Goal: Task Accomplishment & Management: Use online tool/utility

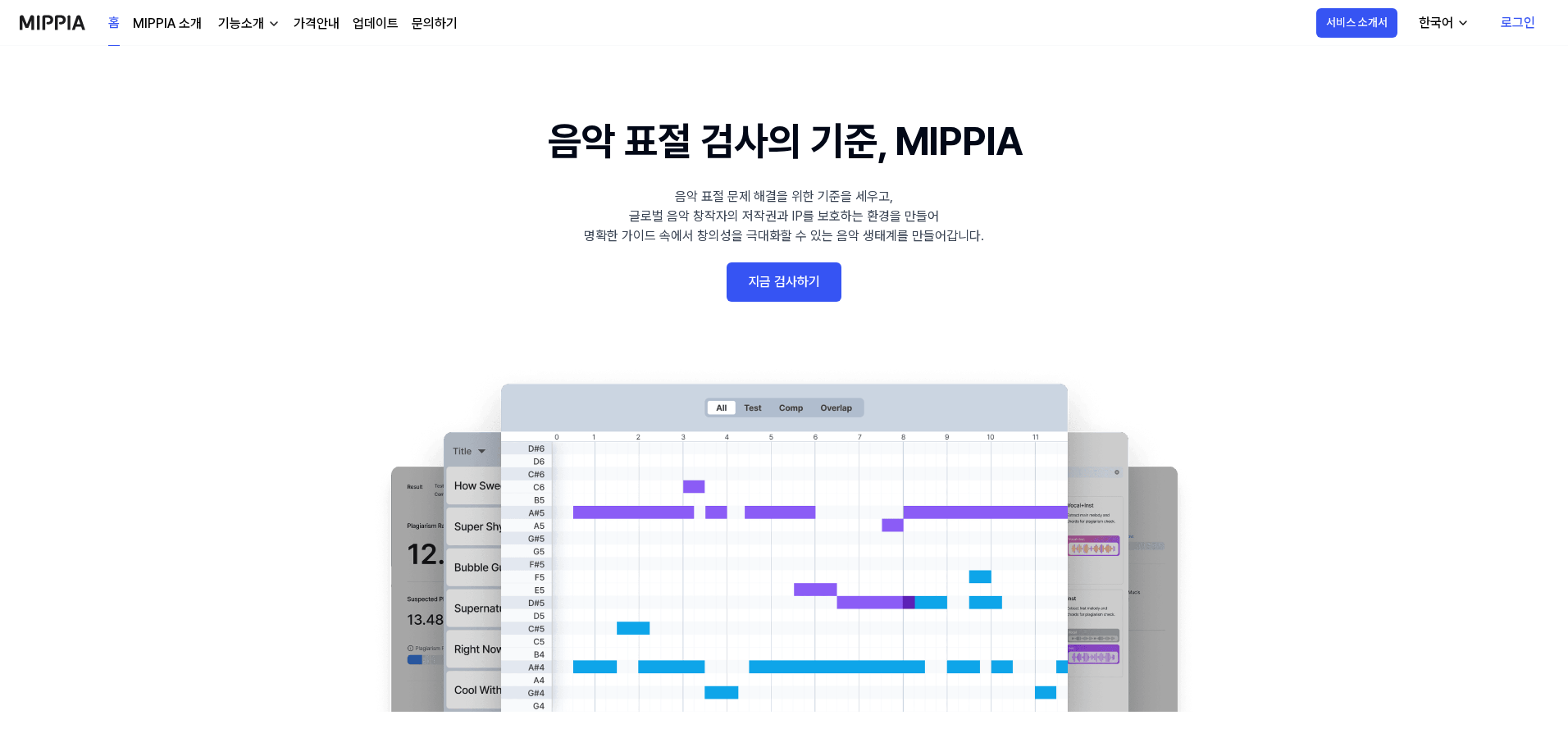
click at [301, 16] on link "가격안내" at bounding box center [316, 23] width 46 height 19
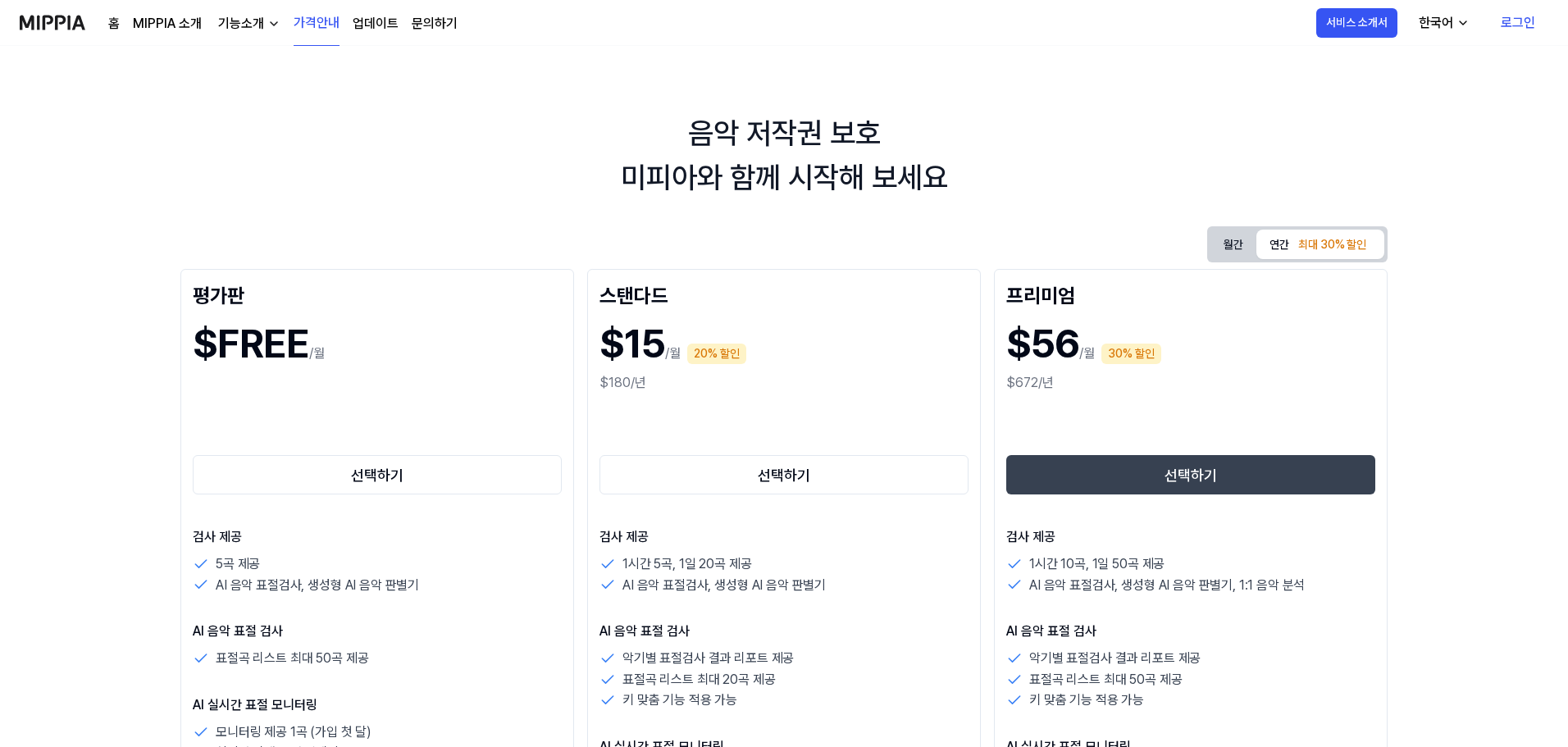
scroll to position [82, 0]
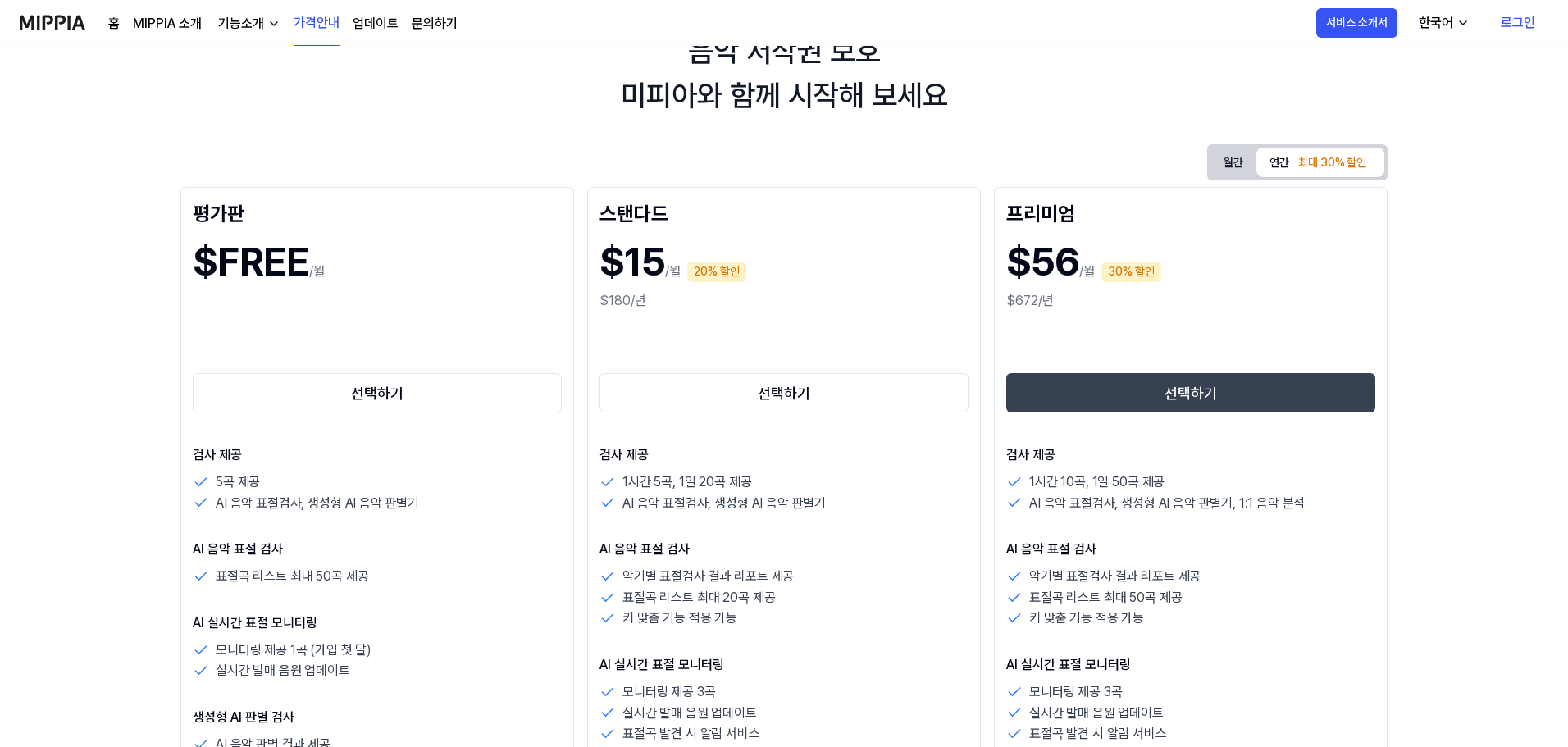
click at [1272, 163] on button "연간 최대 30% 할인" at bounding box center [1320, 162] width 128 height 29
click at [1210, 165] on button "월간" at bounding box center [1233, 163] width 46 height 30
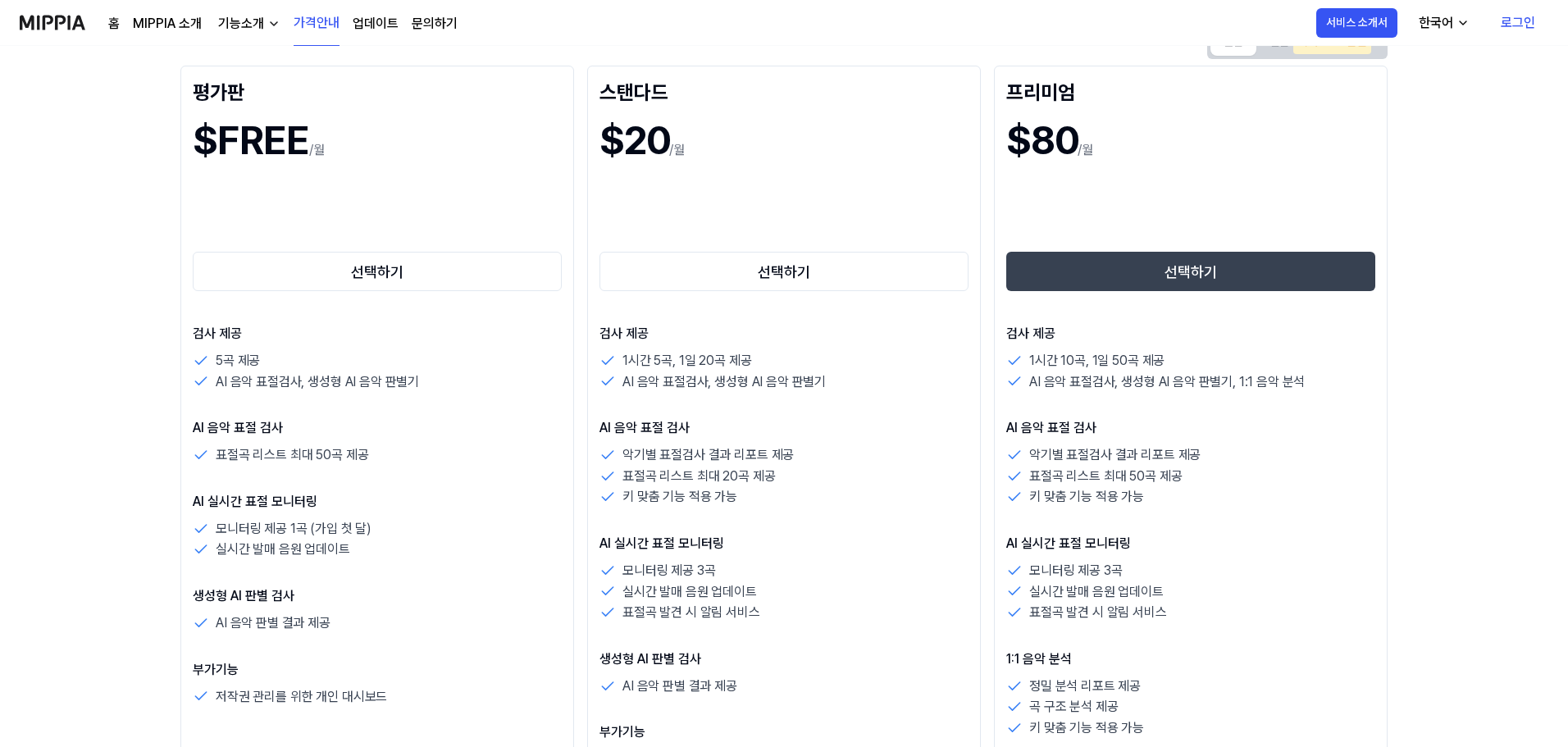
scroll to position [164, 0]
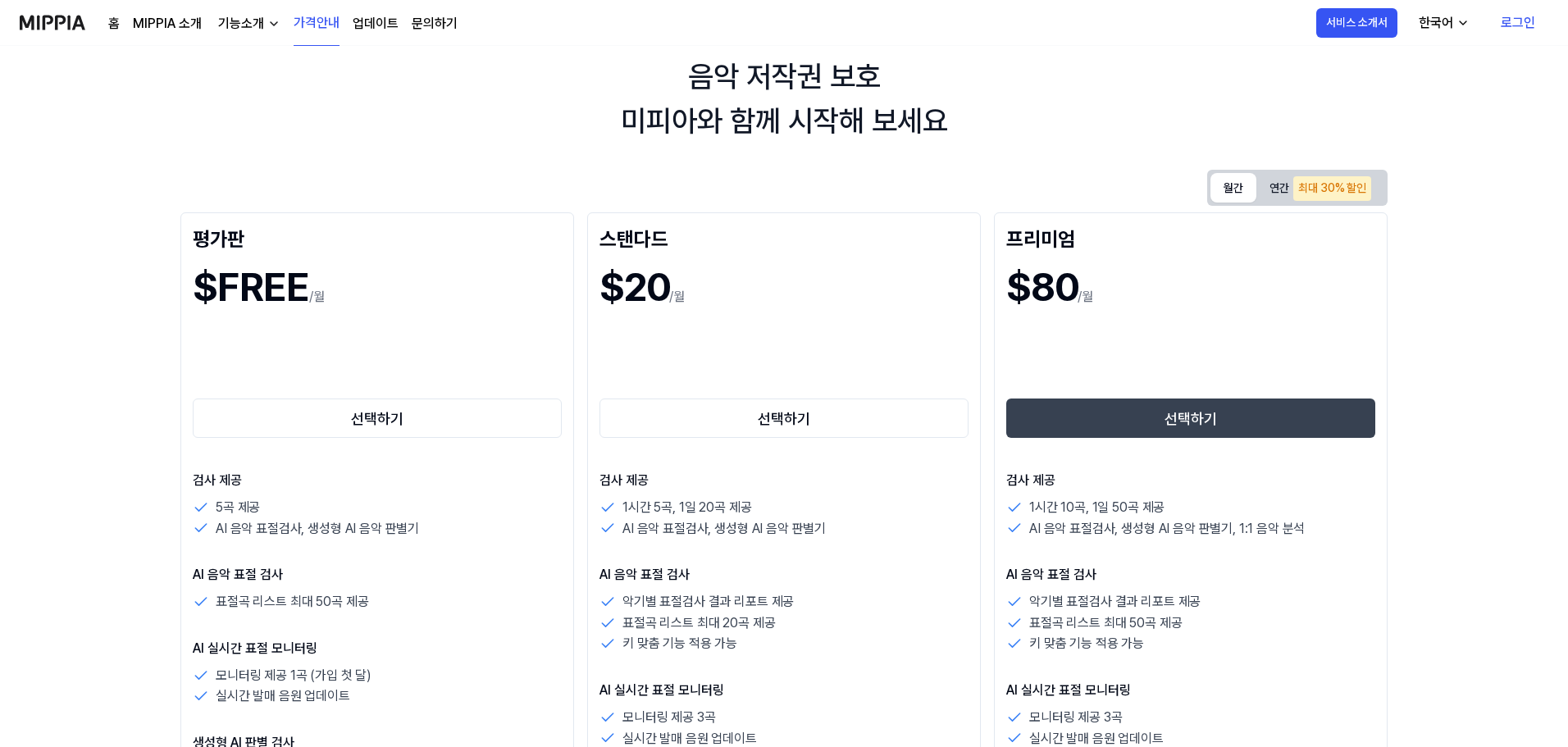
scroll to position [0, 0]
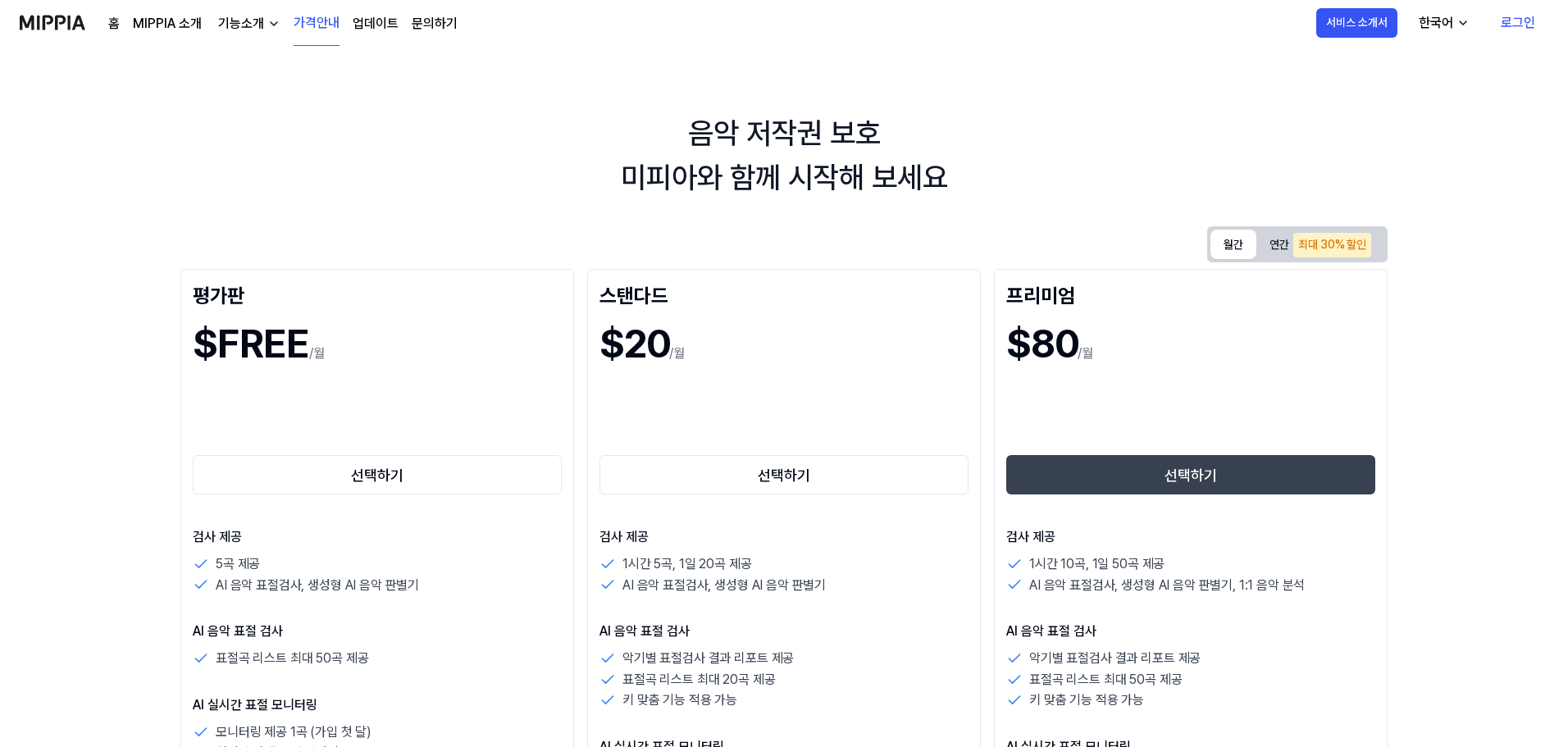
click at [70, 29] on img at bounding box center [52, 23] width 65 height 45
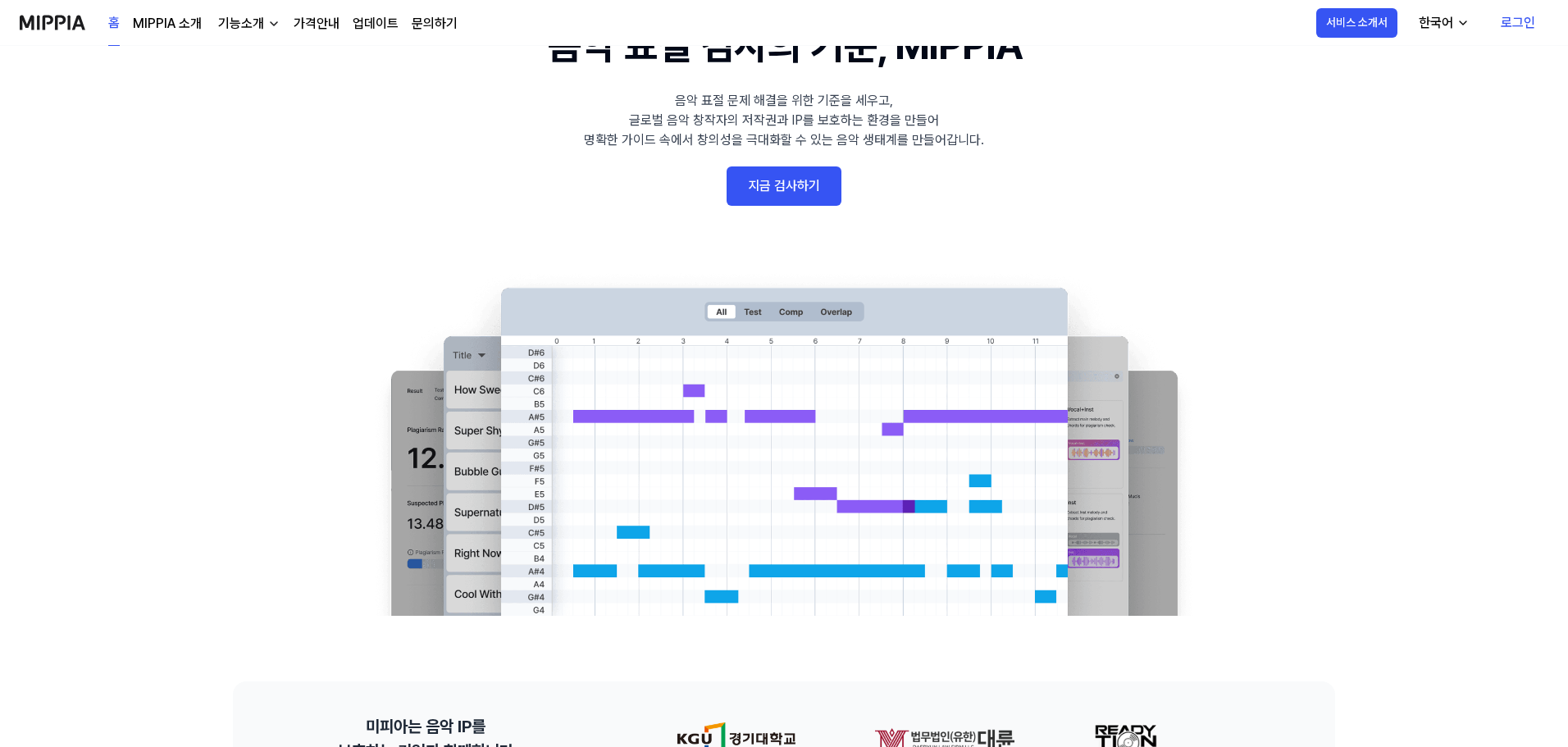
scroll to position [82, 0]
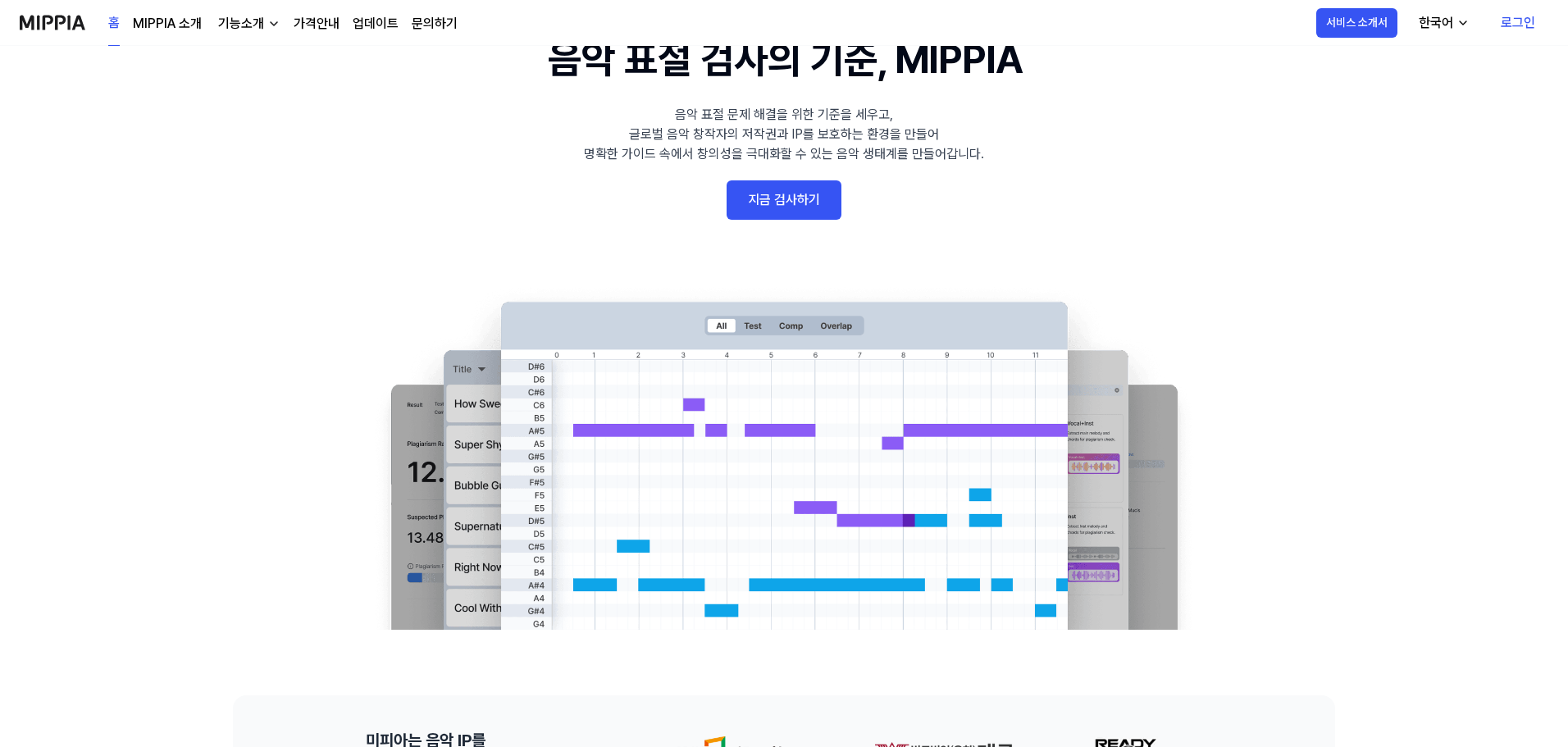
click at [779, 201] on link "지금 검사하기" at bounding box center [784, 200] width 115 height 39
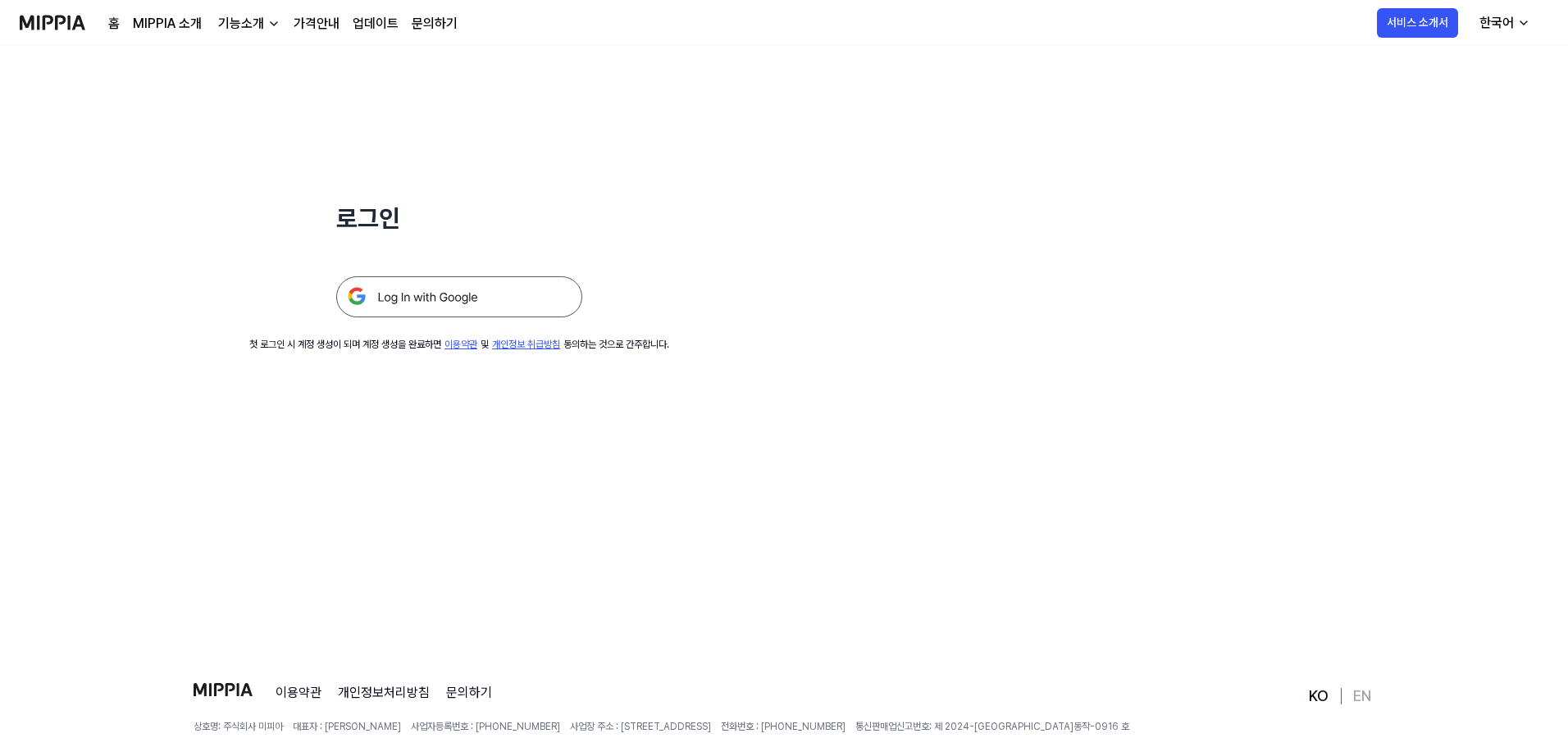
scroll to position [0, 0]
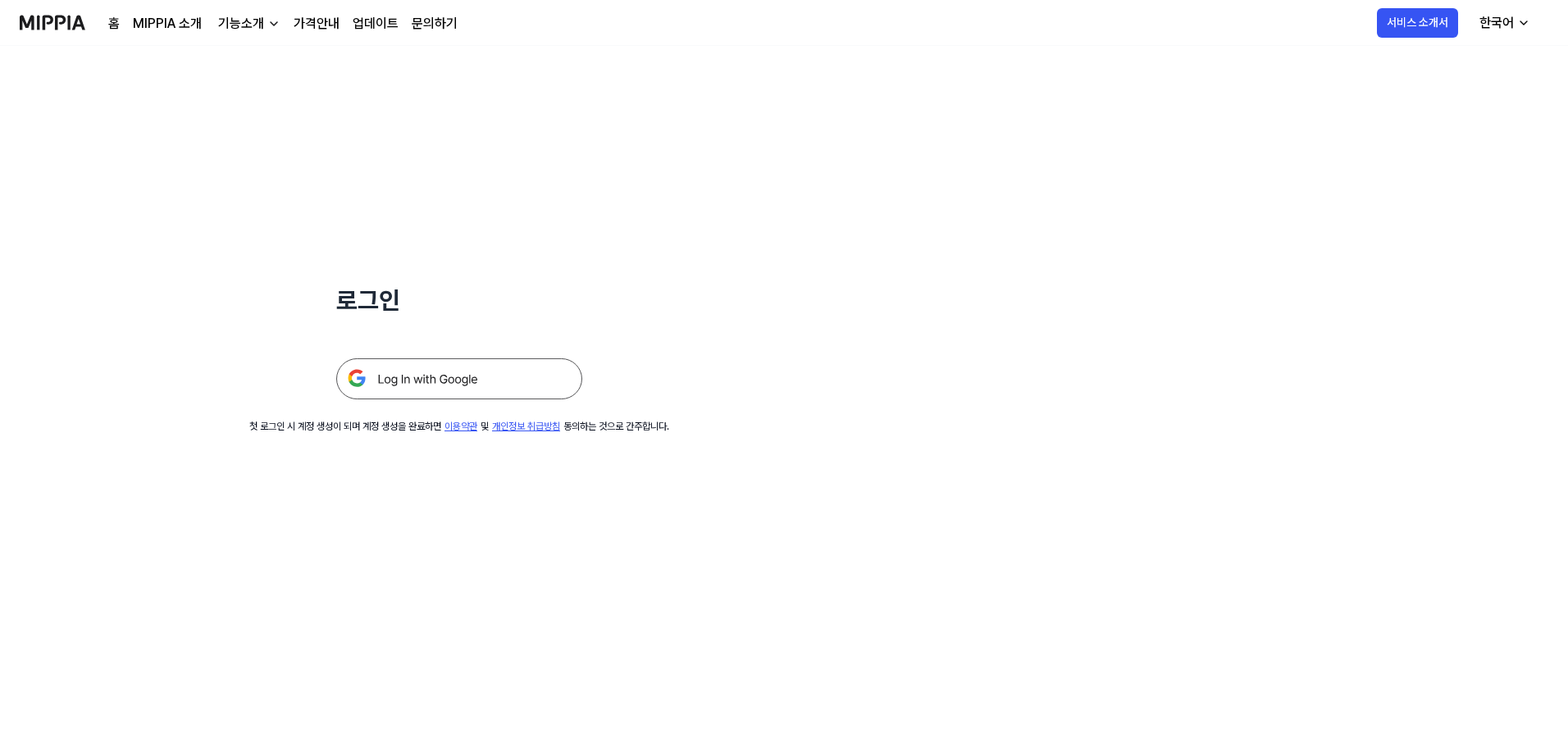
click at [514, 362] on img at bounding box center [459, 379] width 246 height 41
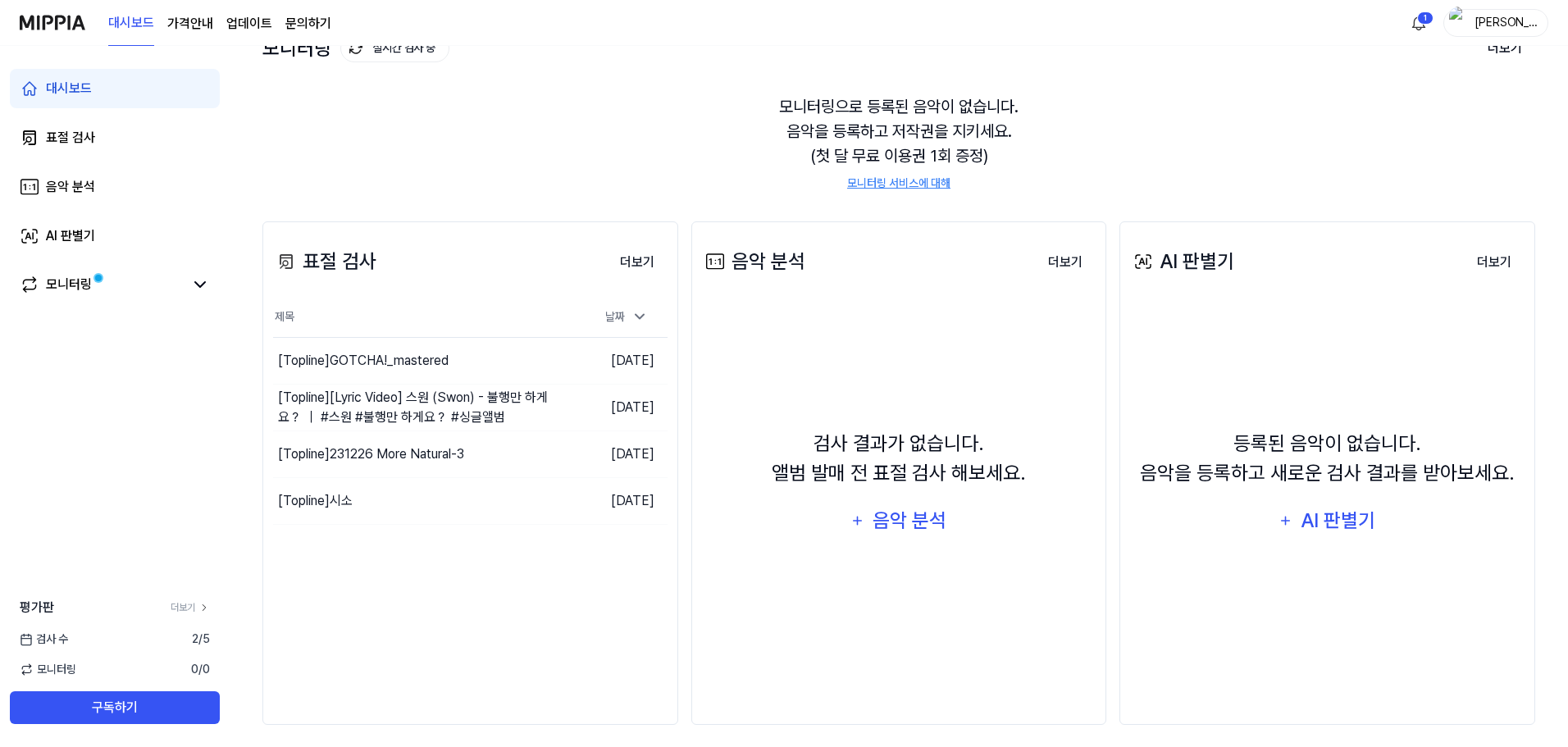
scroll to position [127, 0]
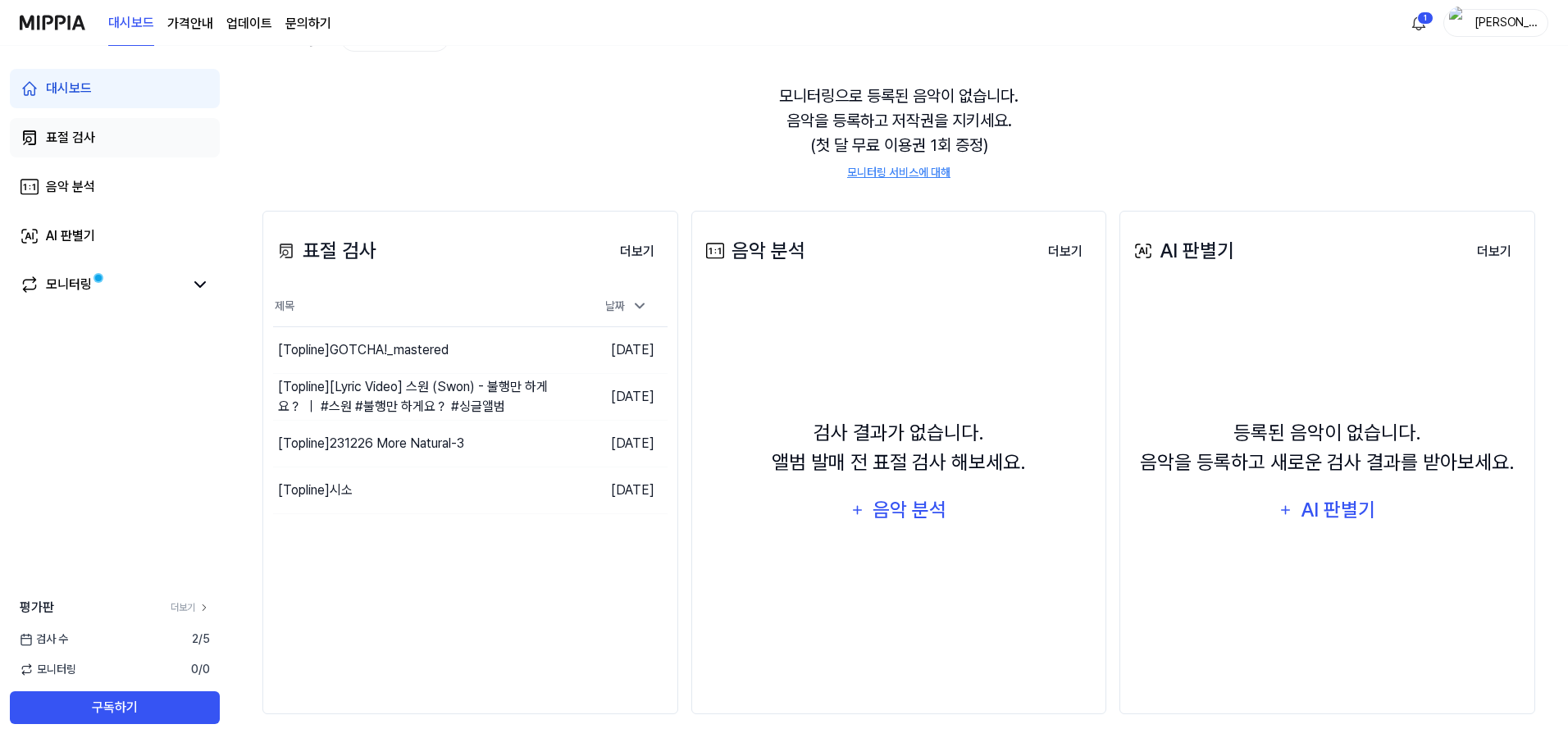
click at [116, 142] on link "표절 검사" at bounding box center [115, 137] width 210 height 39
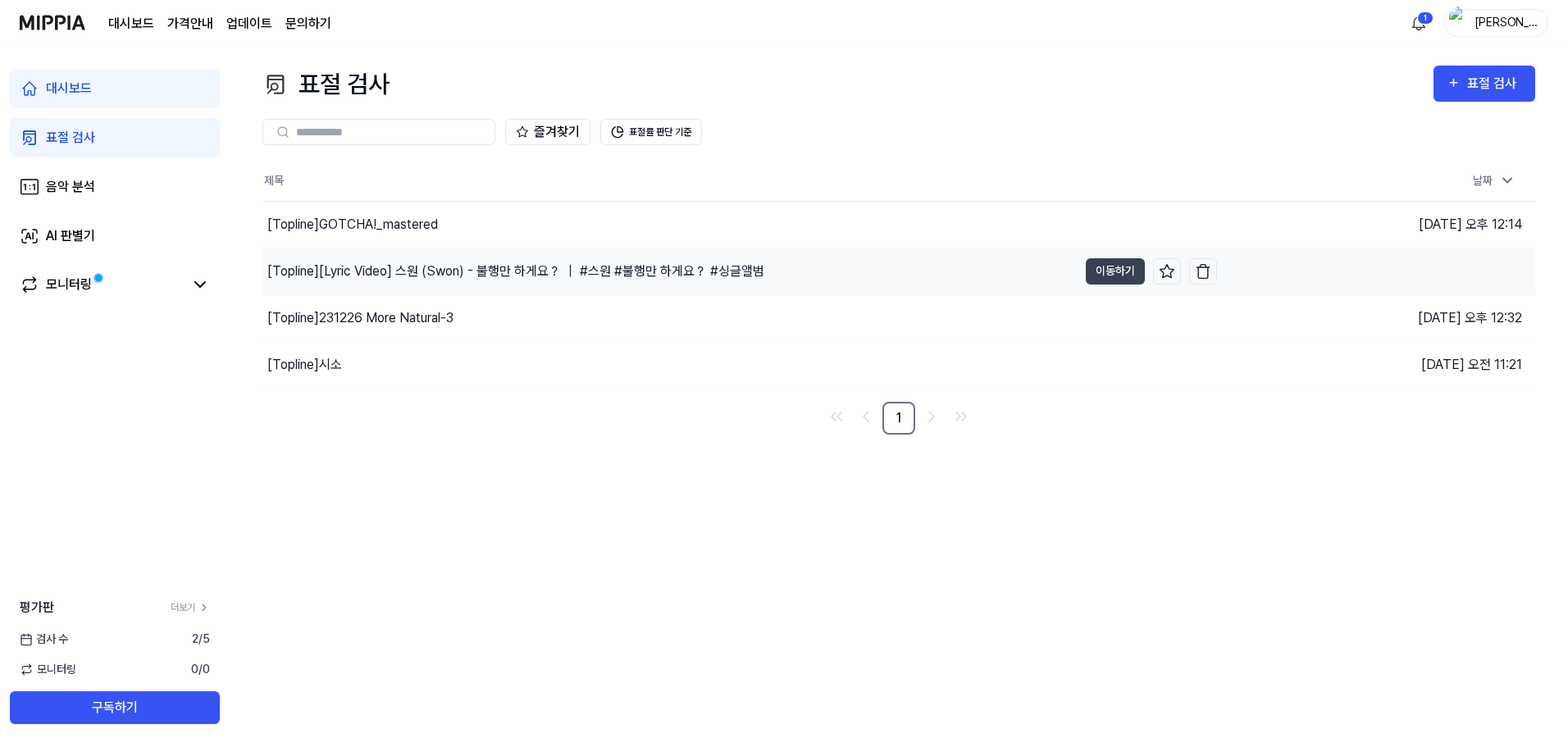
scroll to position [0, 0]
click at [1503, 80] on div "표절 검사" at bounding box center [1501, 83] width 55 height 21
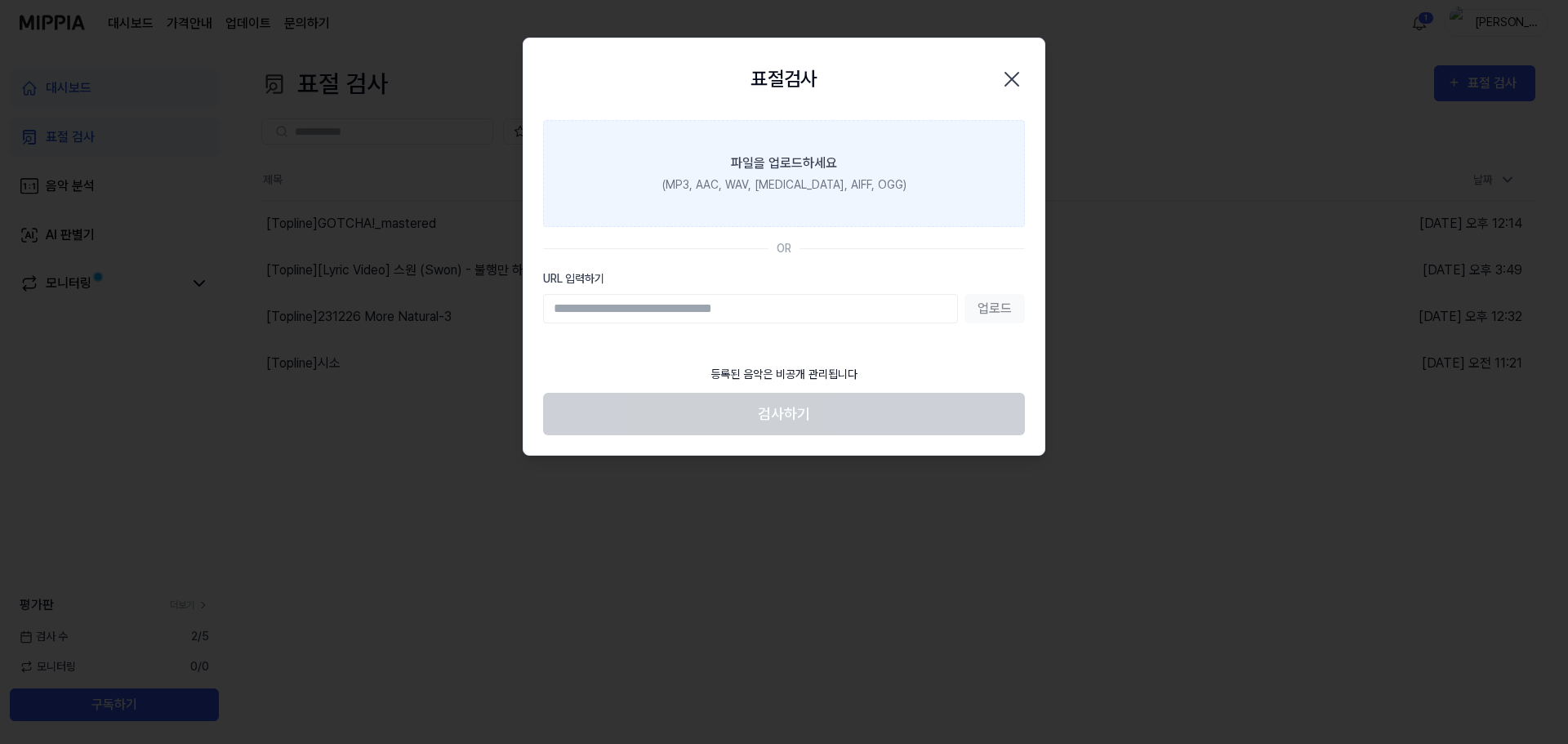
click at [797, 212] on label "파일을 업로드하세요 (MP3, AAC, WAV, [MEDICAL_DATA], AIFF, OGG)" at bounding box center [784, 174] width 481 height 107
click at [0, 0] on input "파일을 업로드하세요 (MP3, AAC, WAV, [MEDICAL_DATA], AIFF, OGG)" at bounding box center [0, 0] width 0 height 0
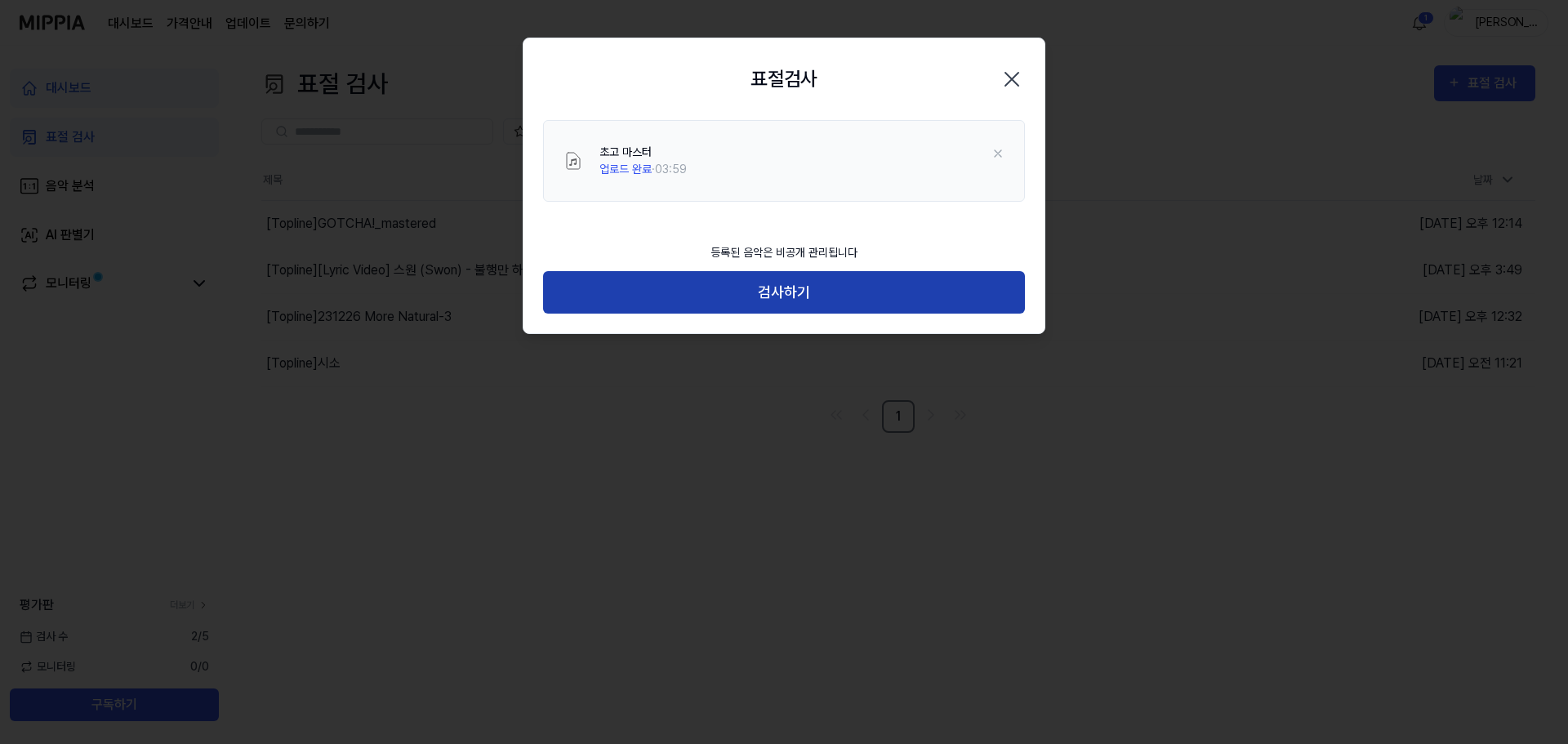
click at [857, 287] on button "검사하기" at bounding box center [784, 293] width 481 height 43
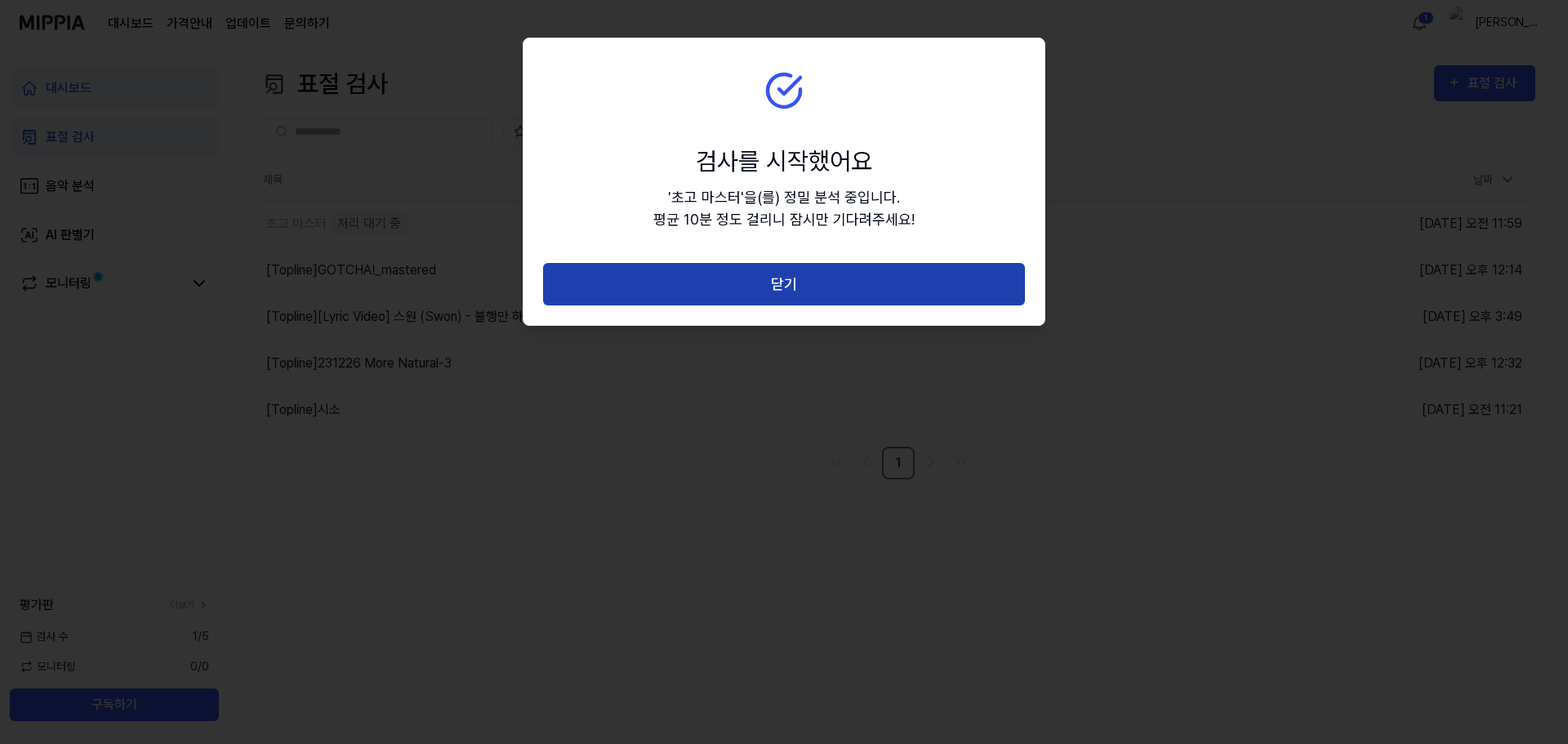
click at [803, 287] on button "닫기" at bounding box center [784, 285] width 481 height 43
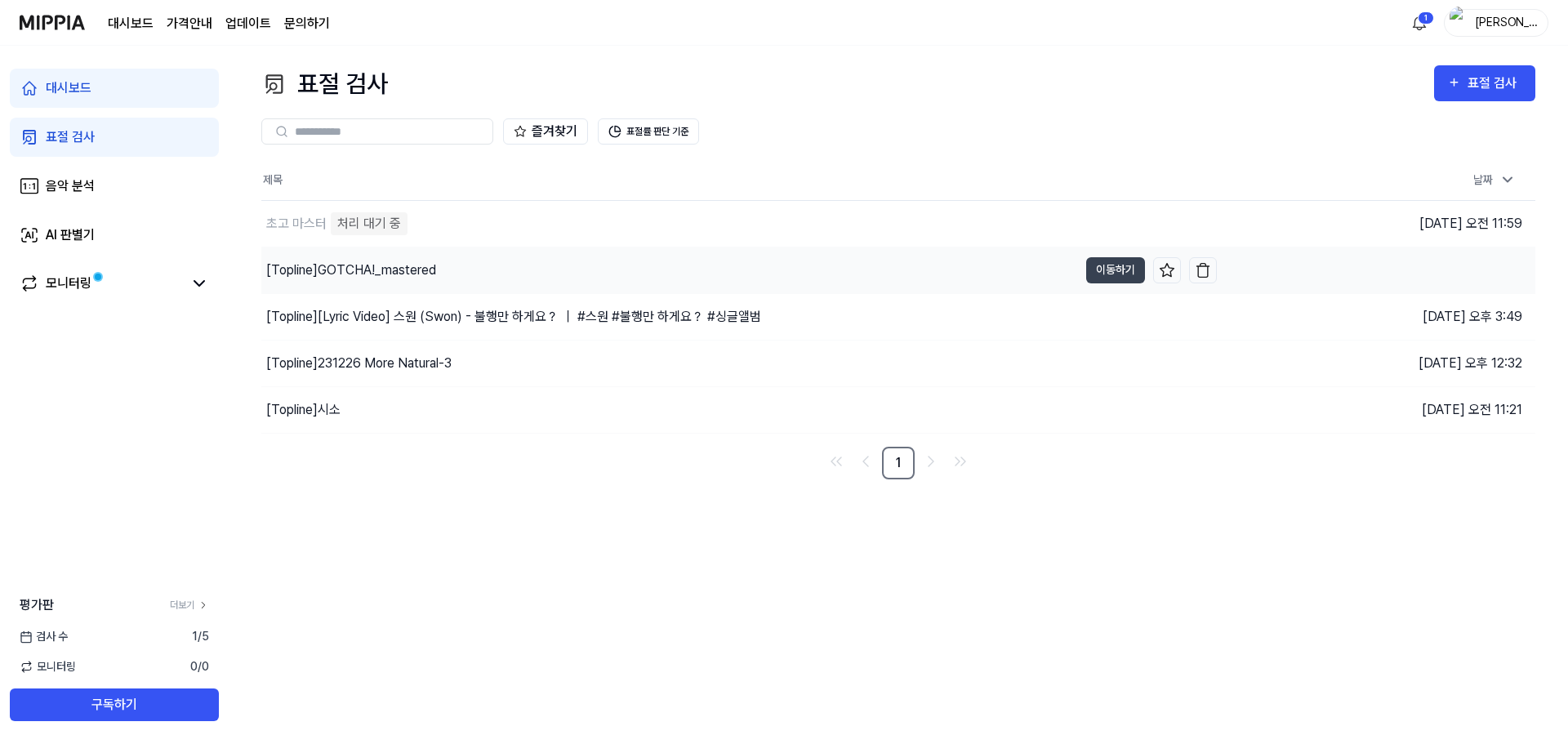
click at [1011, 267] on div "[Topline] GOTCHA!_mastered" at bounding box center [669, 270] width 816 height 46
click at [1102, 261] on button "이동하기" at bounding box center [1115, 270] width 58 height 26
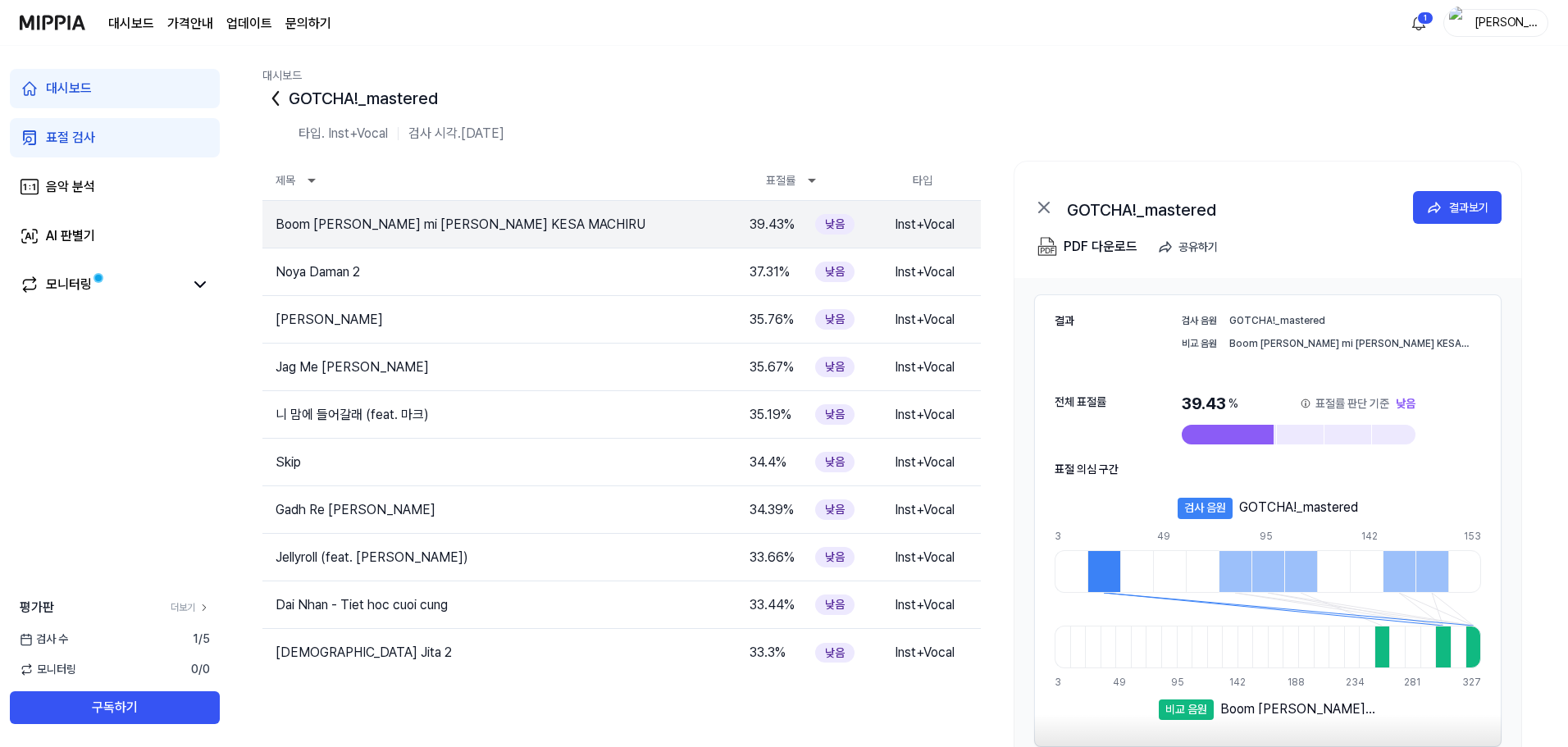
click at [102, 137] on link "표절 검사" at bounding box center [115, 137] width 210 height 39
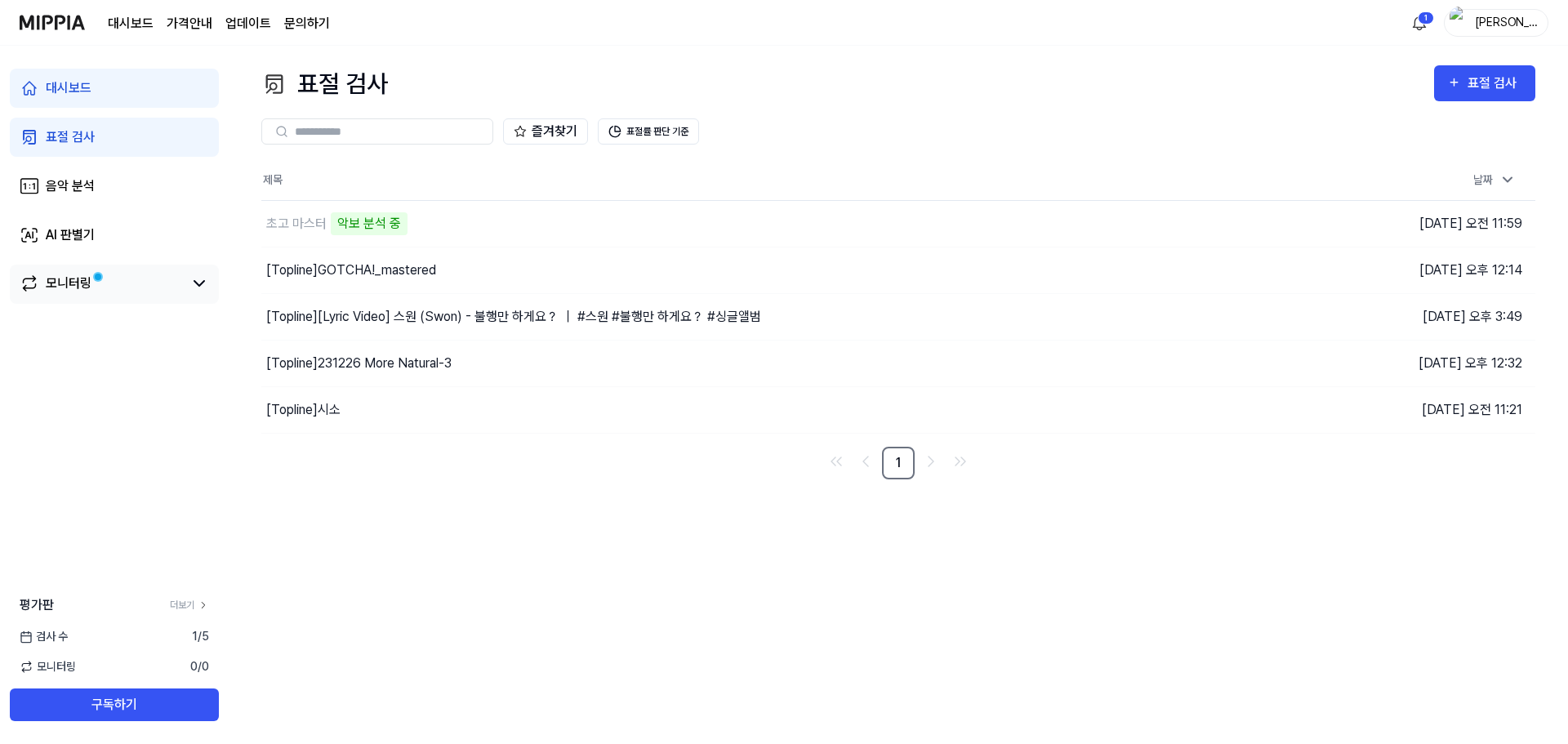
click at [103, 290] on link "모니터링" at bounding box center [101, 283] width 164 height 19
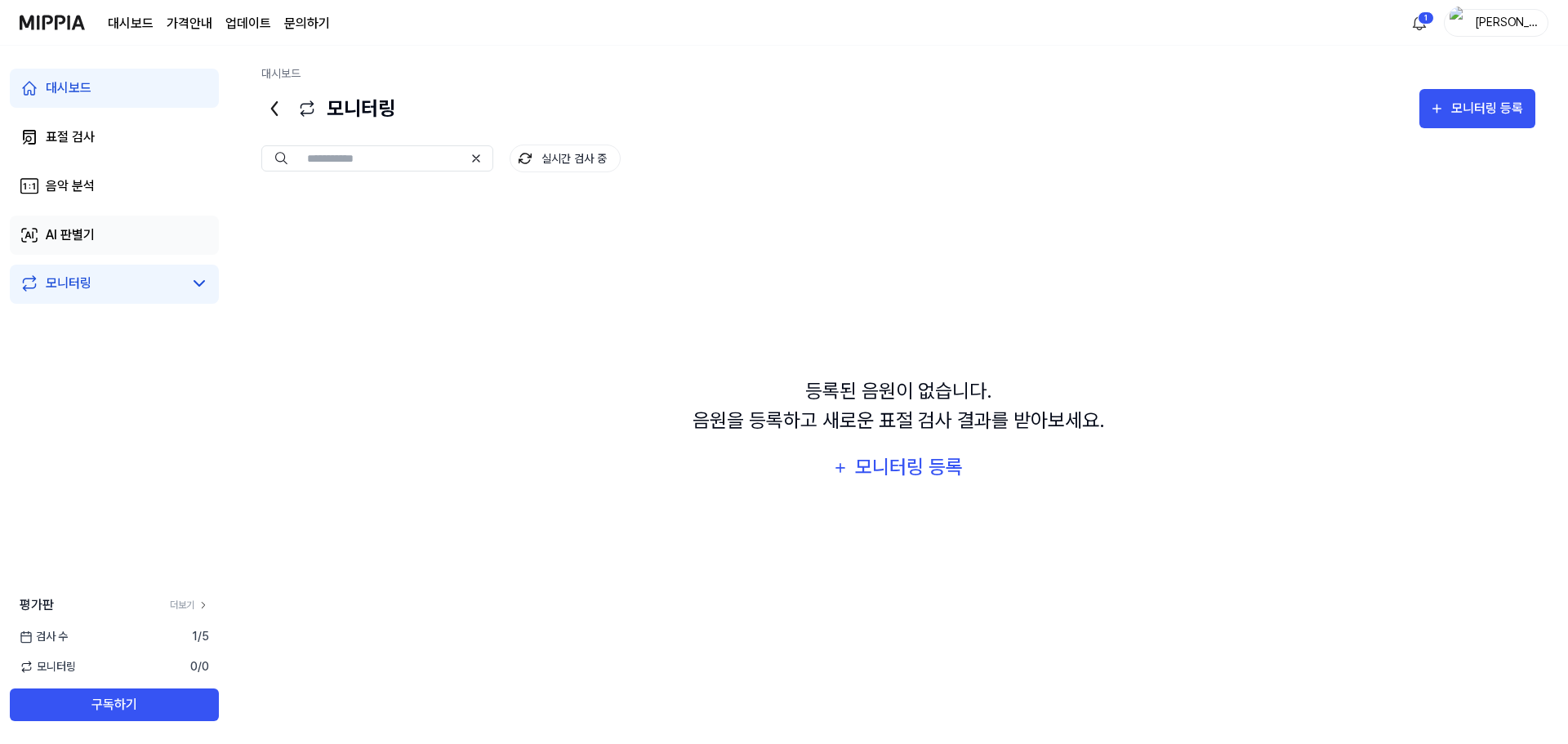
click at [95, 247] on link "AI 판별기" at bounding box center [114, 235] width 209 height 39
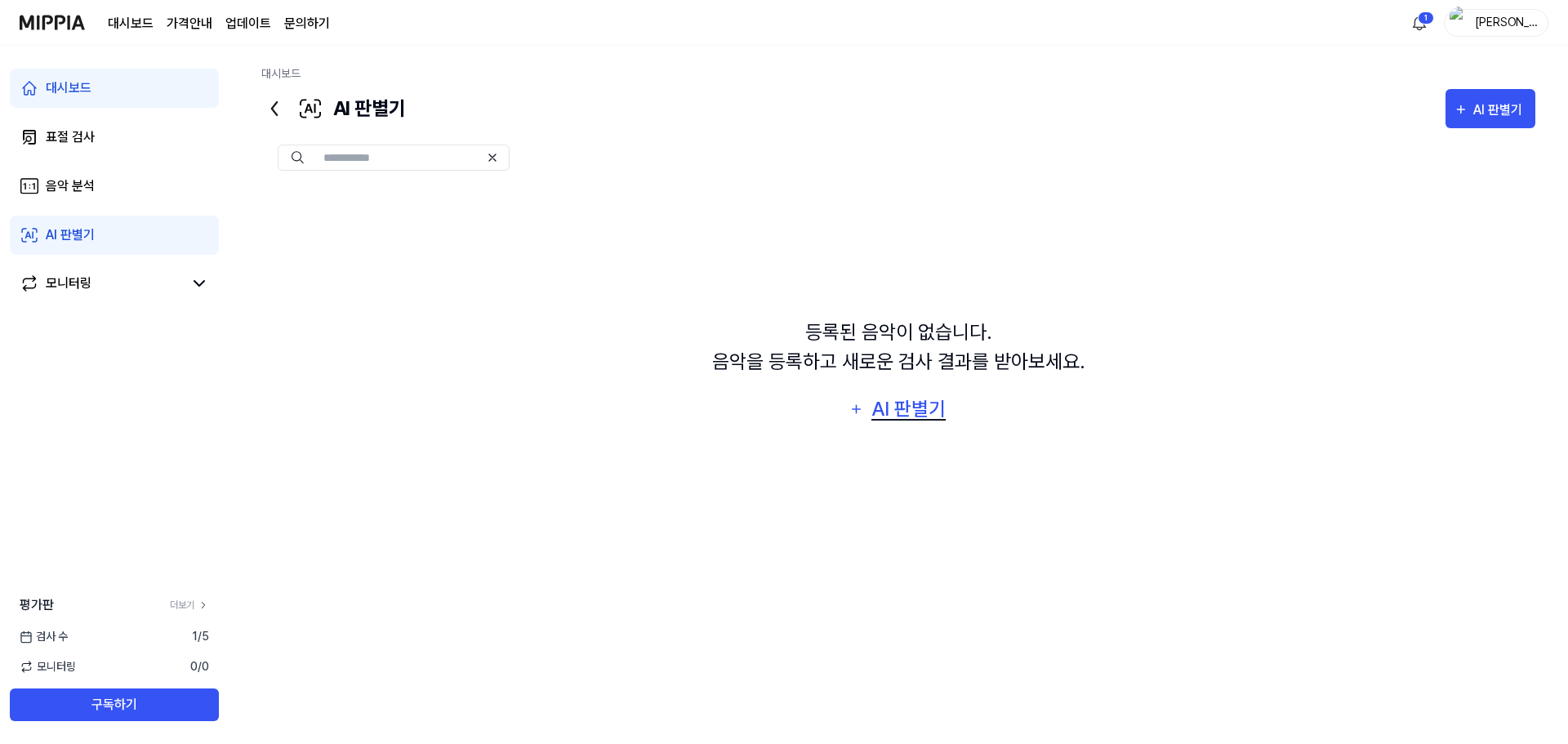
click at [909, 423] on div "AI 판별기" at bounding box center [909, 409] width 78 height 31
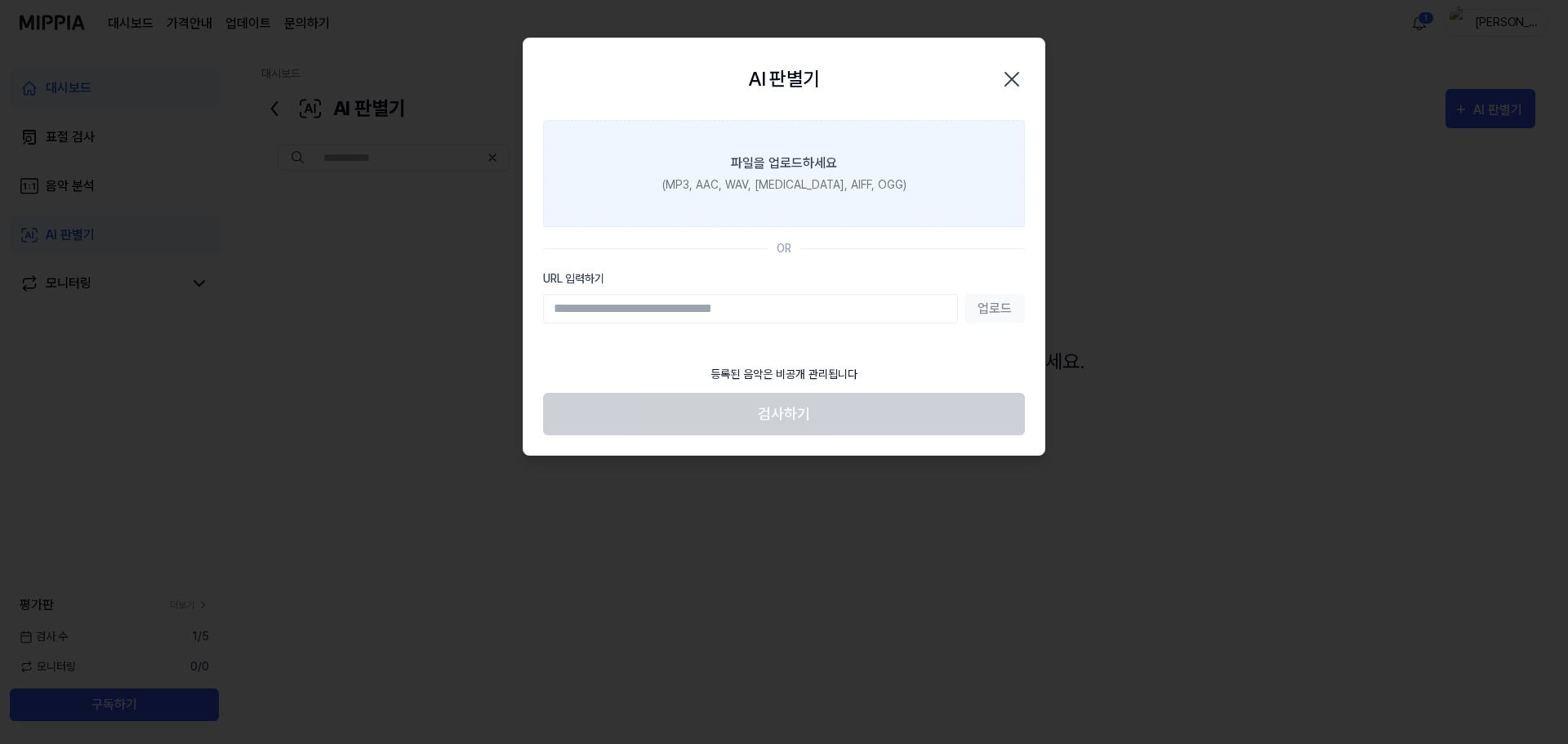
click at [802, 204] on label "파일을 업로드하세요 (MP3, AAC, WAV, [MEDICAL_DATA], AIFF, OGG)" at bounding box center [784, 174] width 481 height 107
click at [0, 0] on input "파일을 업로드하세요 (MP3, AAC, WAV, [MEDICAL_DATA], AIFF, OGG)" at bounding box center [0, 0] width 0 height 0
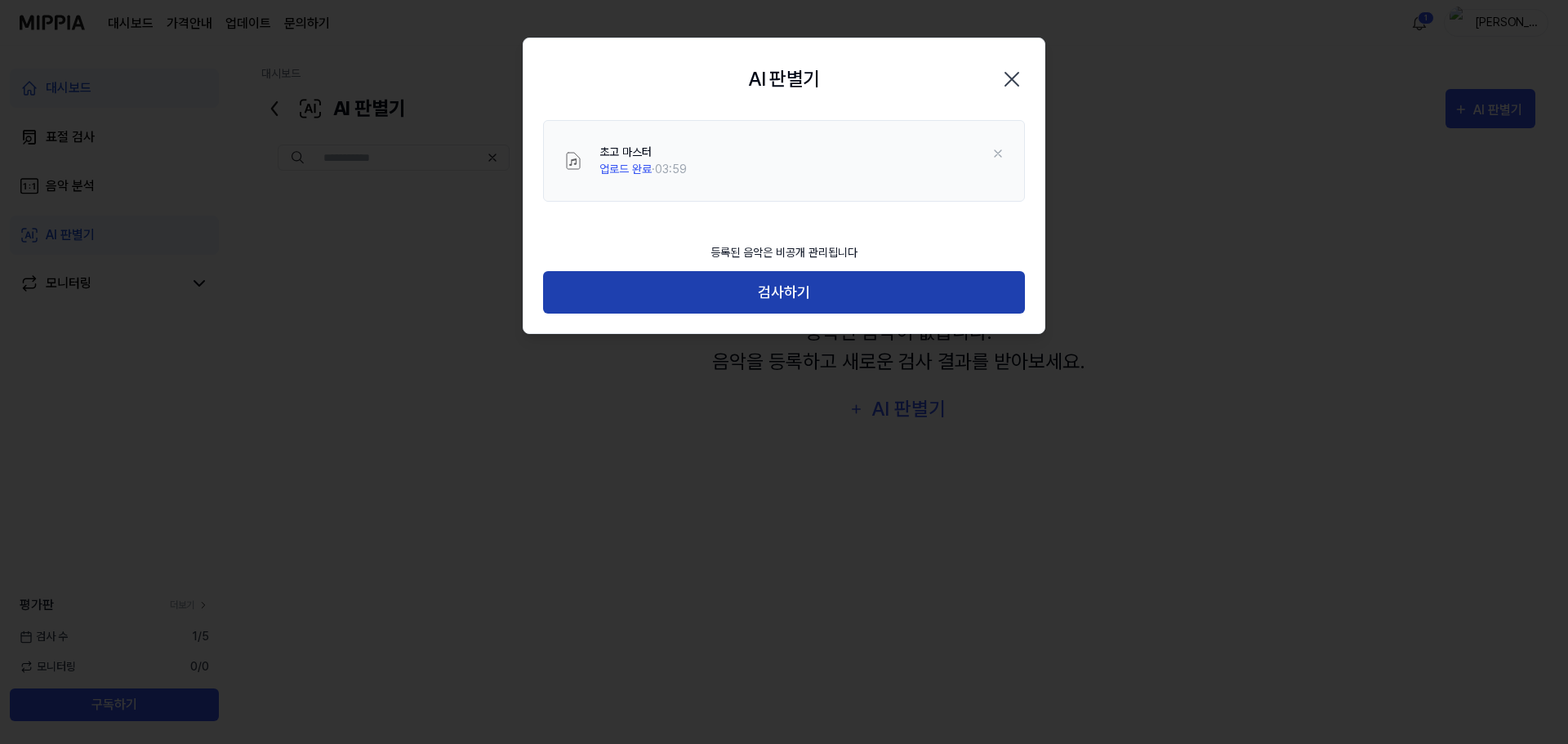
click at [743, 304] on button "검사하기" at bounding box center [784, 293] width 481 height 43
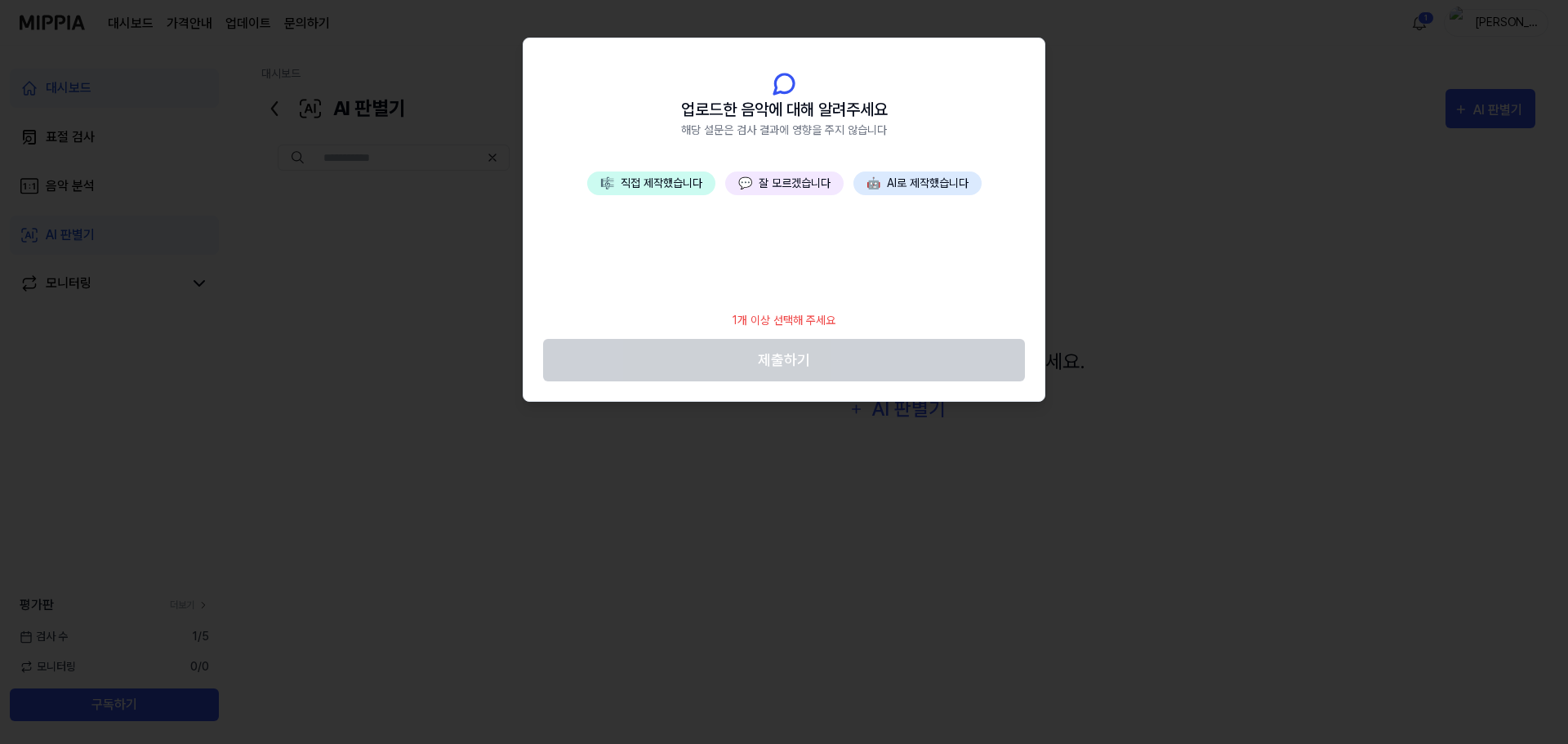
click at [865, 188] on button "🤖 AI로 제작했습니다" at bounding box center [917, 183] width 129 height 23
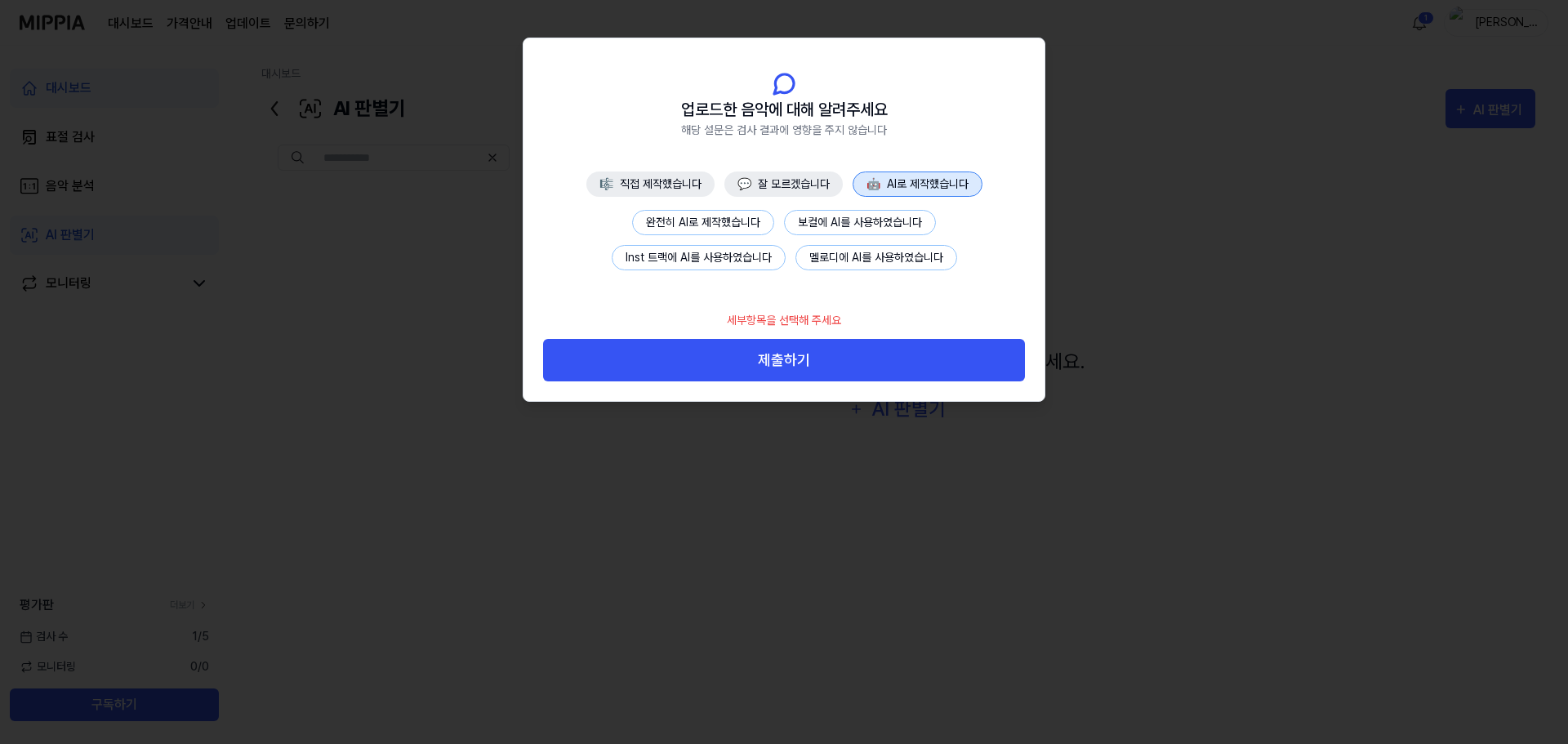
click at [758, 228] on button "완전히 AI로 제작했습니다" at bounding box center [703, 222] width 142 height 25
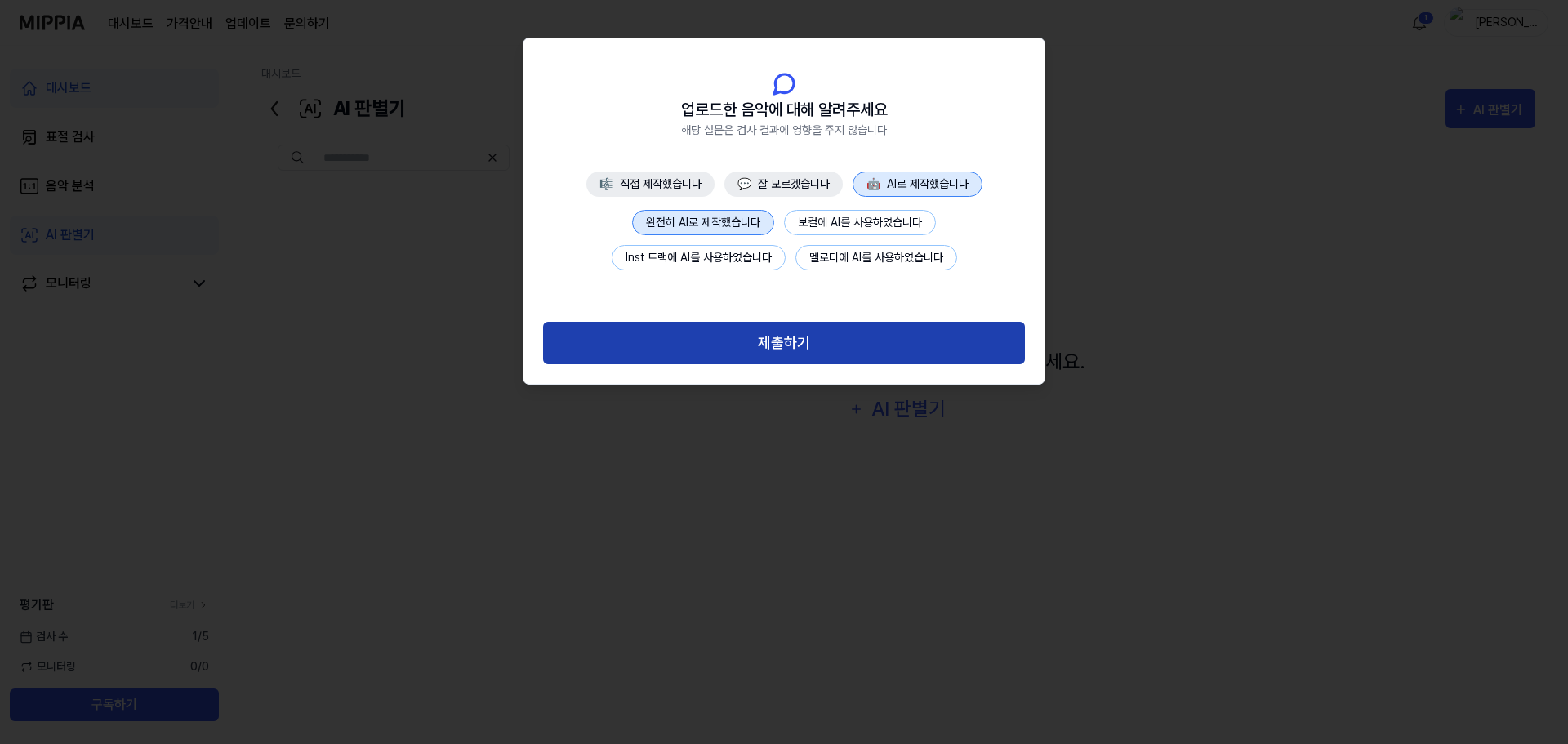
click at [818, 351] on button "제출하기" at bounding box center [784, 344] width 481 height 43
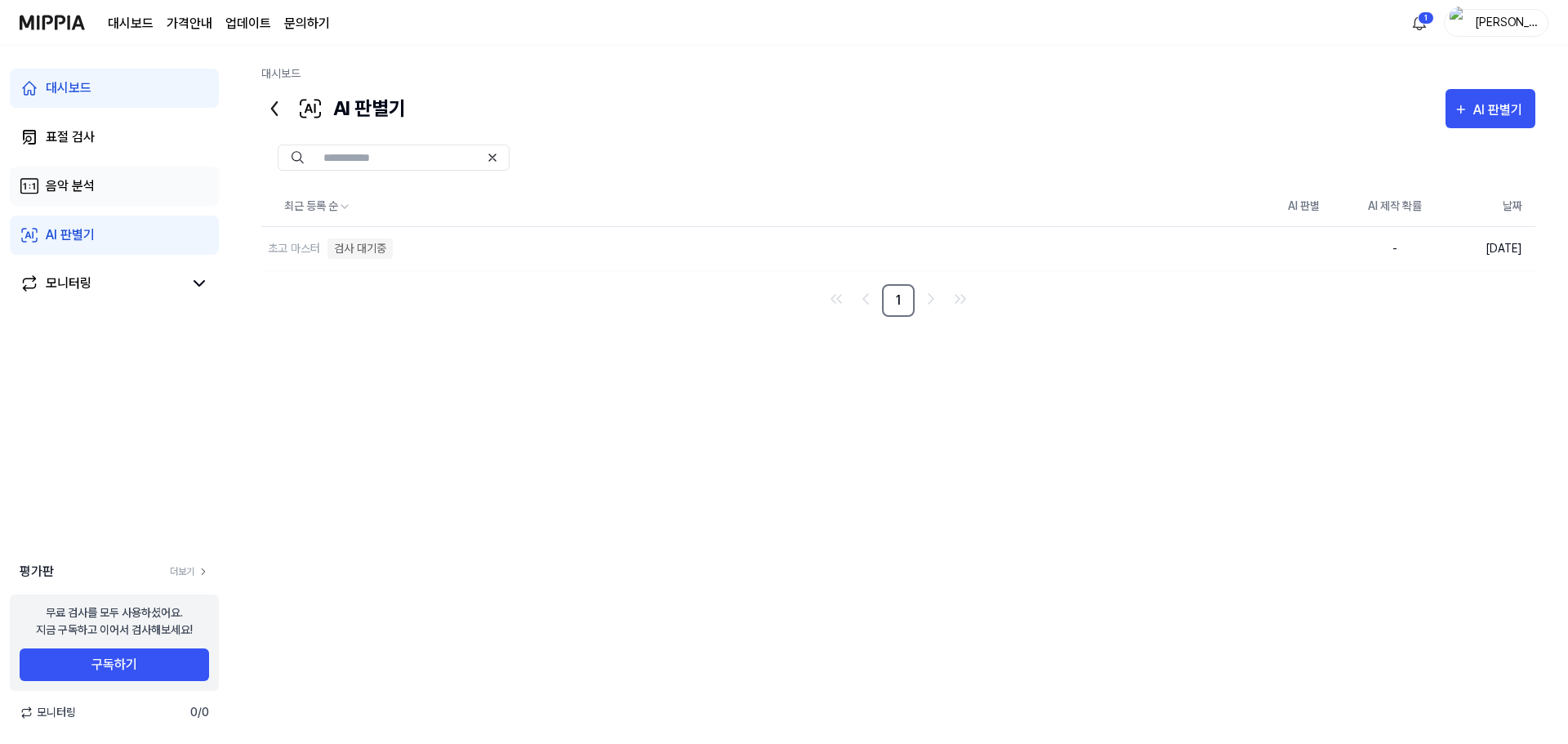
click at [98, 173] on link "음악 분석" at bounding box center [114, 186] width 209 height 39
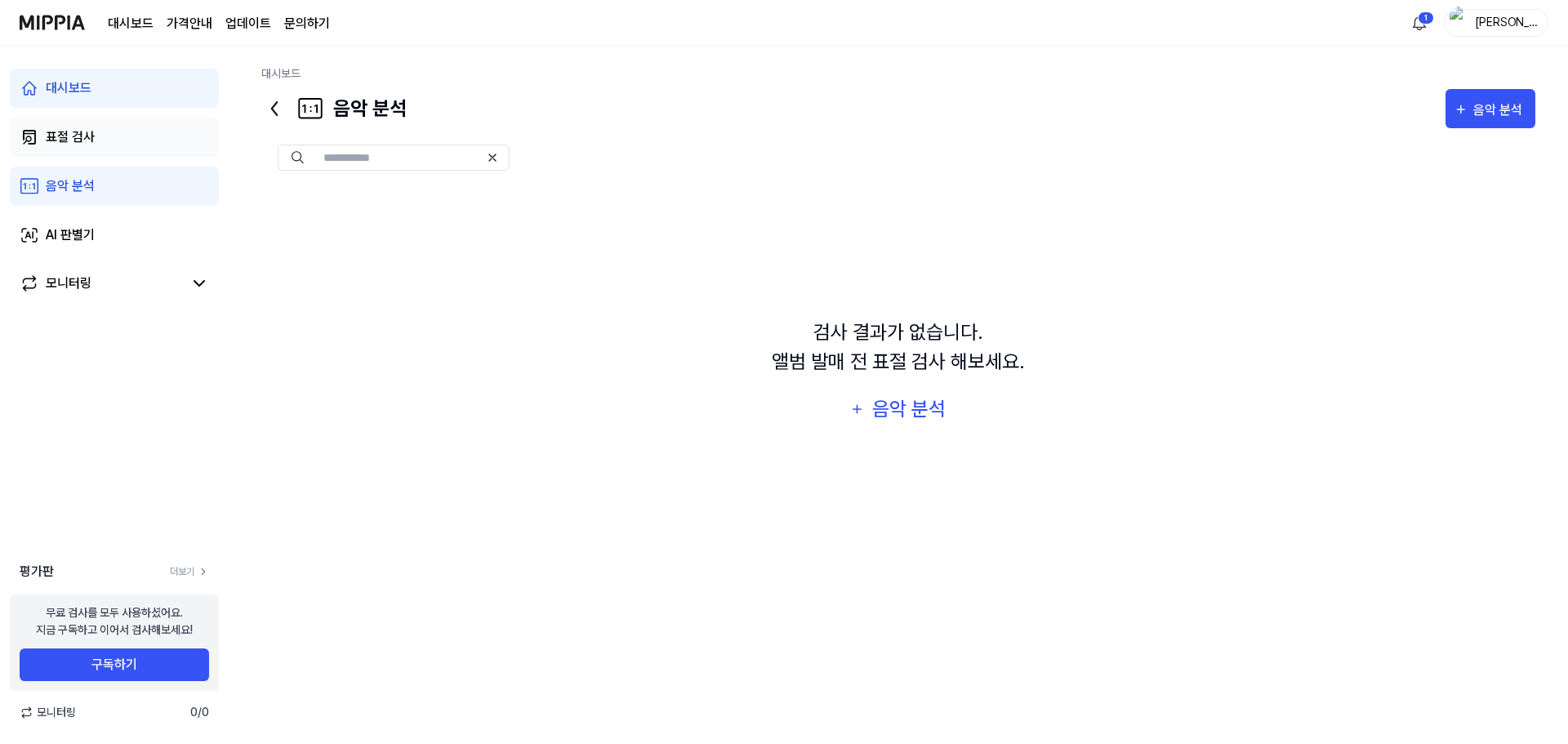
click at [71, 132] on div "표절 검사" at bounding box center [70, 137] width 49 height 19
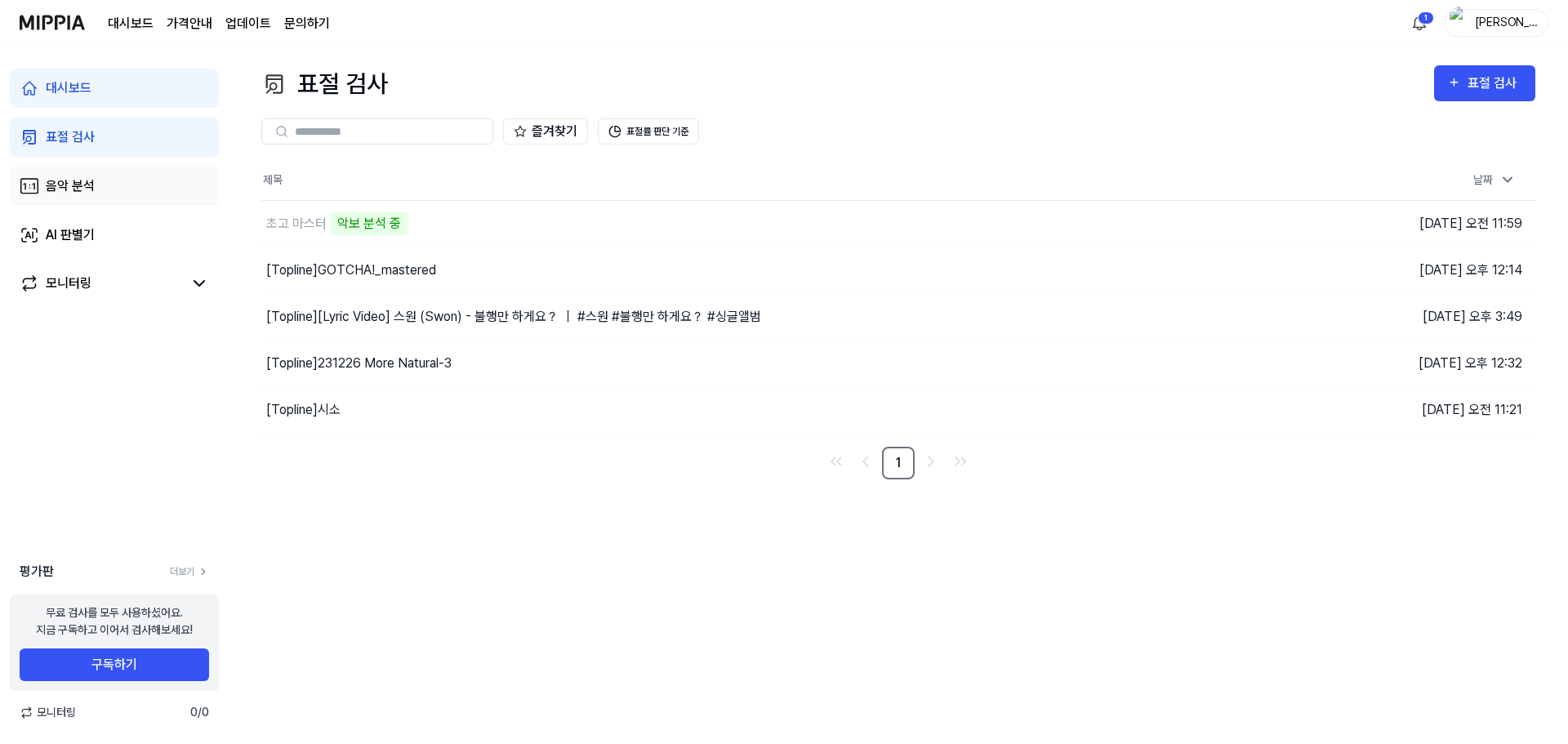
click at [138, 196] on link "음악 분석" at bounding box center [114, 186] width 209 height 39
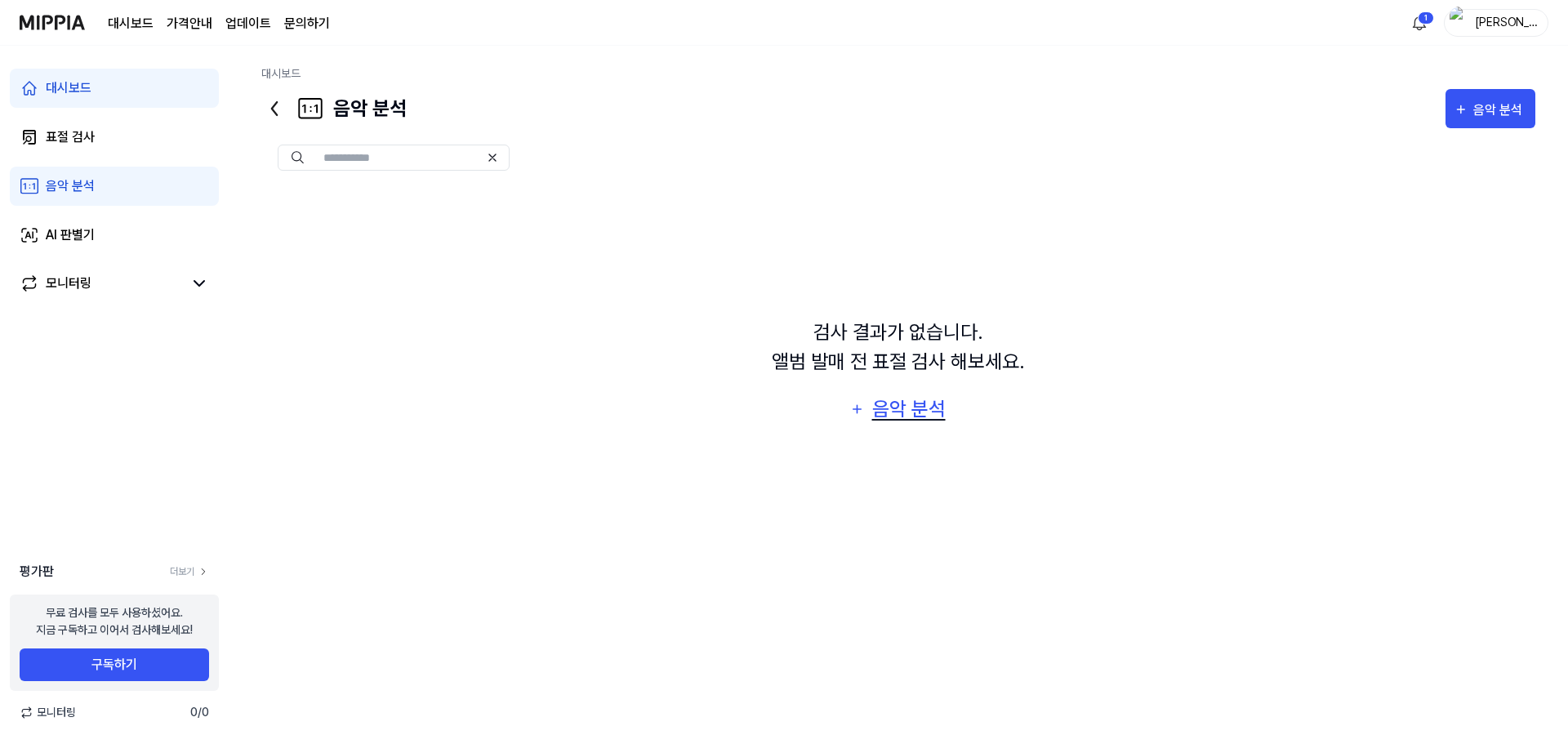
click at [903, 415] on div "음악 분석" at bounding box center [908, 409] width 78 height 31
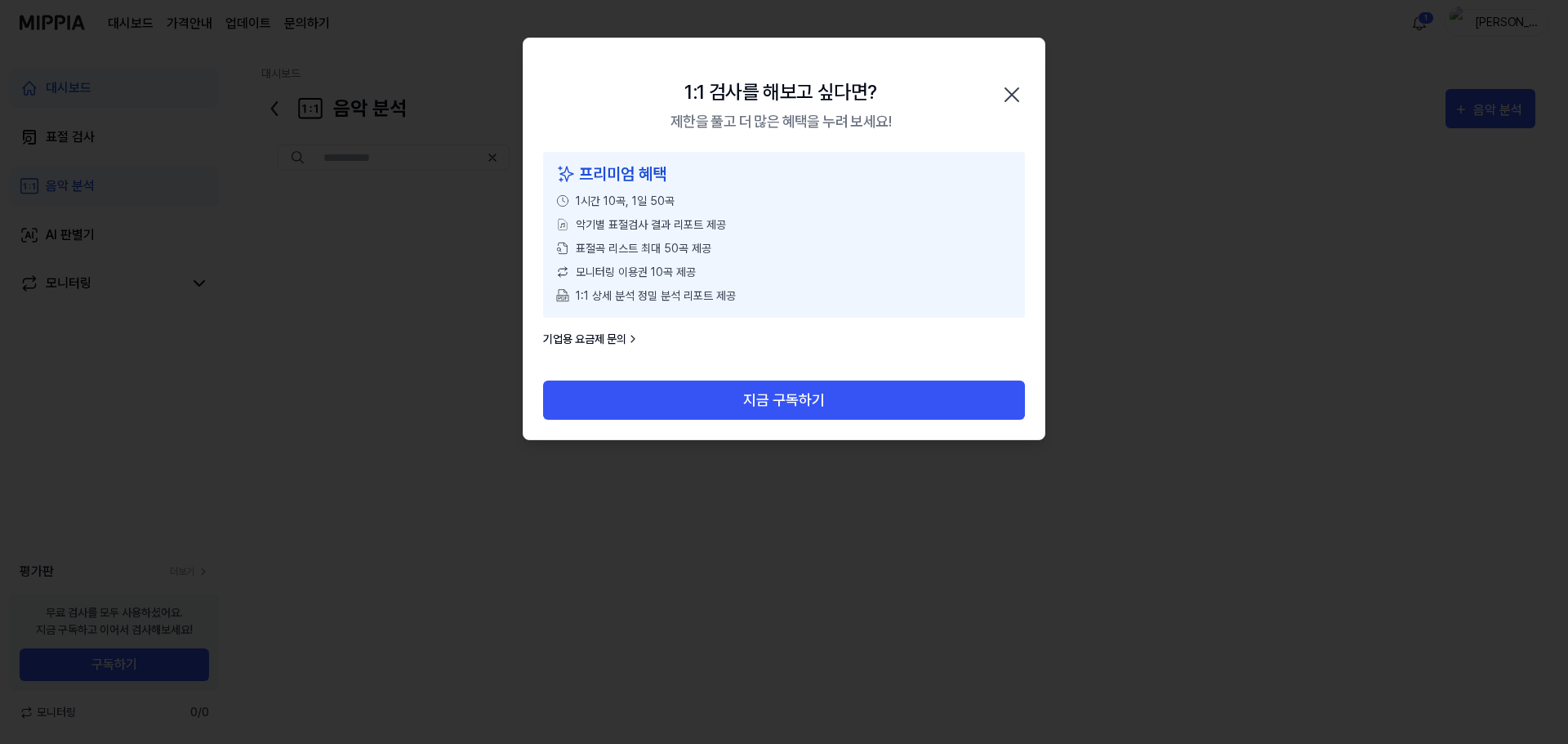
click at [1025, 88] on div "1:1 검사를 해보고 싶다면? 제한을 풀고 더 많은 혜택을 누려 보세요! 닫기" at bounding box center [784, 95] width 521 height 114
click at [1011, 90] on icon "button" at bounding box center [1011, 94] width 26 height 26
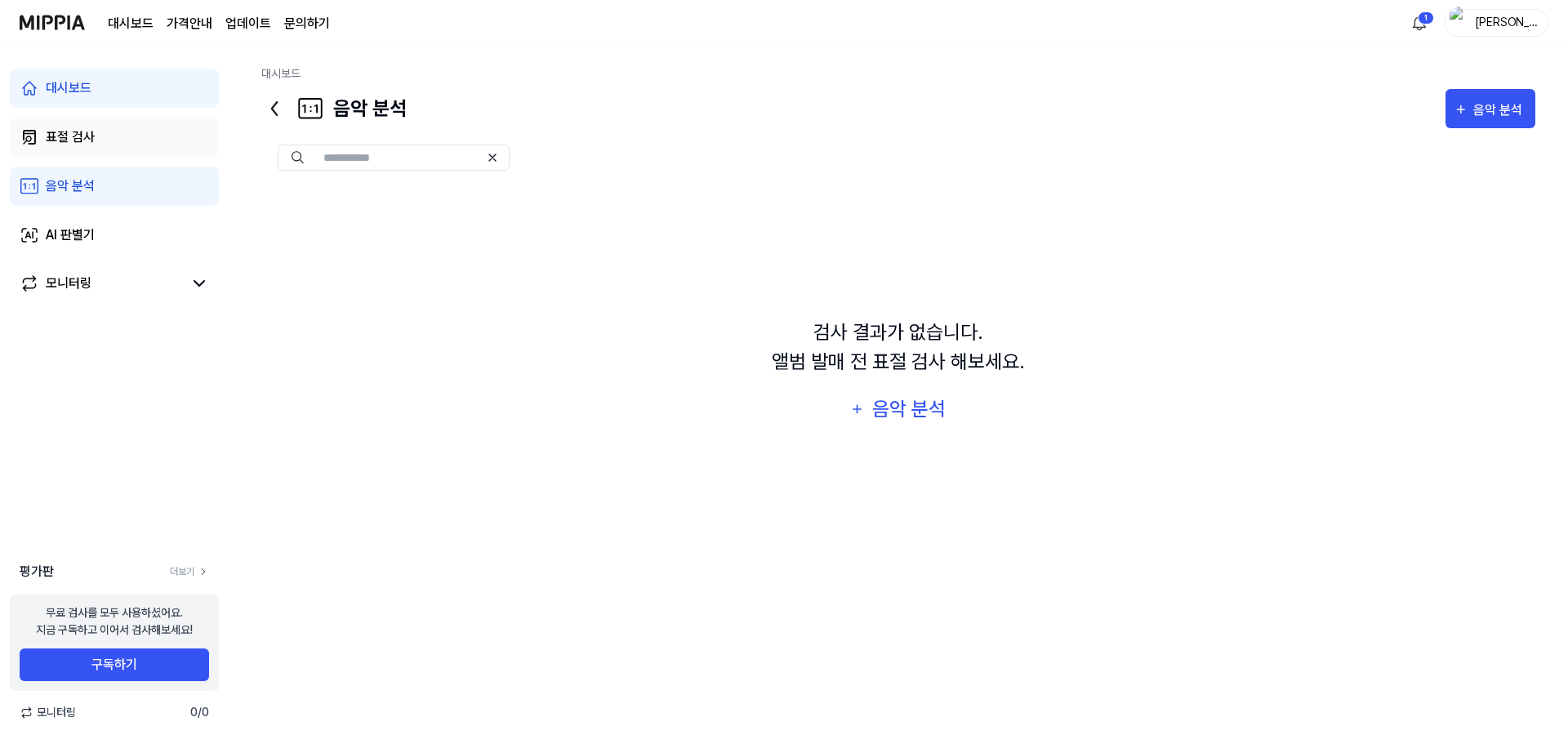
click at [96, 137] on link "표절 검사" at bounding box center [114, 137] width 209 height 39
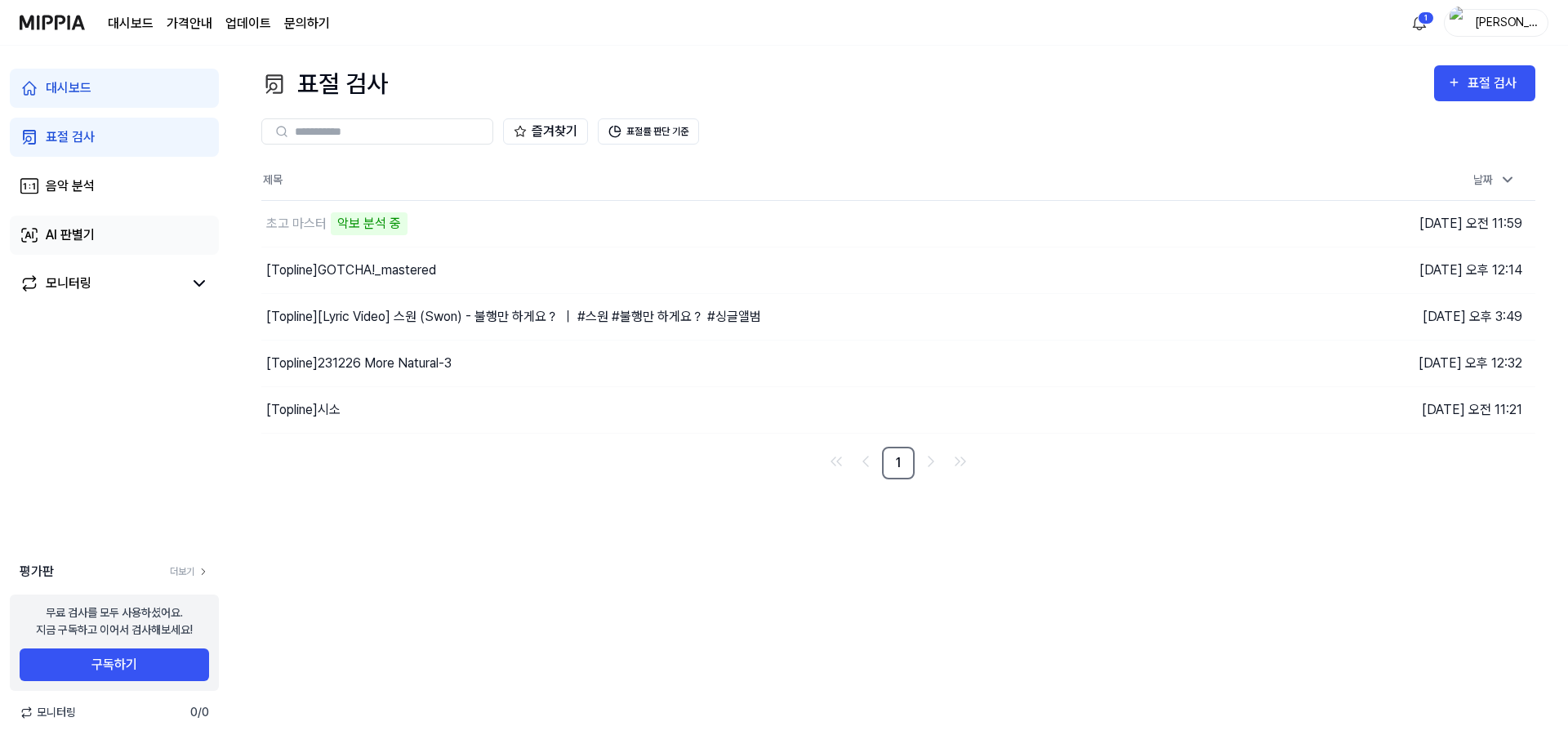
click at [95, 215] on link "AI 판별기" at bounding box center [114, 235] width 209 height 39
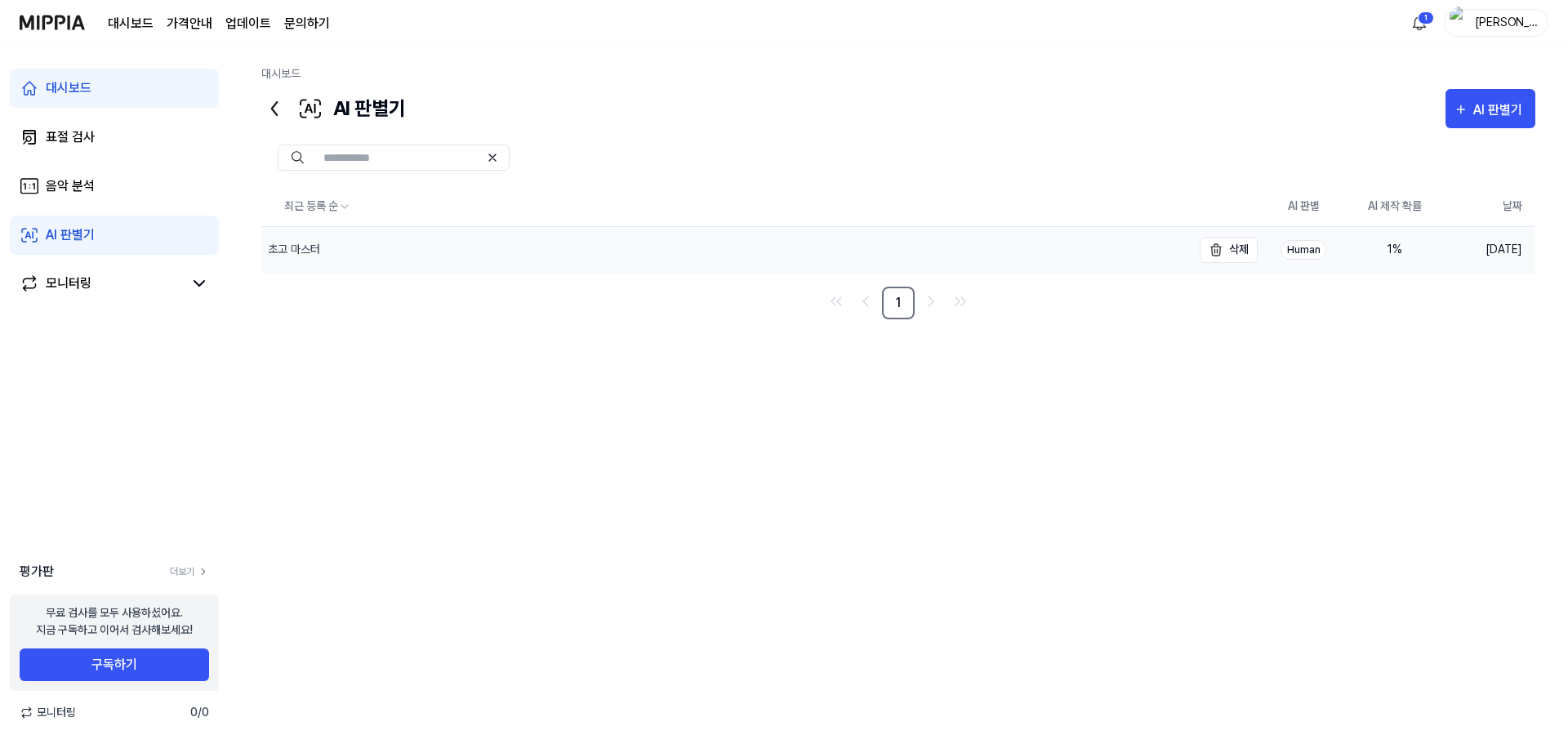
click at [453, 250] on div "초고 마스터" at bounding box center [726, 250] width 930 height 46
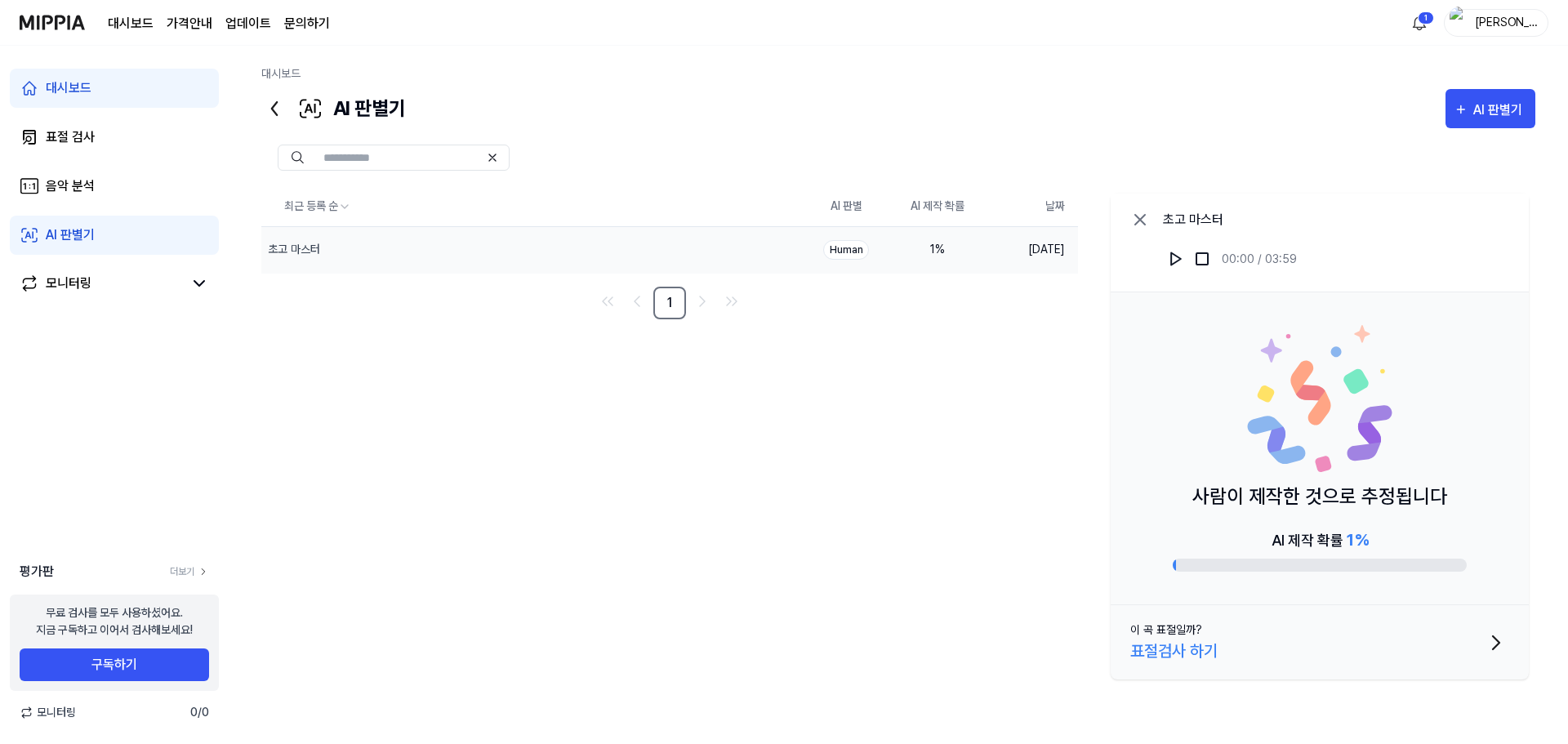
click at [1263, 523] on div "사람이 제작한 것으로 추정됩니다 AI 제작 확률 1 %" at bounding box center [1319, 448] width 418 height 313
click at [1279, 542] on div "AI 제작 확률 1 %" at bounding box center [1319, 539] width 97 height 24
click at [69, 281] on div "모니터링" at bounding box center [68, 283] width 46 height 19
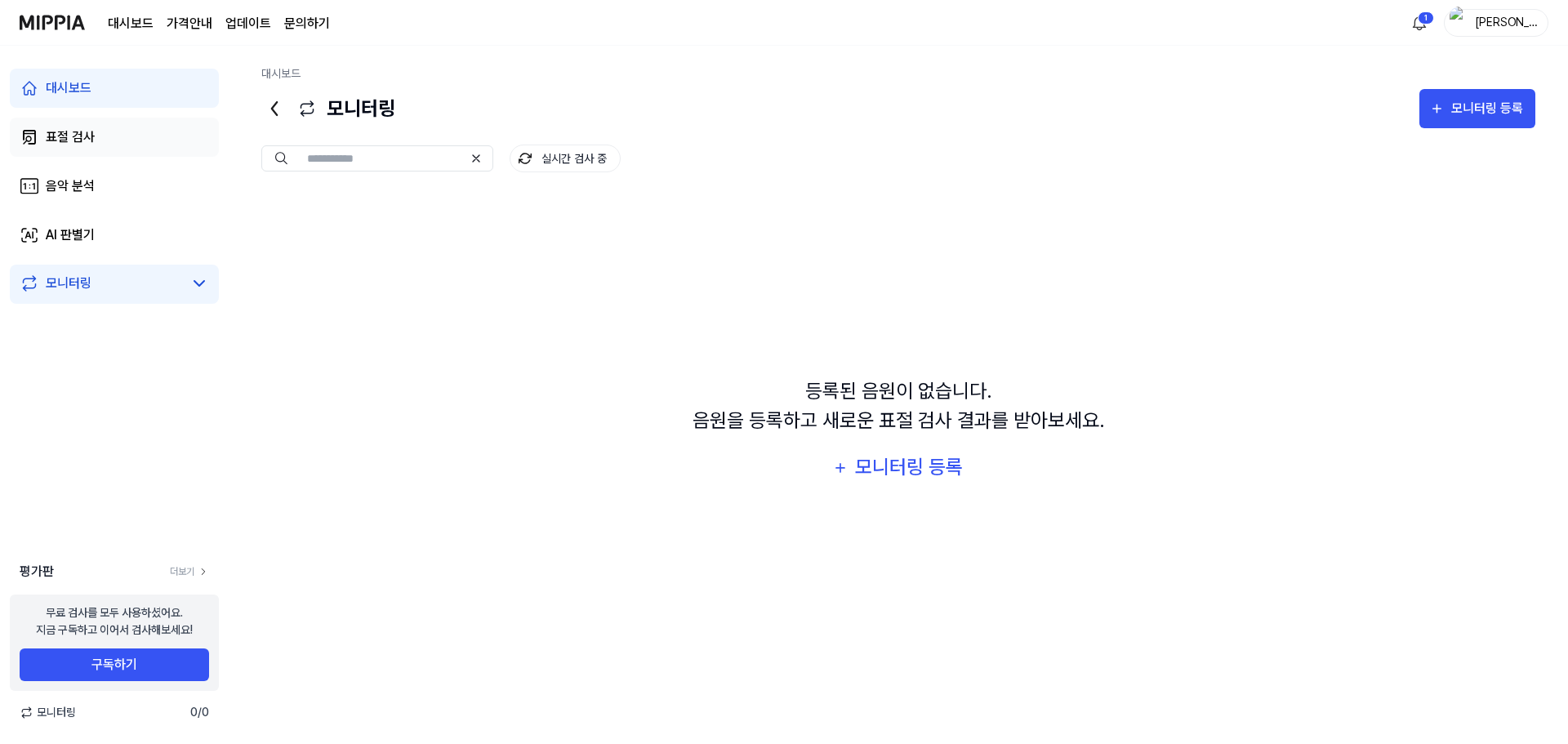
click at [162, 137] on link "표절 검사" at bounding box center [114, 137] width 209 height 39
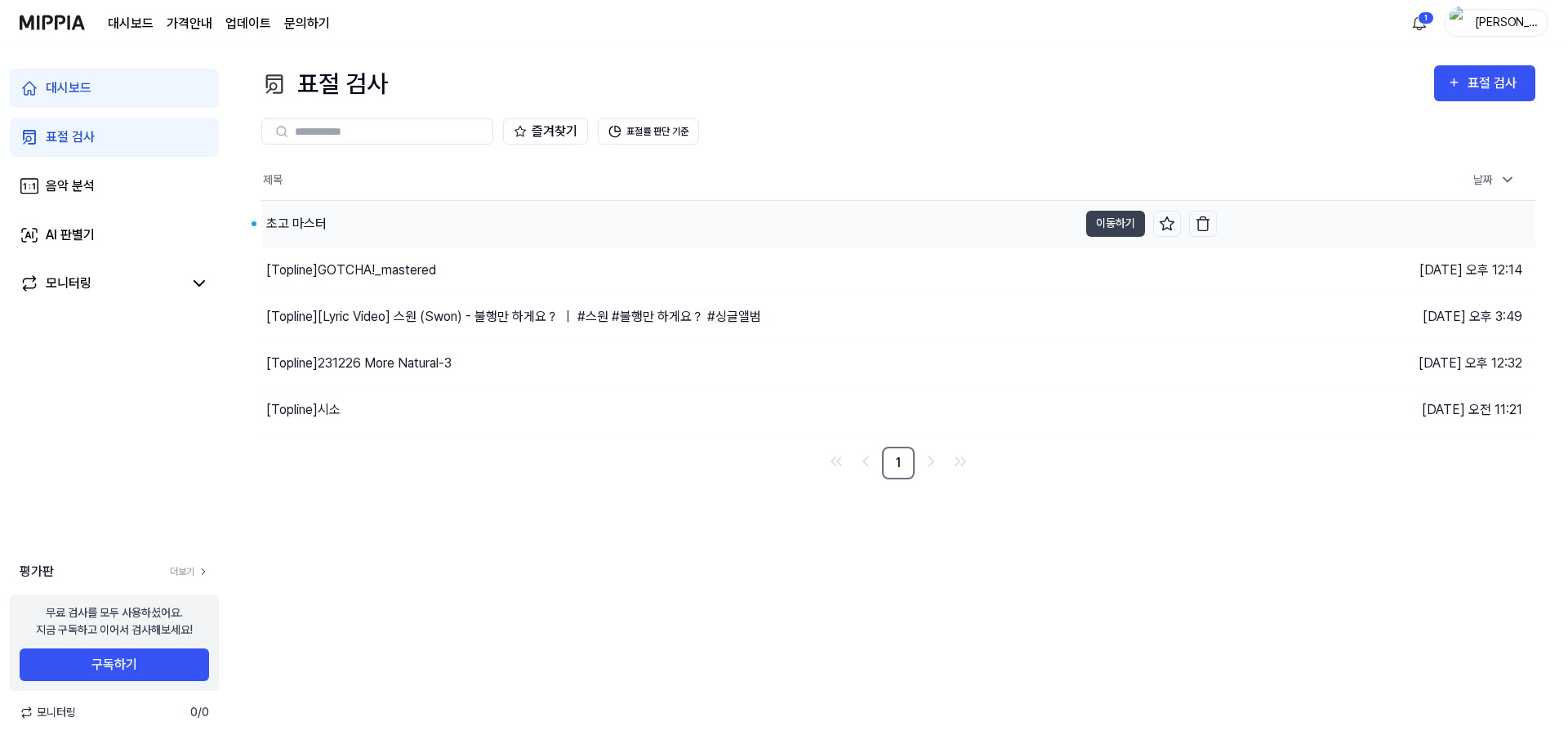
click at [531, 205] on div "초고 마스터" at bounding box center [669, 224] width 816 height 46
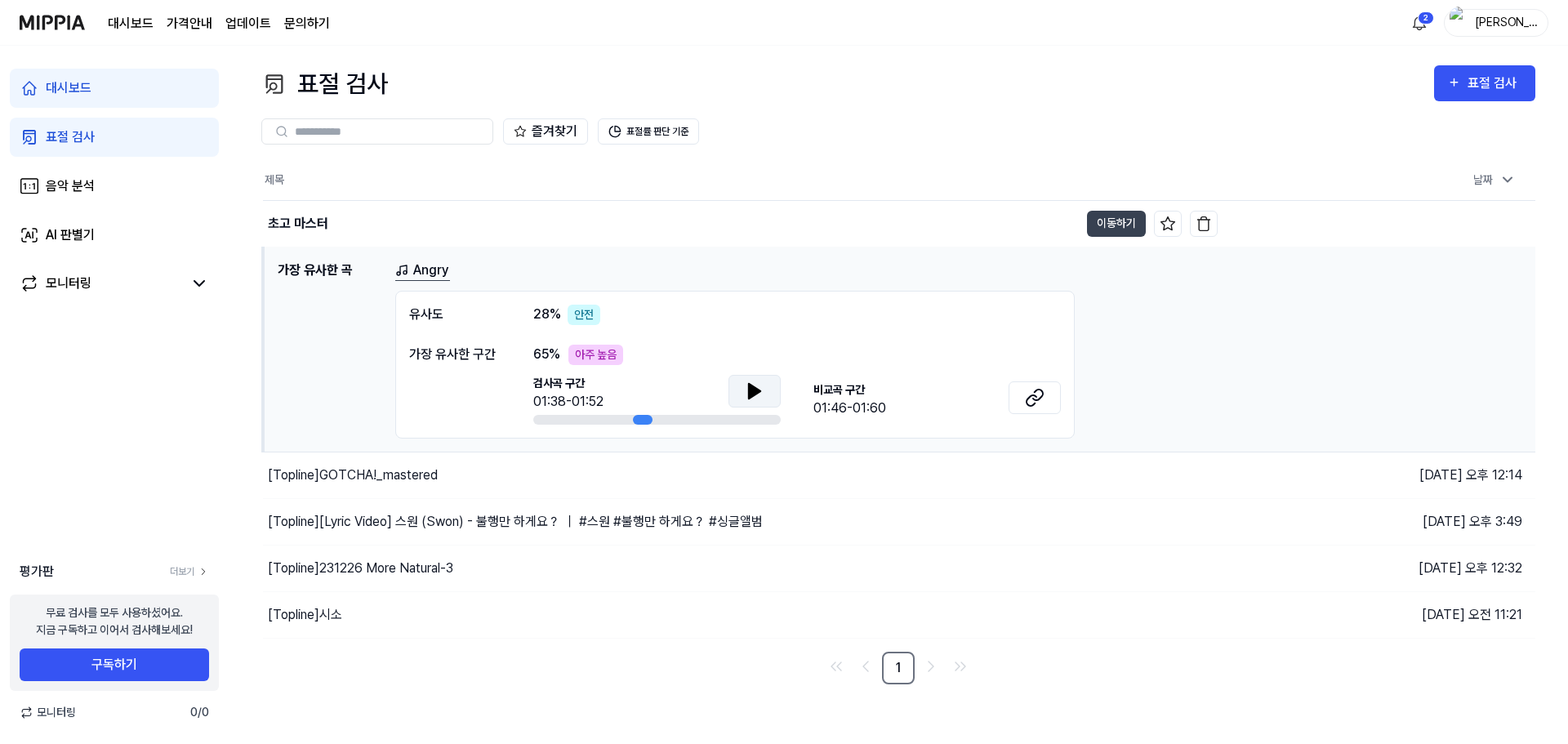
click at [766, 384] on button at bounding box center [754, 391] width 53 height 33
click at [1028, 397] on icon at bounding box center [1034, 397] width 19 height 19
click at [824, 330] on div "유사도 28 % 안전 가장 유사한 구간 65 % 아주 높음 검사곡 구간 01:38-01:52 [GEOGRAPHIC_DATA] 구간 01:46-…" at bounding box center [735, 364] width 679 height 148
click at [1122, 228] on button "이동하기" at bounding box center [1116, 223] width 58 height 26
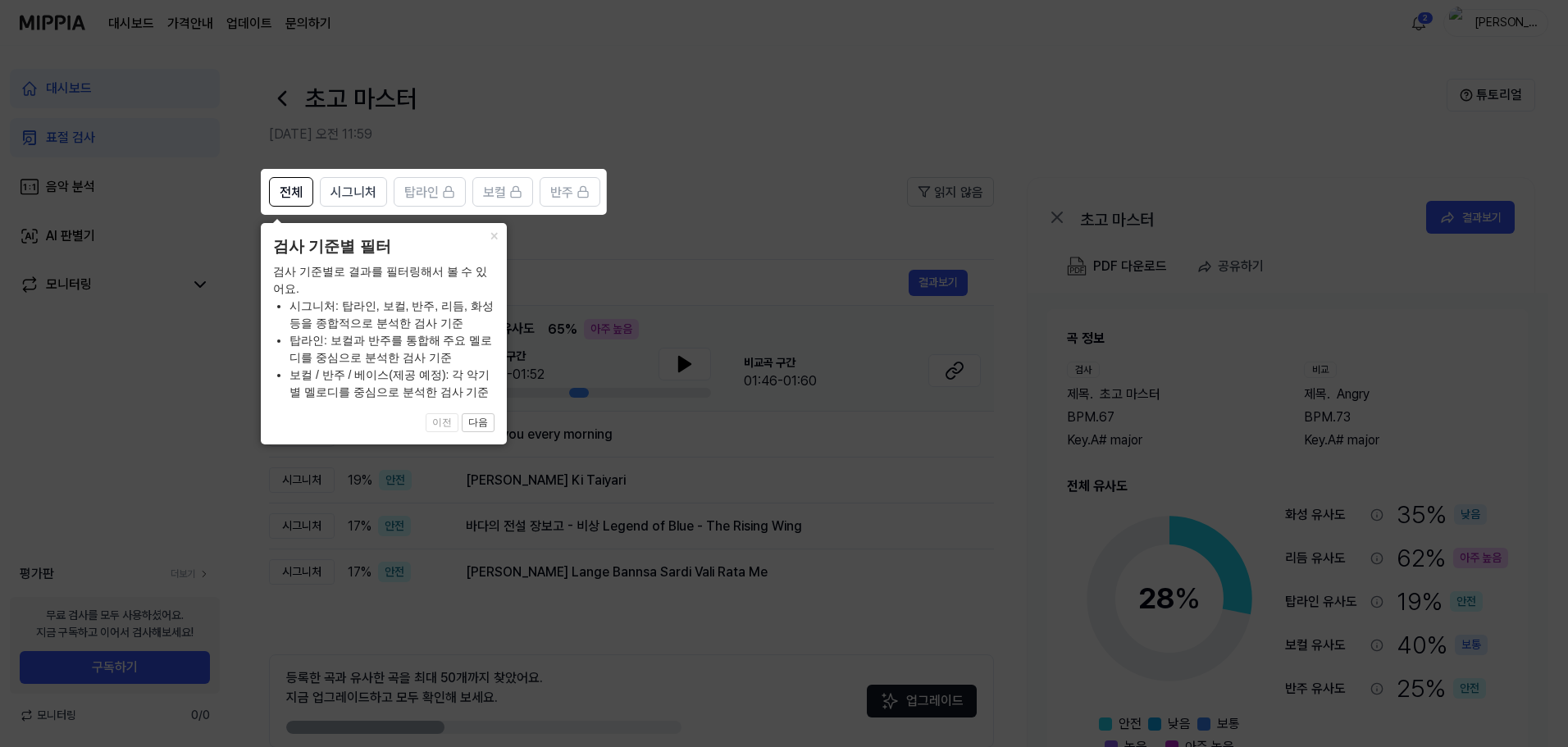
click at [497, 358] on div "× 검사 기준별 필터 검사 기준별로 결과를 필터링해서 볼 수 있어요. 시그니처: 탑라인, 보컬, 반주, 리듬, 화성 등을 종합적으로 분석한 검…" at bounding box center [384, 334] width 246 height 221
click at [490, 234] on button "×" at bounding box center [493, 234] width 26 height 23
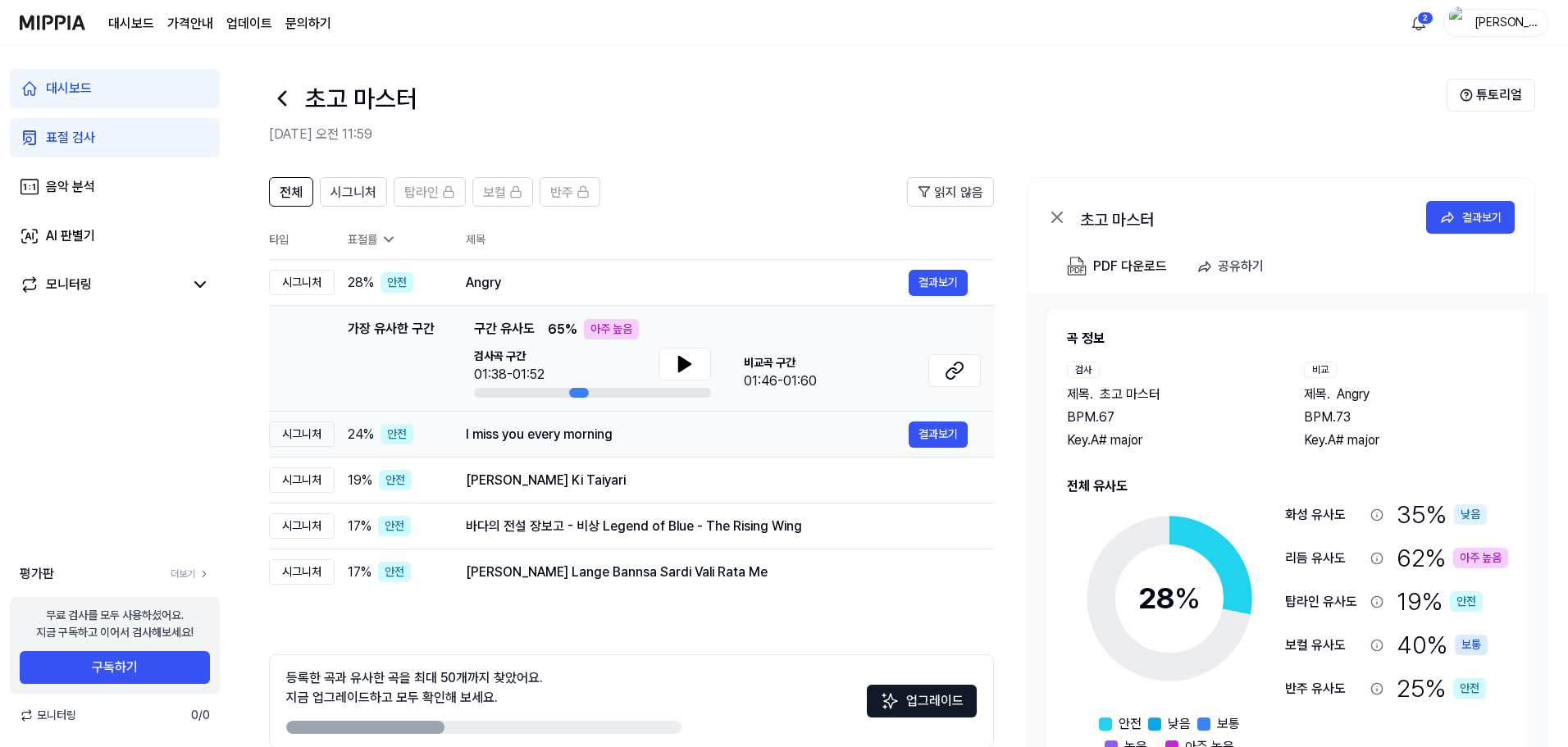
click at [667, 434] on div "I miss you every morning" at bounding box center [687, 434] width 442 height 19
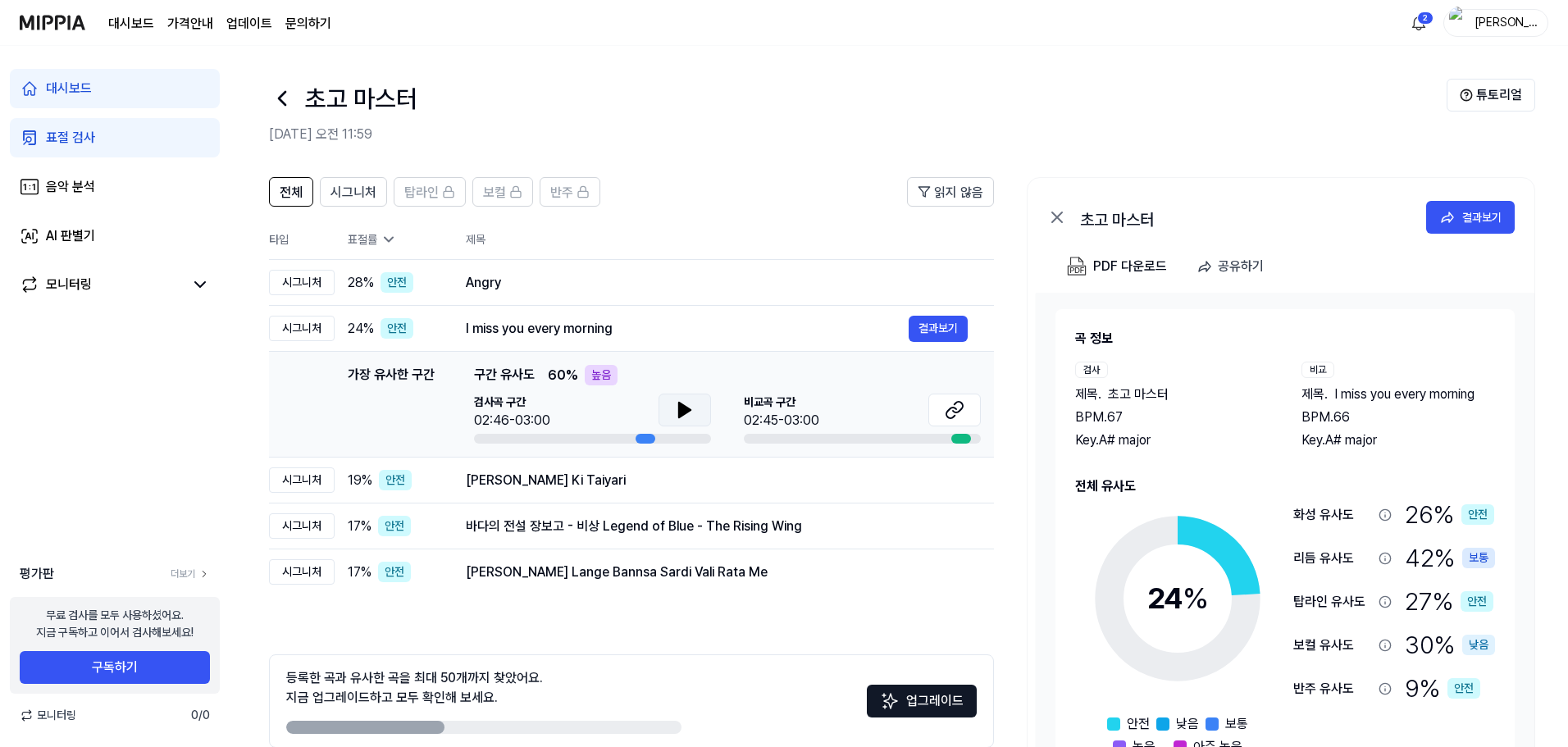
click at [688, 413] on icon at bounding box center [684, 409] width 19 height 19
click at [701, 408] on button at bounding box center [685, 410] width 53 height 33
click at [942, 408] on button at bounding box center [955, 410] width 53 height 33
click at [637, 490] on div "[PERSON_NAME] Ki Taiyari" at bounding box center [687, 480] width 442 height 19
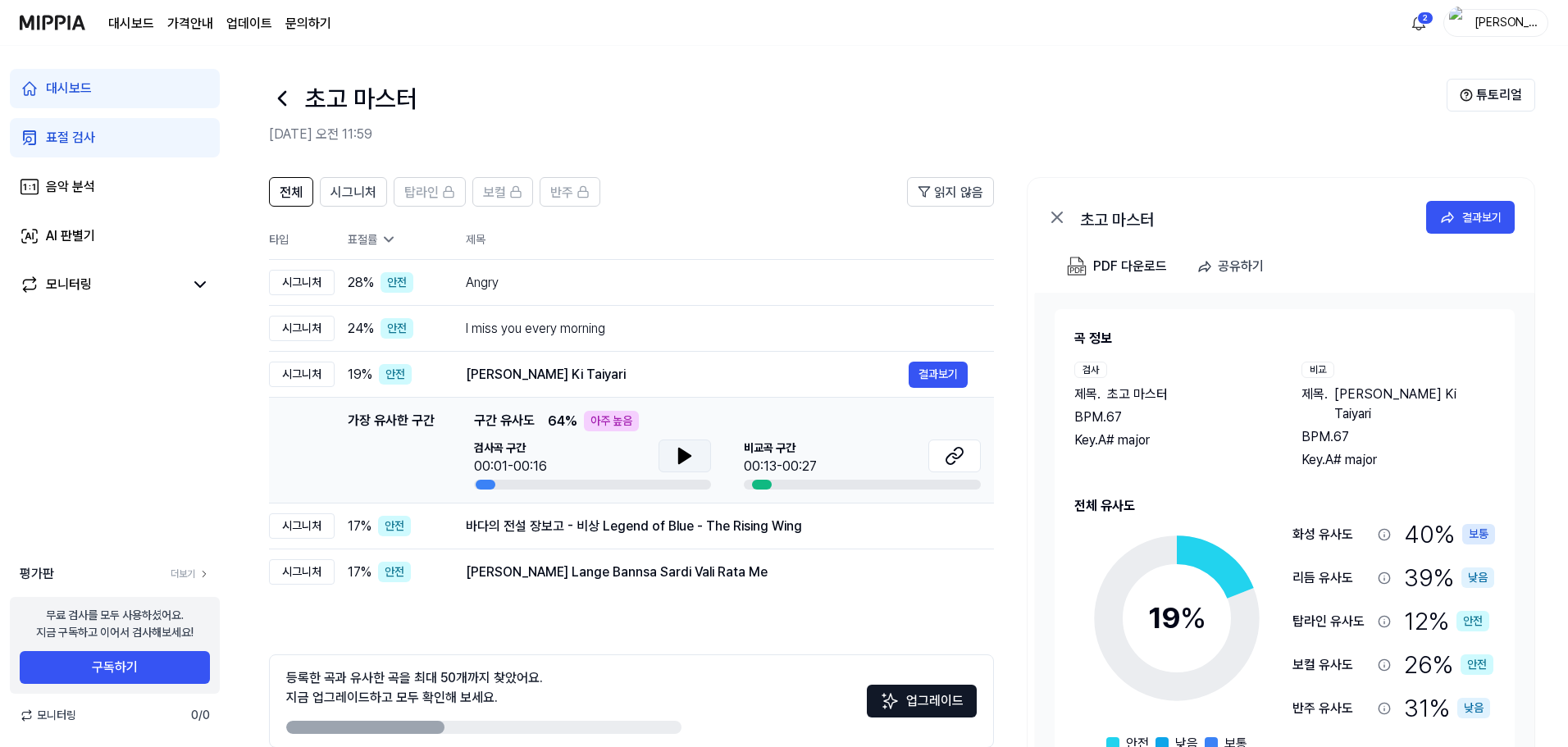
click at [686, 459] on icon at bounding box center [685, 456] width 12 height 15
click at [686, 459] on icon at bounding box center [688, 456] width 3 height 13
click at [950, 459] on icon at bounding box center [954, 455] width 19 height 19
click at [660, 527] on div "바다의 전설 장보고 - 비상 Legend of Blue - The Rising Wing" at bounding box center [687, 526] width 442 height 19
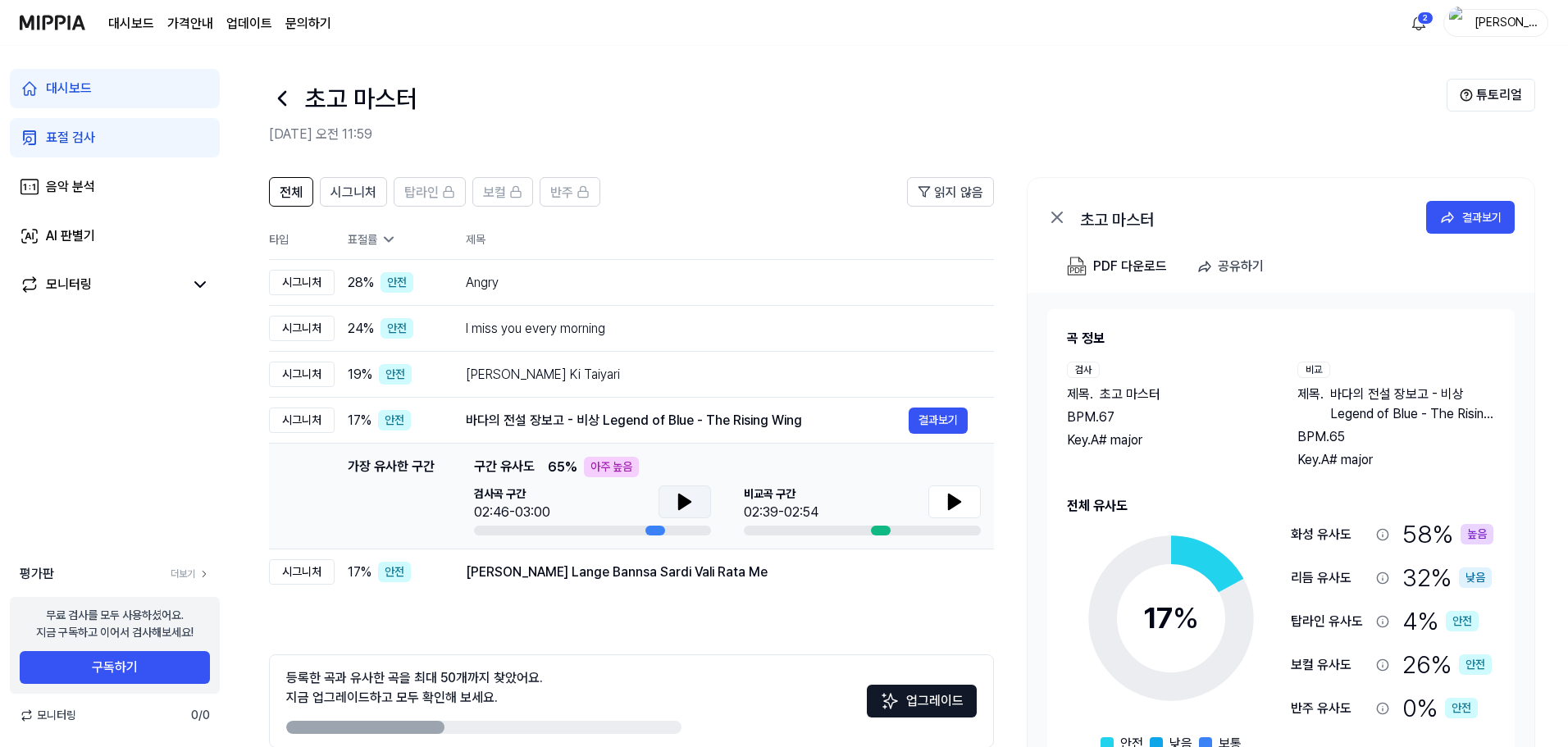
click at [675, 501] on icon at bounding box center [684, 501] width 19 height 19
click at [686, 503] on icon at bounding box center [688, 502] width 3 height 13
click at [929, 417] on button "결과보기" at bounding box center [938, 420] width 59 height 26
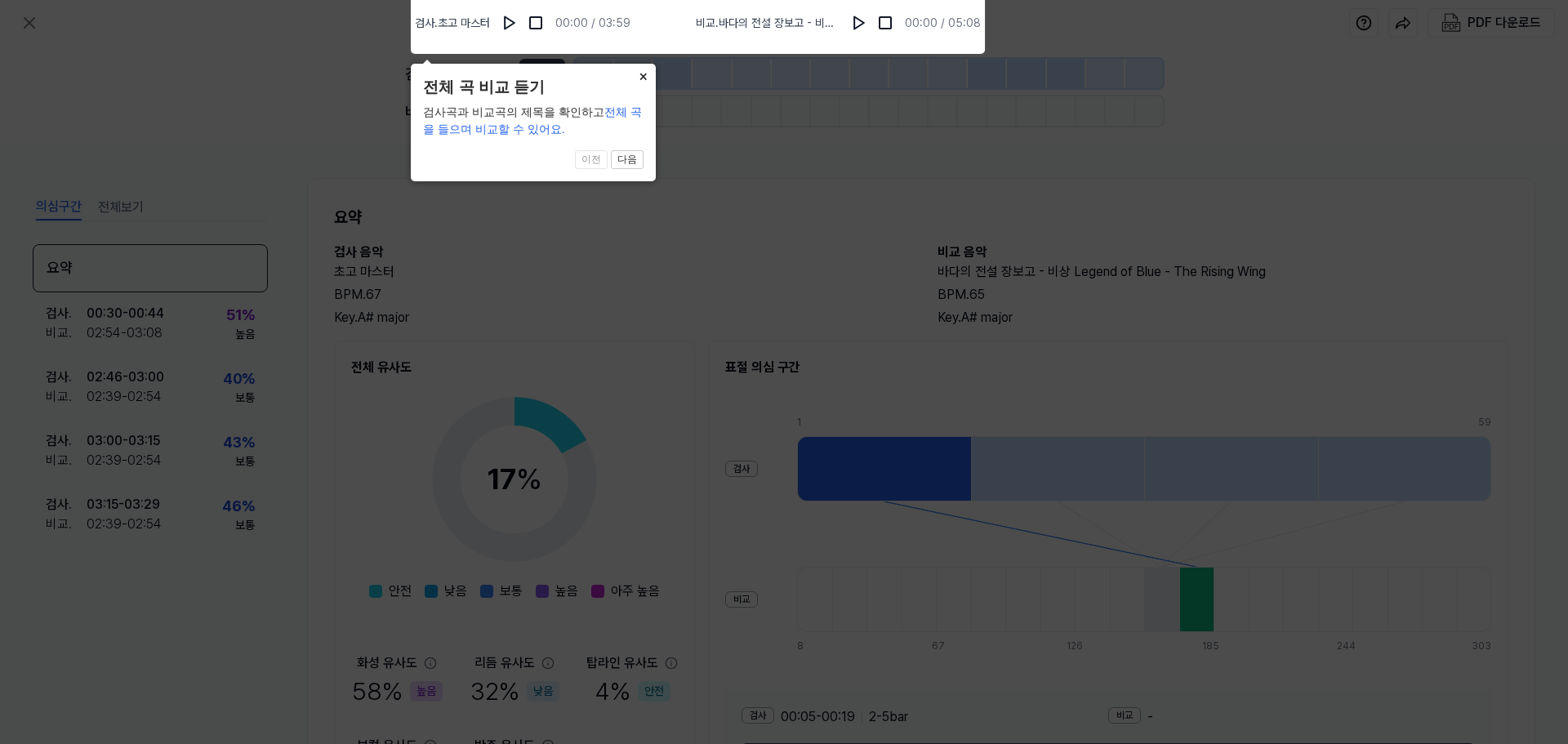
click at [639, 84] on button "×" at bounding box center [642, 74] width 26 height 23
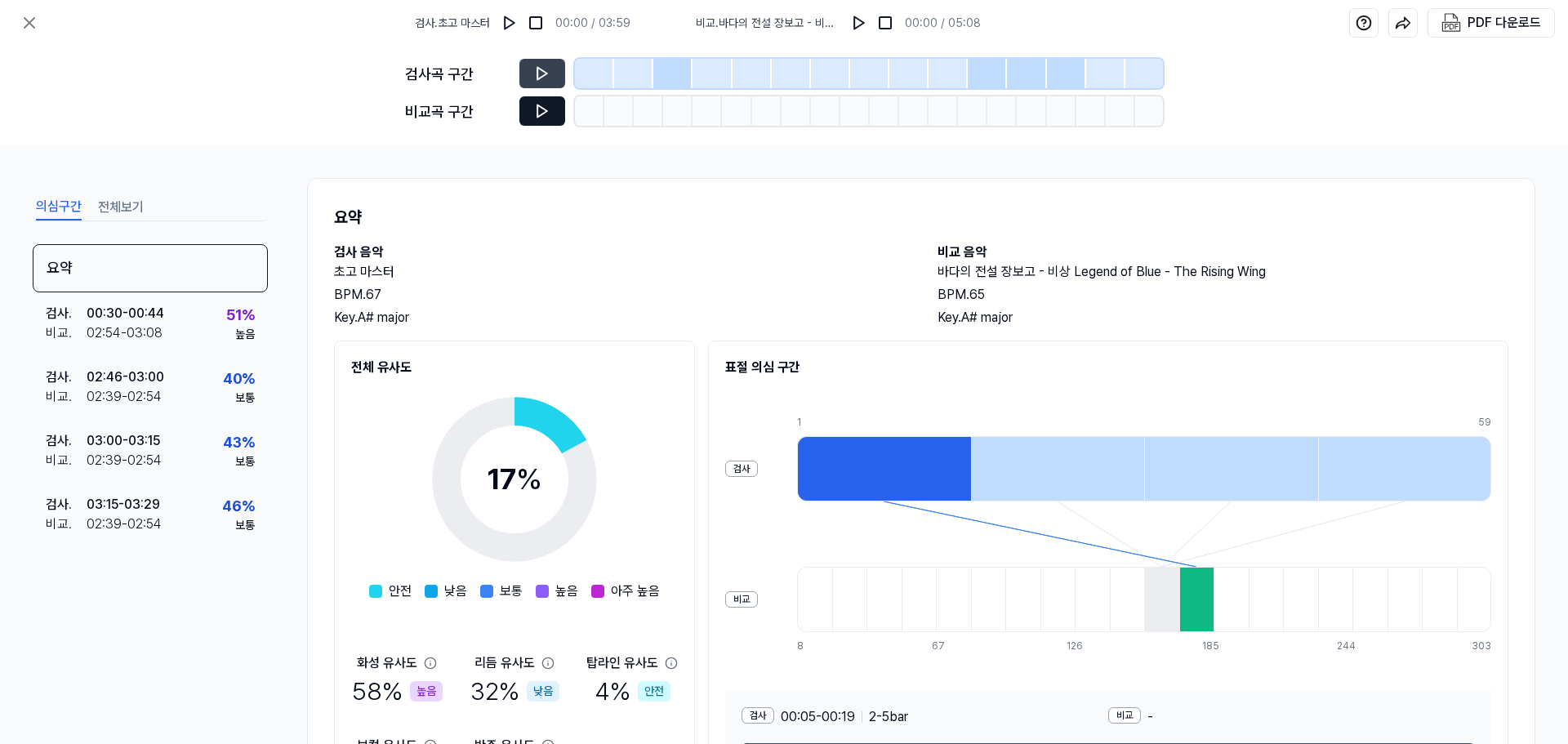
click at [539, 103] on icon at bounding box center [542, 111] width 17 height 17
click at [545, 67] on icon at bounding box center [542, 73] width 17 height 17
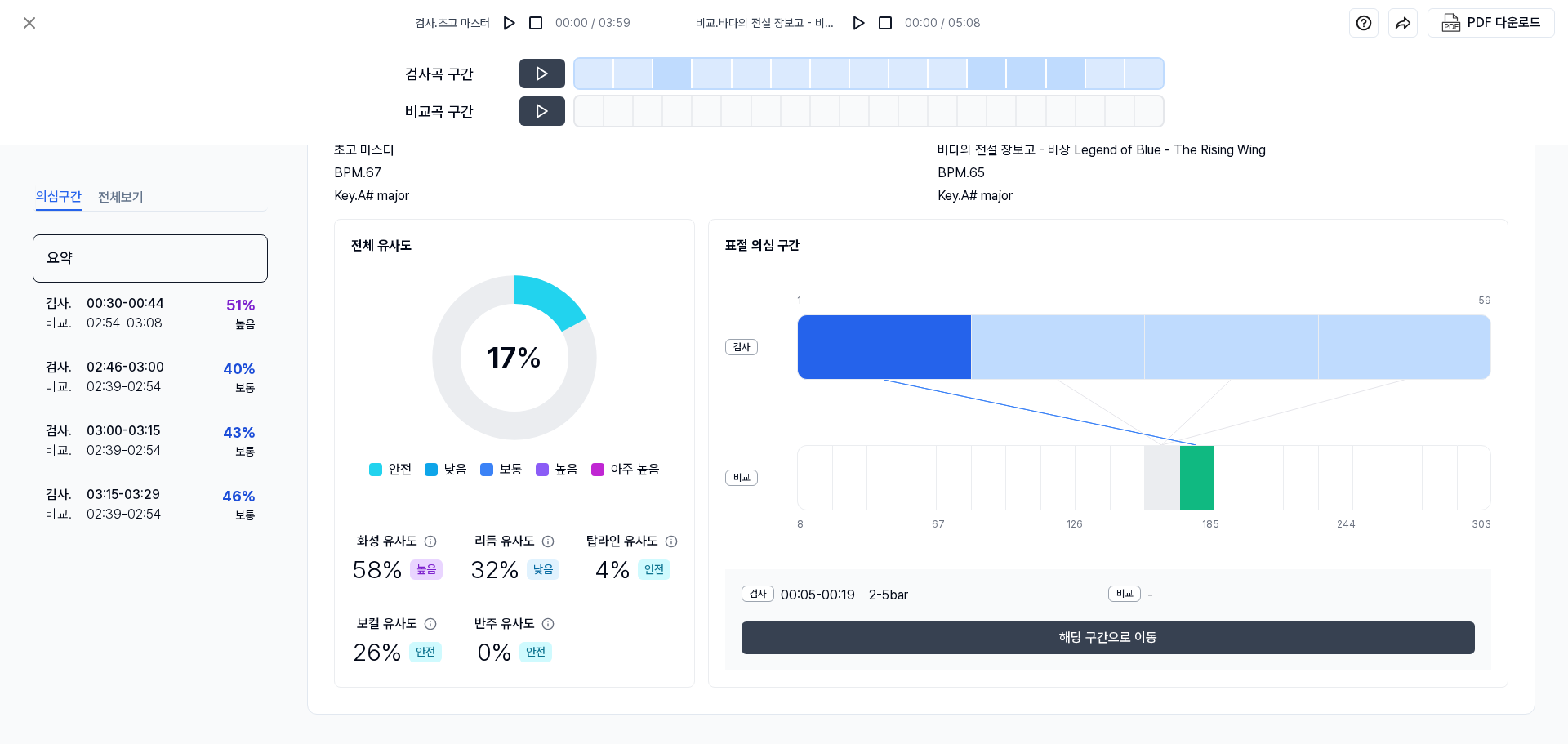
scroll to position [125, 0]
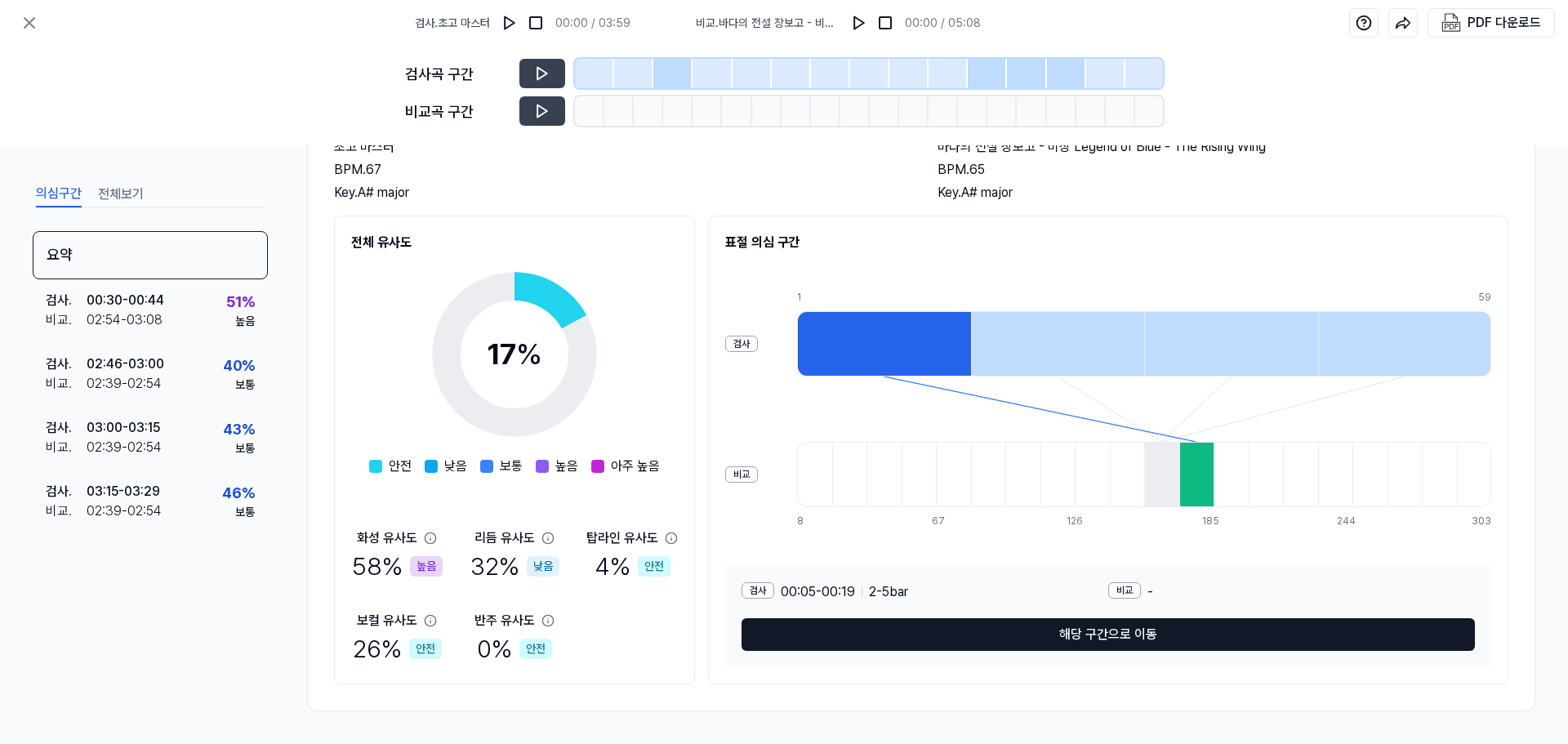
click at [1025, 631] on button "해당 구간으로 이동" at bounding box center [1107, 635] width 734 height 33
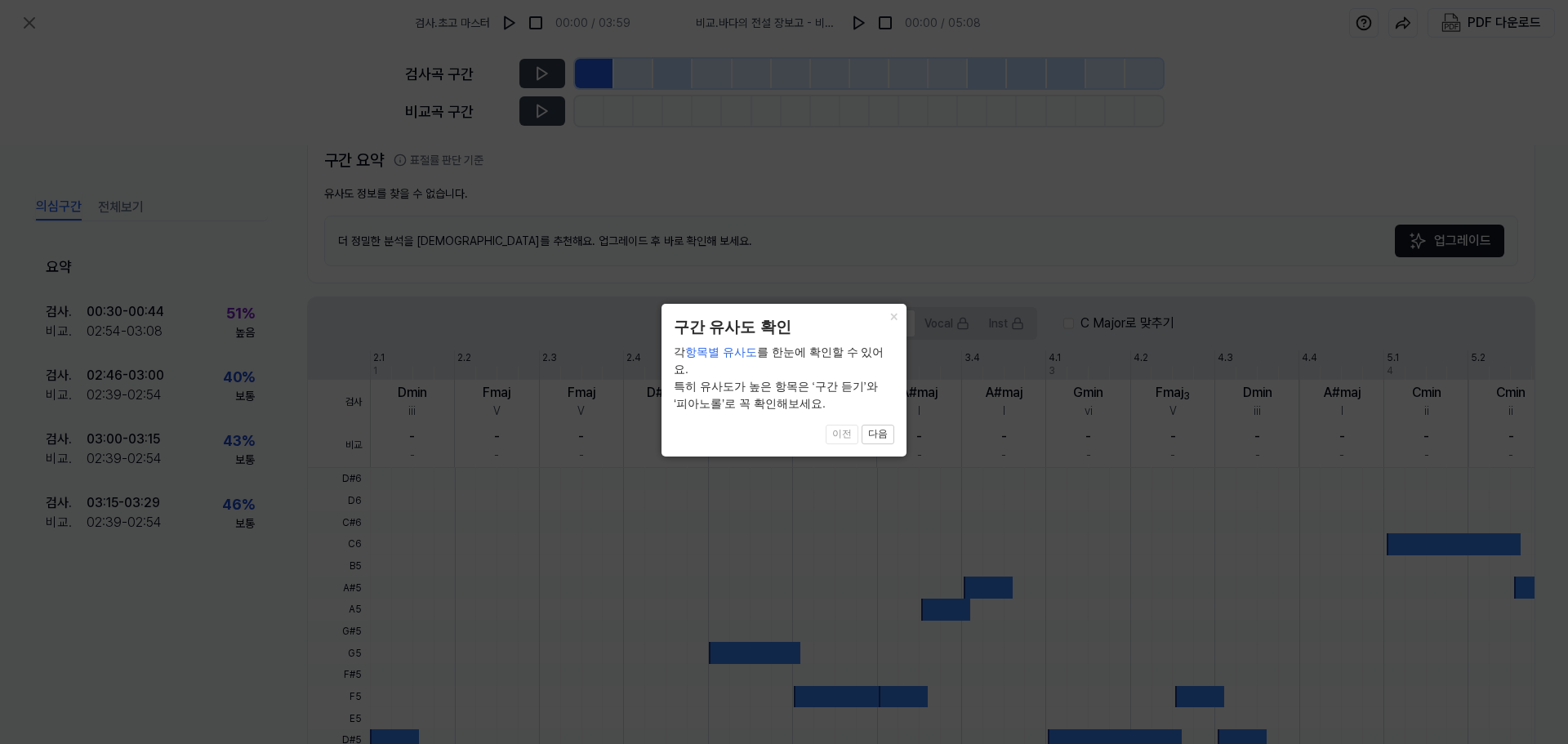
scroll to position [340, 0]
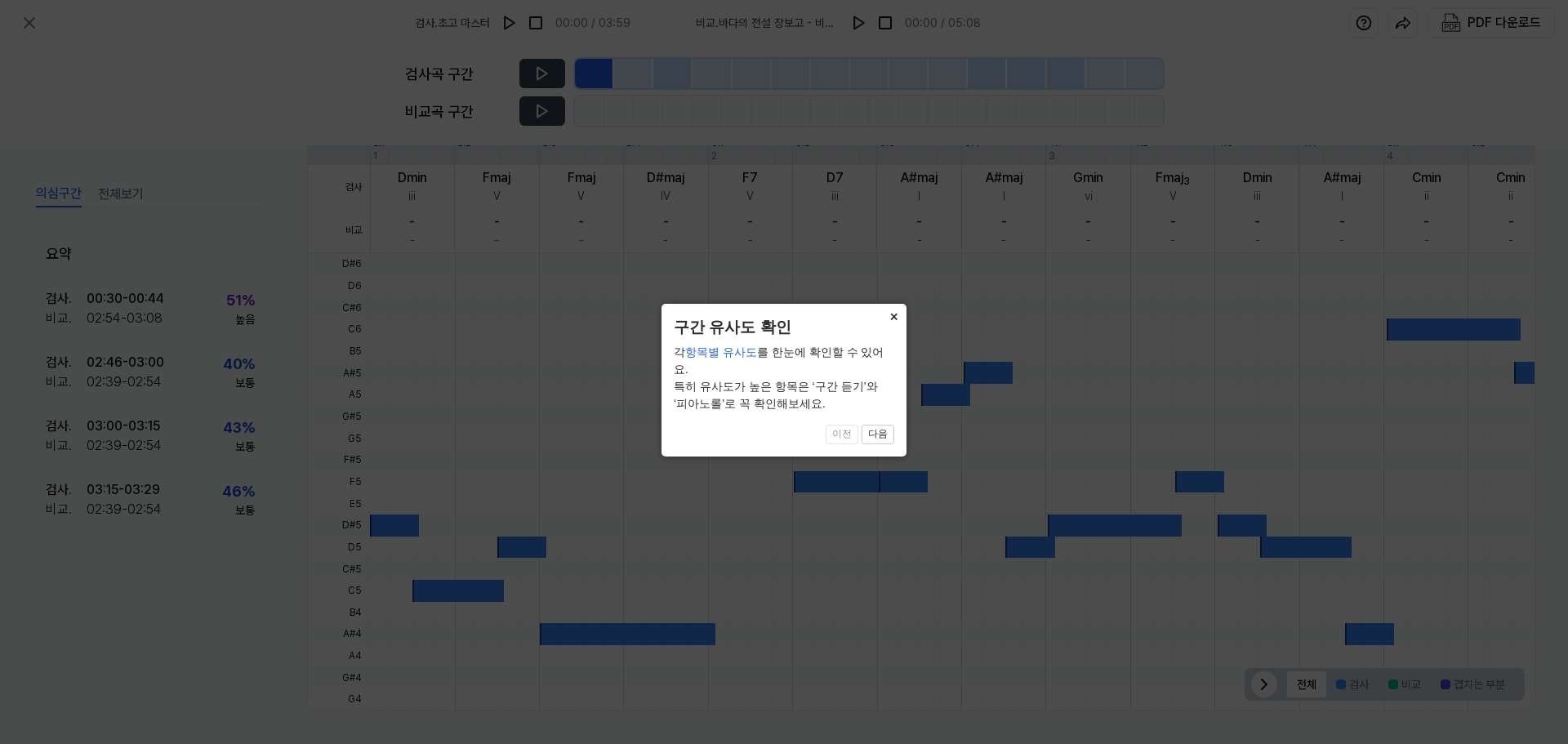
click at [895, 318] on button "×" at bounding box center [893, 315] width 26 height 23
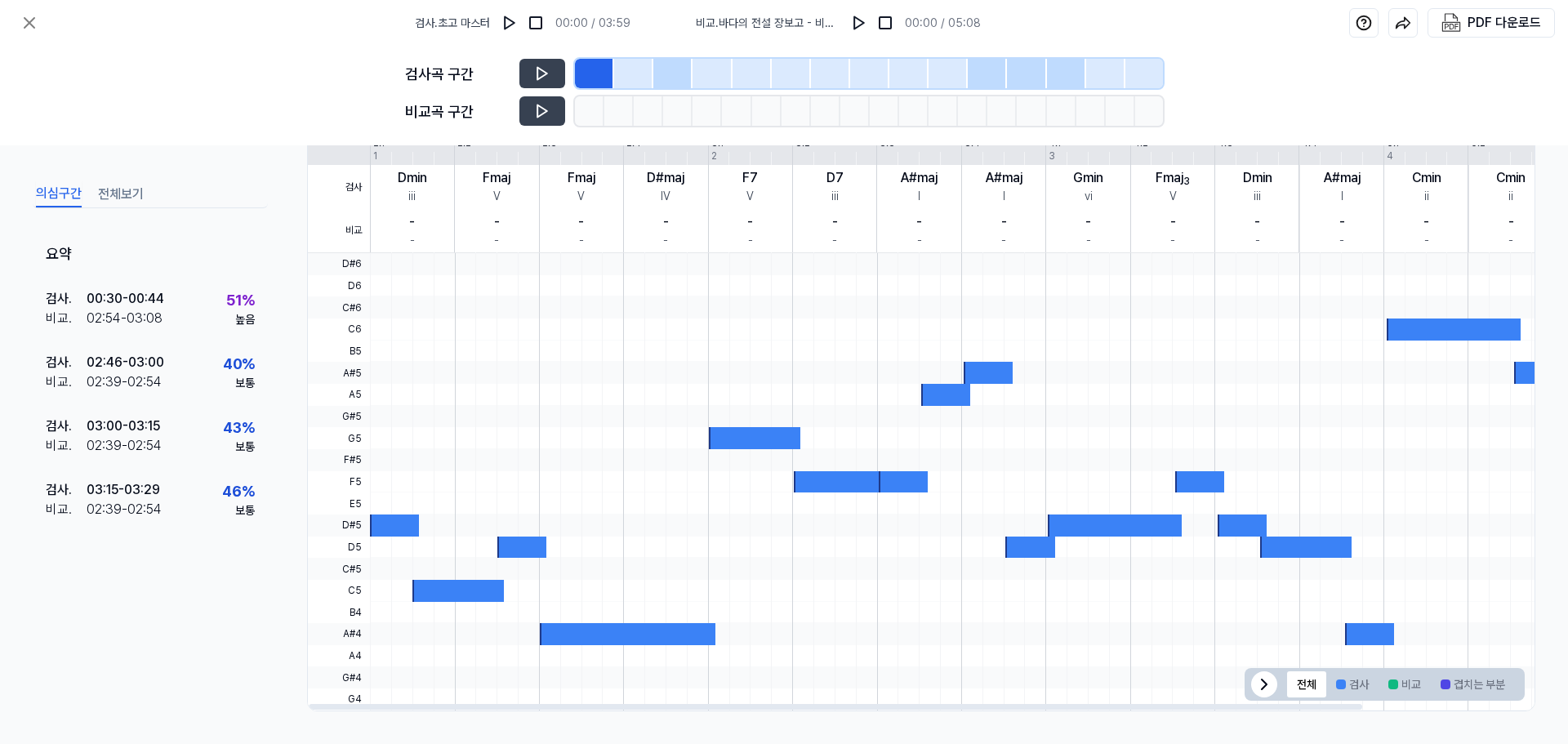
click at [1259, 687] on icon at bounding box center [1263, 684] width 19 height 19
click at [548, 78] on icon at bounding box center [542, 73] width 17 height 17
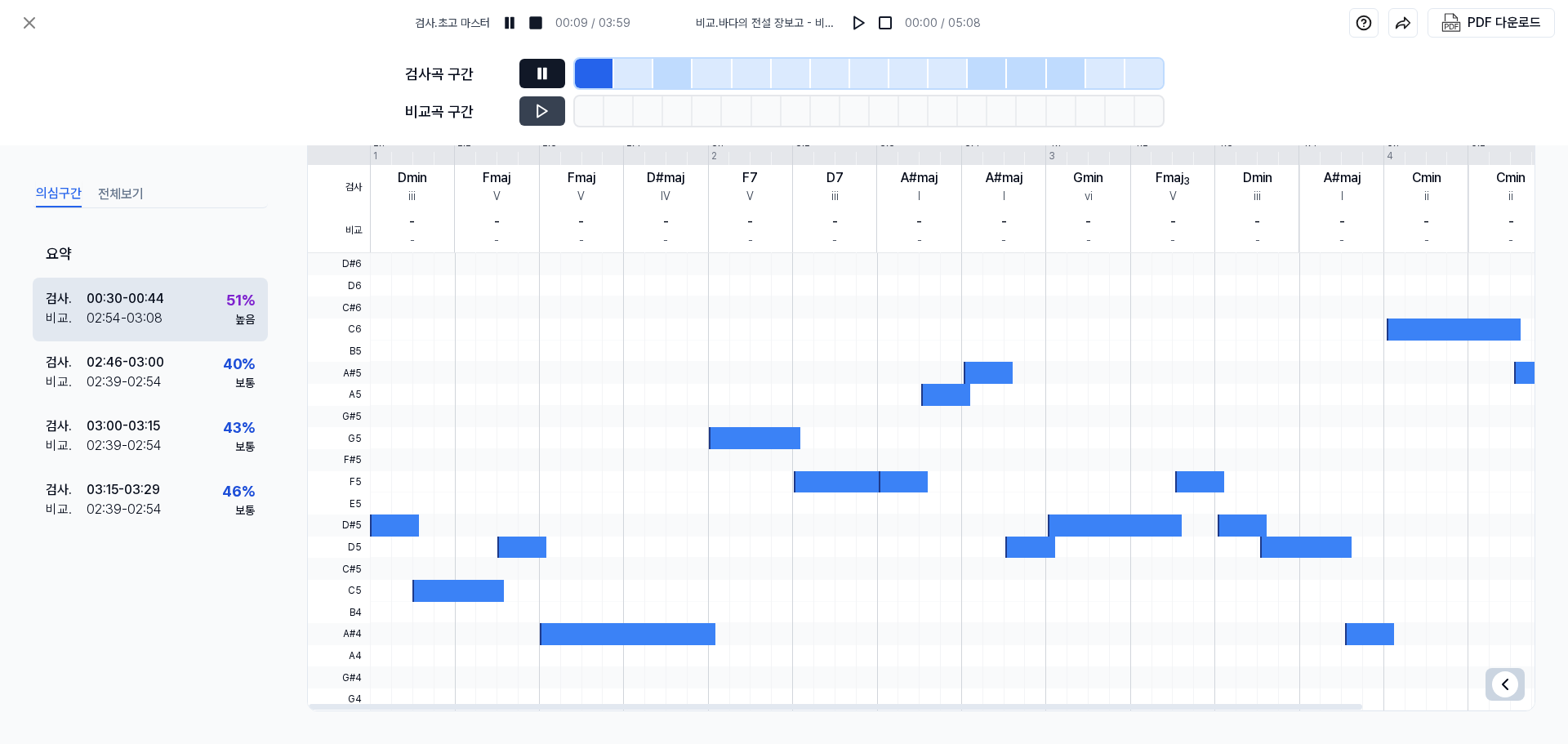
click at [179, 296] on div "검사 . 00:30 - 00:44 비교 . 02:54 - 03:08 51 % 높음" at bounding box center [150, 310] width 235 height 63
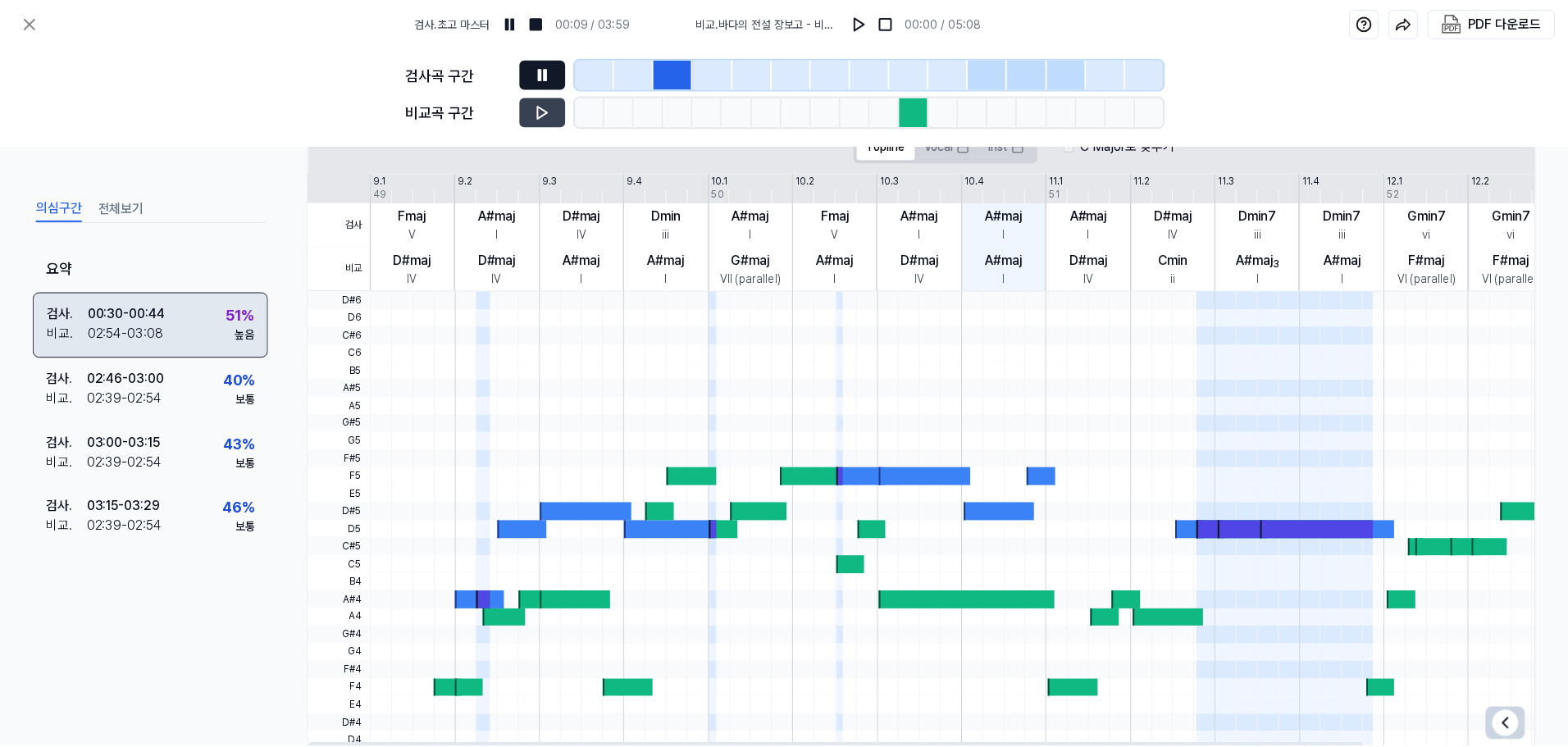
scroll to position [378, 0]
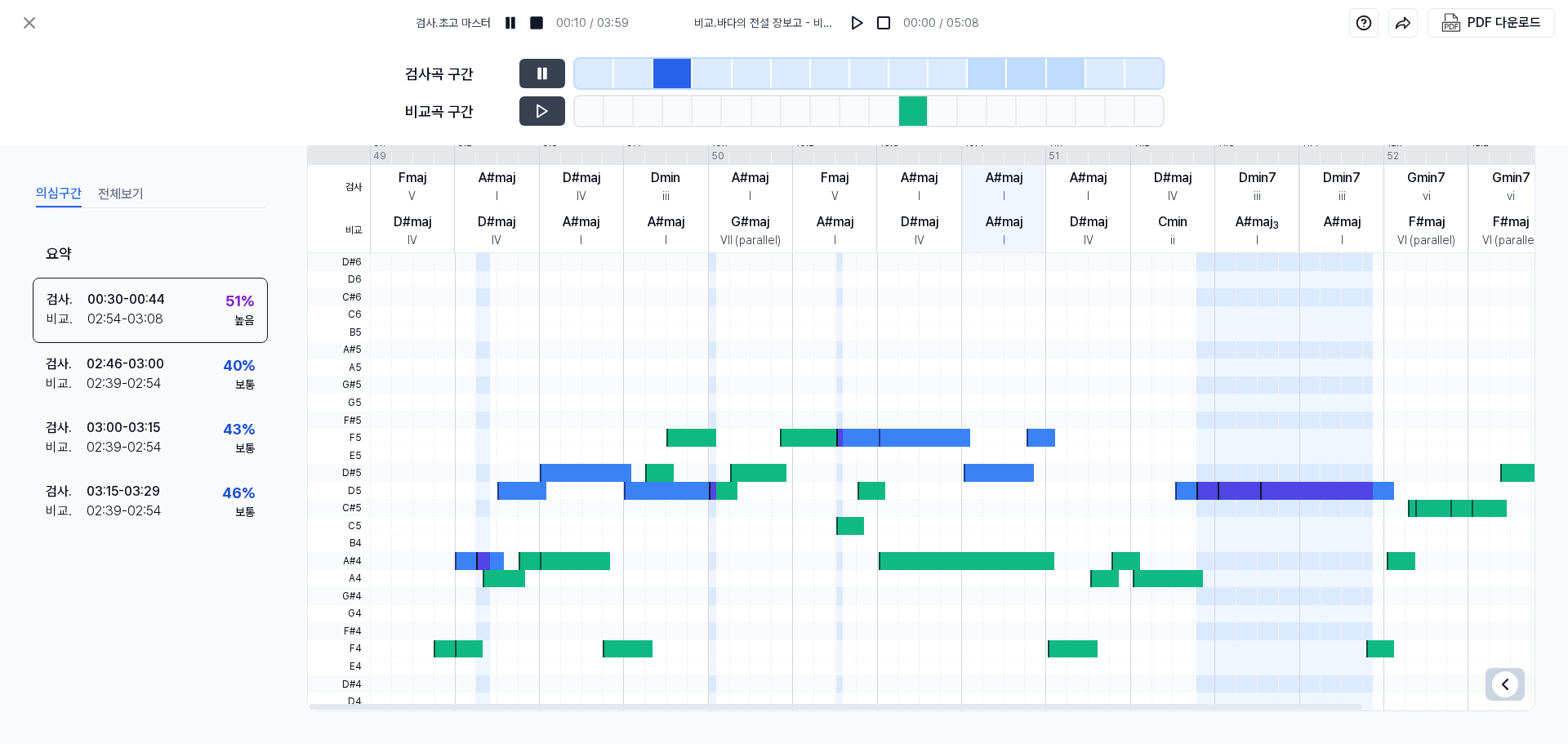
drag, startPoint x: 547, startPoint y: 72, endPoint x: 548, endPoint y: 94, distance: 22.0
click at [547, 71] on icon at bounding box center [542, 73] width 17 height 17
click at [545, 110] on icon at bounding box center [542, 111] width 10 height 13
click at [549, 84] on button at bounding box center [542, 73] width 46 height 29
click at [539, 68] on icon at bounding box center [542, 73] width 10 height 13
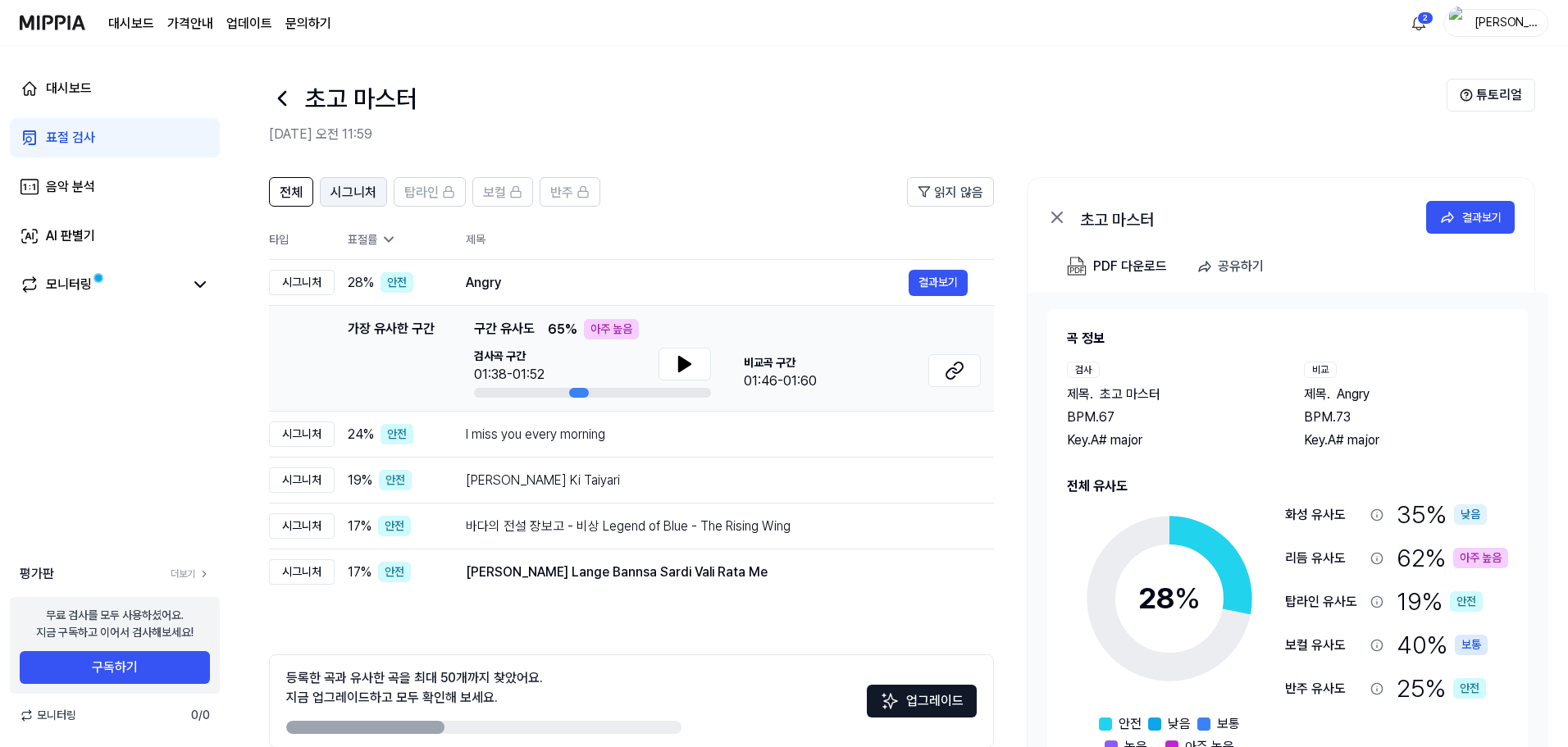
click at [373, 184] on span "시그니처" at bounding box center [353, 192] width 46 height 19
click at [306, 188] on button "전체" at bounding box center [291, 191] width 44 height 29
click at [391, 188] on div "전체 시그니처 탑라인 보컬 반주" at bounding box center [434, 191] width 331 height 29
click at [448, 188] on icon at bounding box center [448, 192] width 13 height 13
click at [510, 195] on icon at bounding box center [516, 192] width 13 height 13
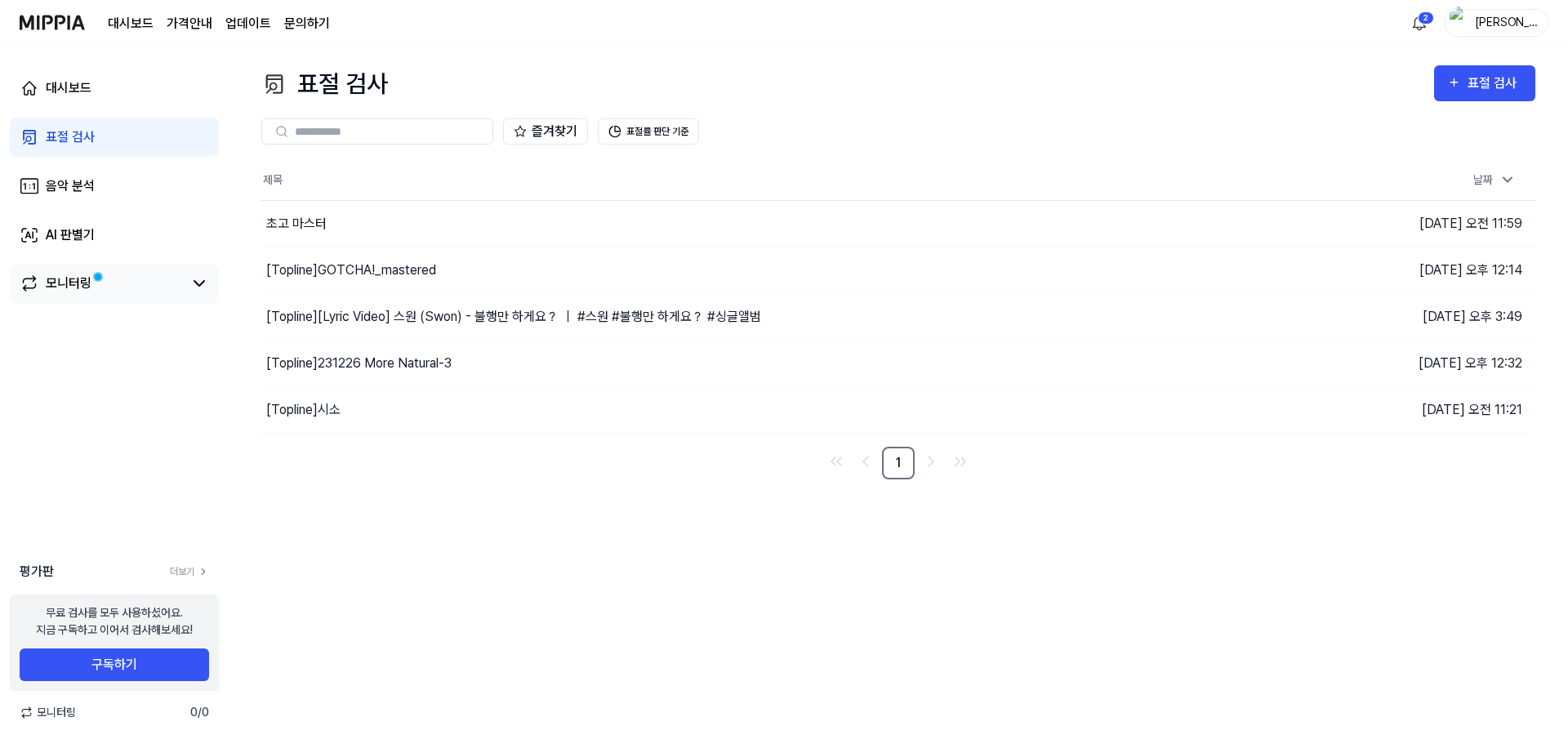
click at [107, 279] on link "모니터링" at bounding box center [101, 283] width 164 height 19
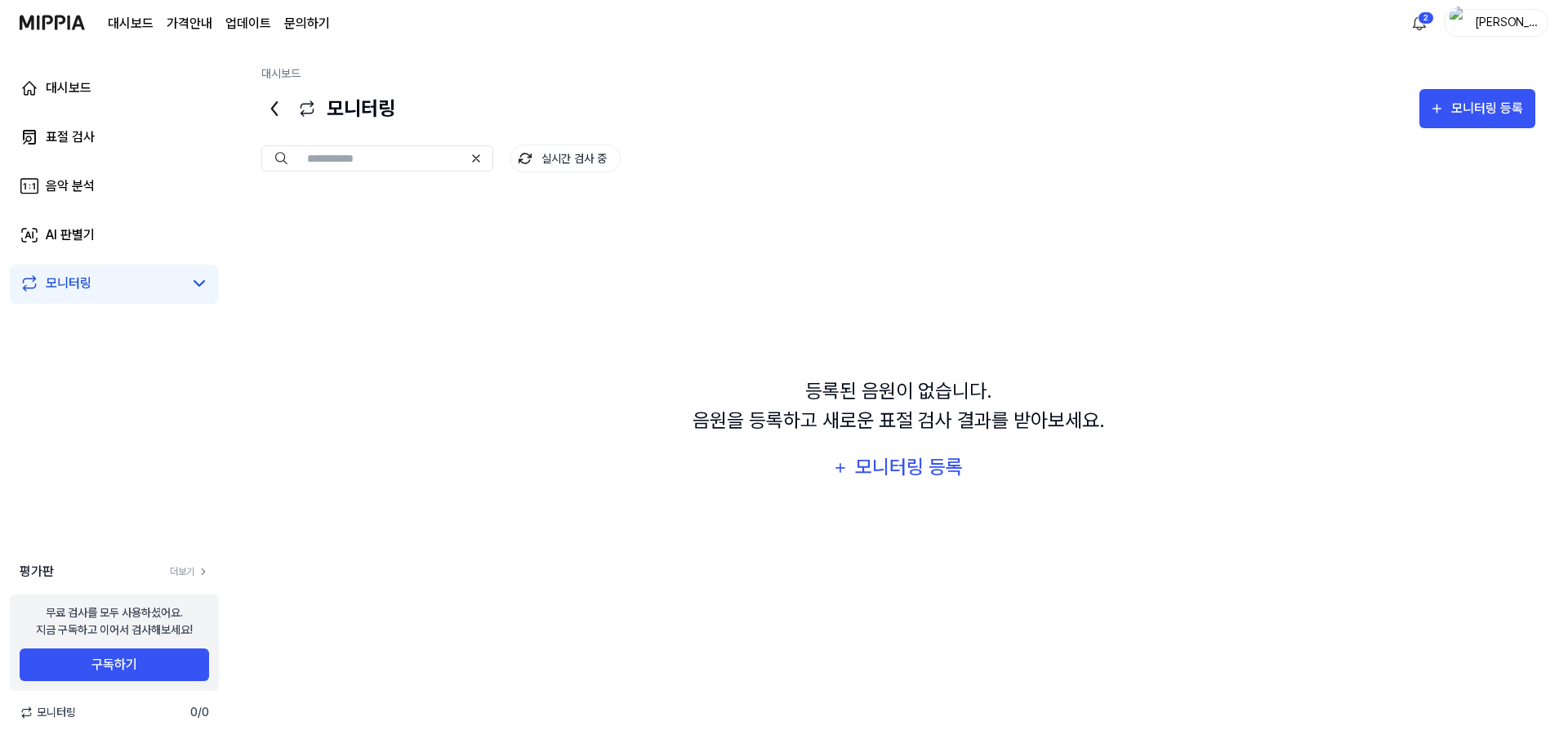
click at [111, 163] on div "대시보드 표절 검사 음악 분석 AI 판별기 모니터링" at bounding box center [114, 186] width 229 height 281
click at [109, 190] on link "음악 분석" at bounding box center [114, 186] width 209 height 39
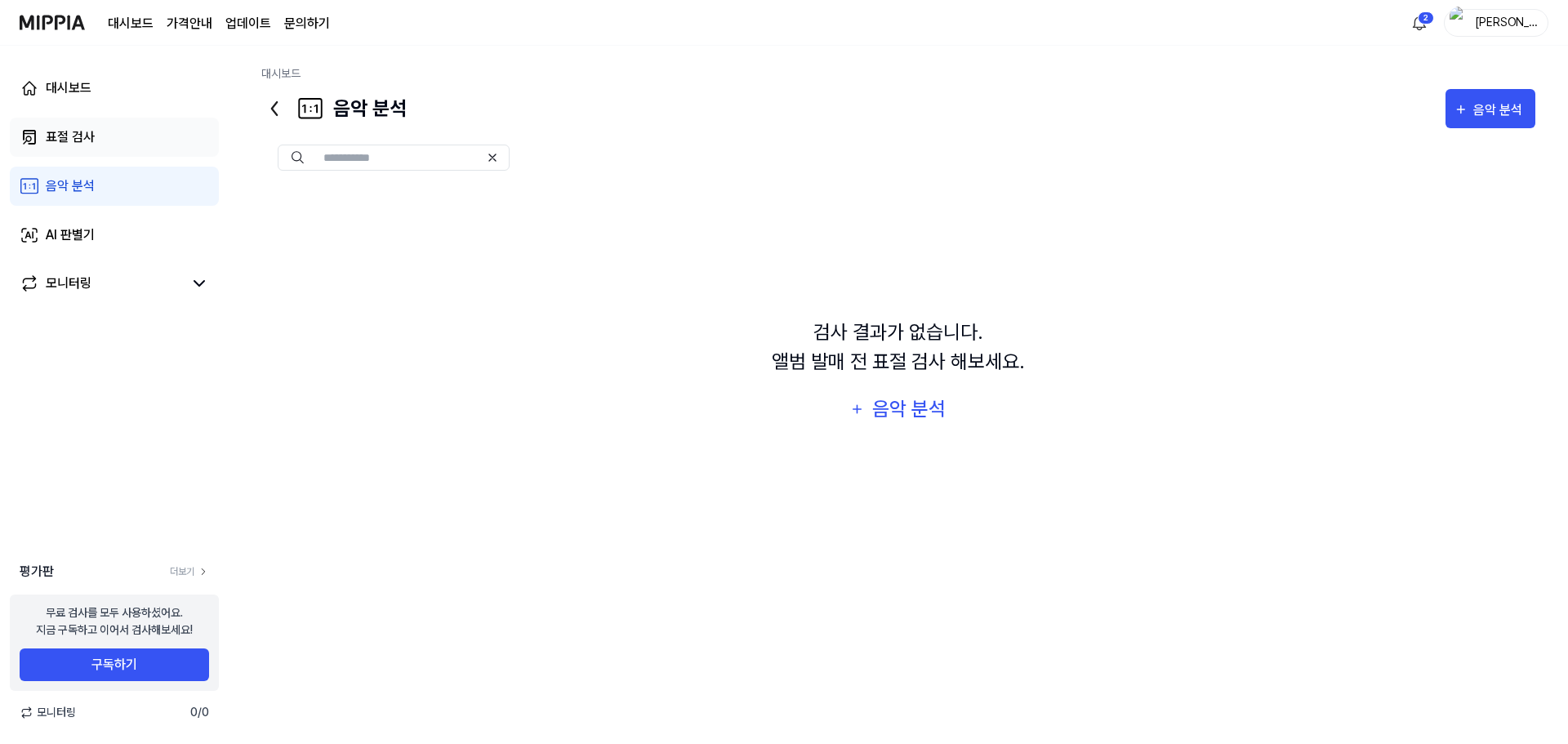
click at [135, 150] on link "표절 검사" at bounding box center [114, 137] width 209 height 39
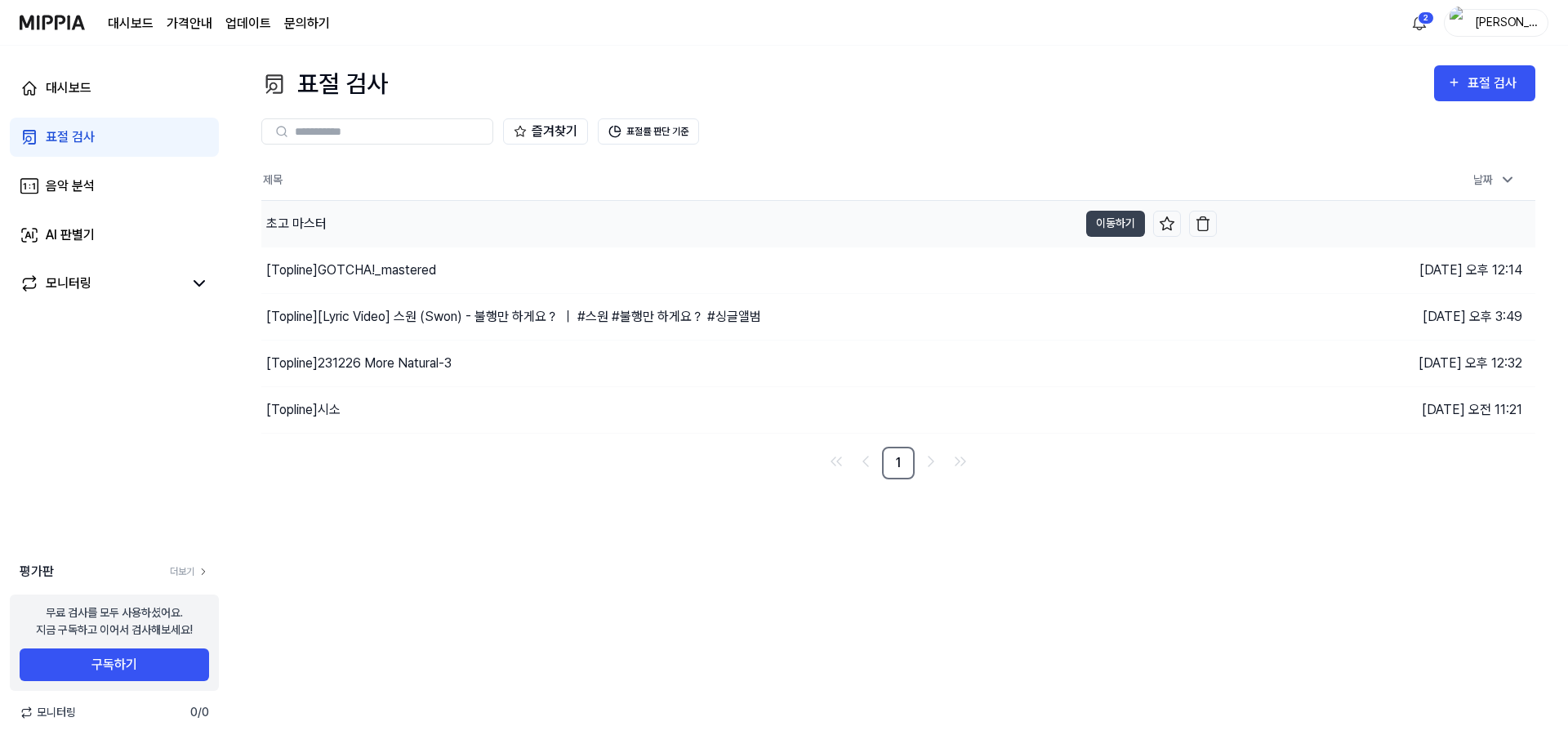
click at [1000, 232] on div "초고 마스터" at bounding box center [669, 224] width 816 height 46
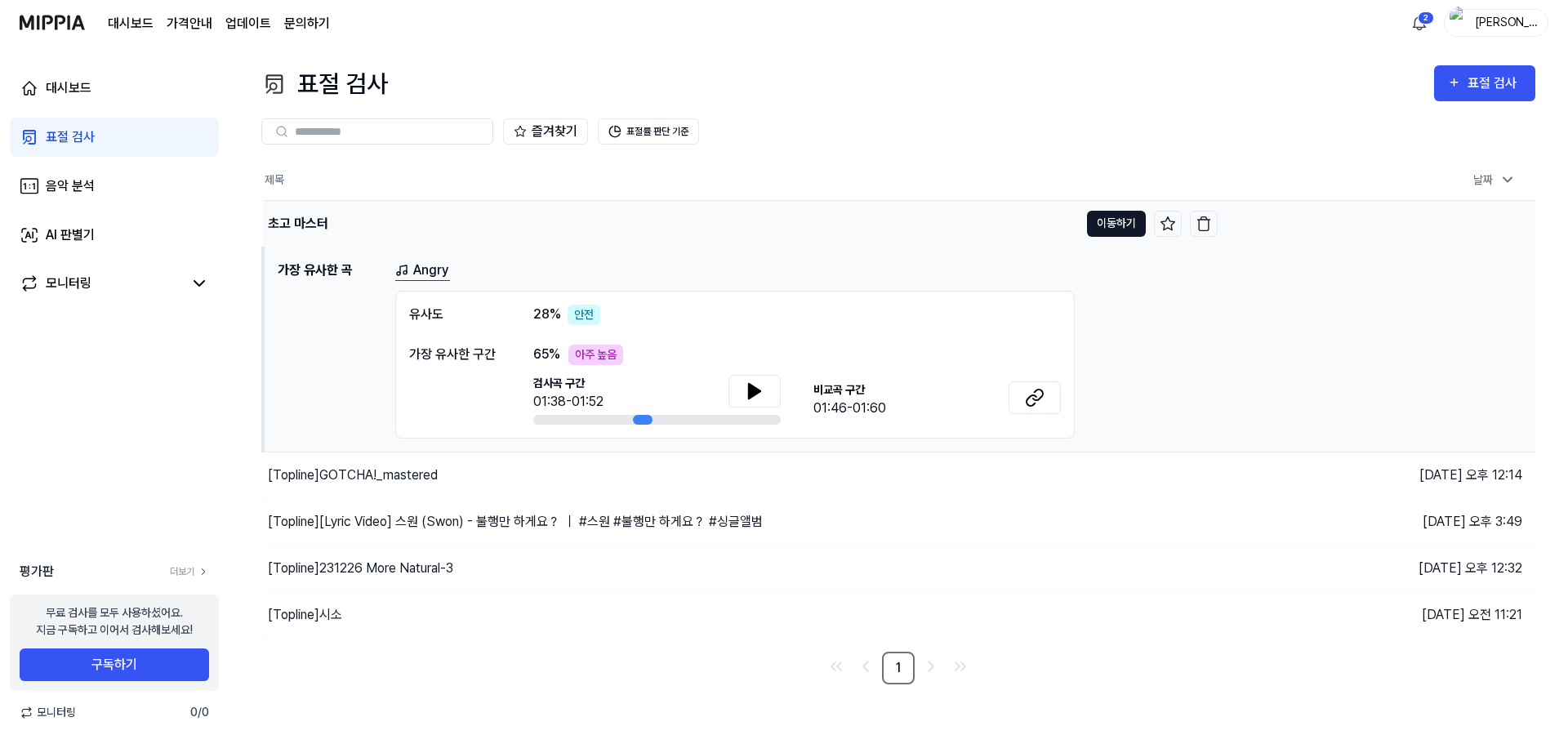
click at [1113, 227] on button "이동하기" at bounding box center [1116, 223] width 58 height 26
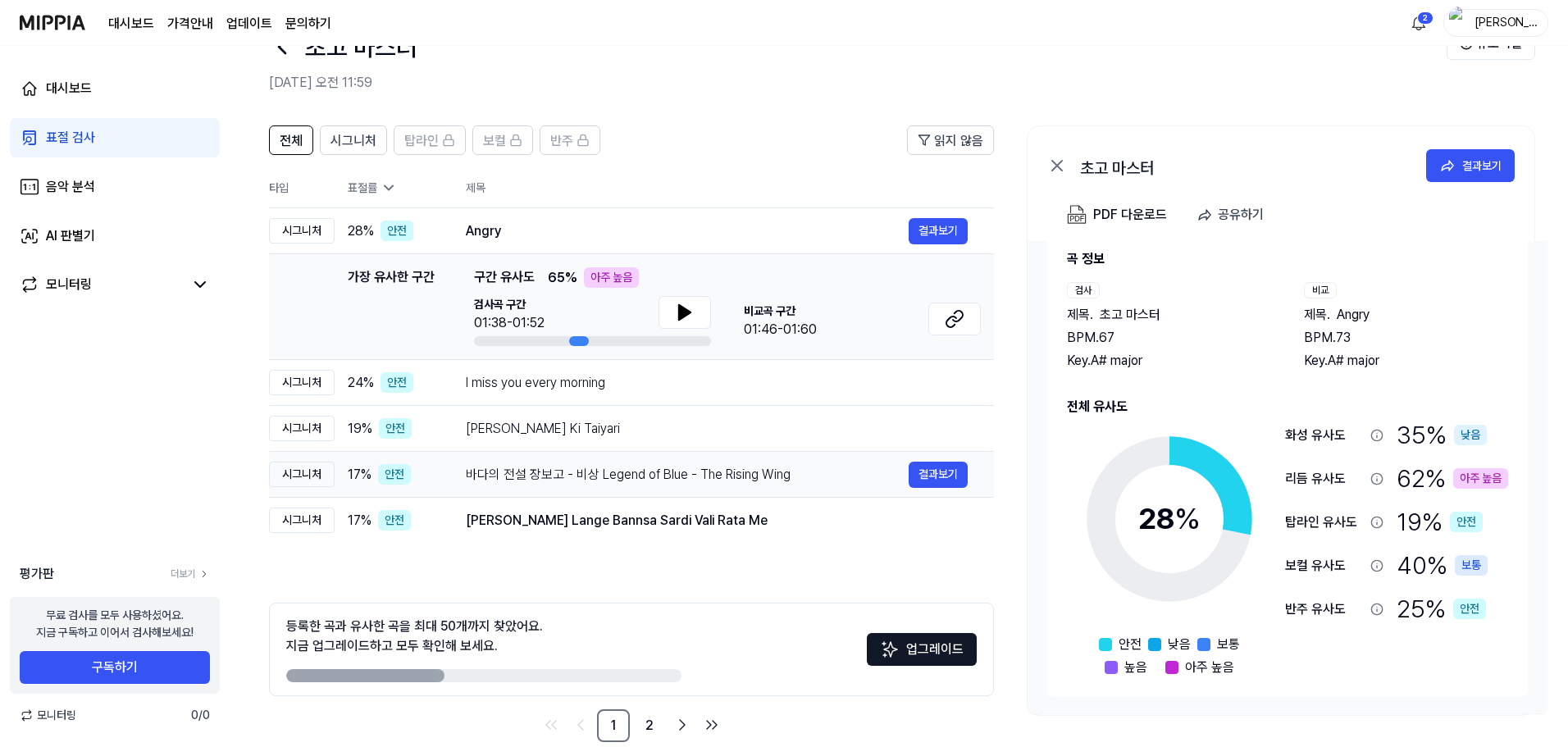
scroll to position [80, 0]
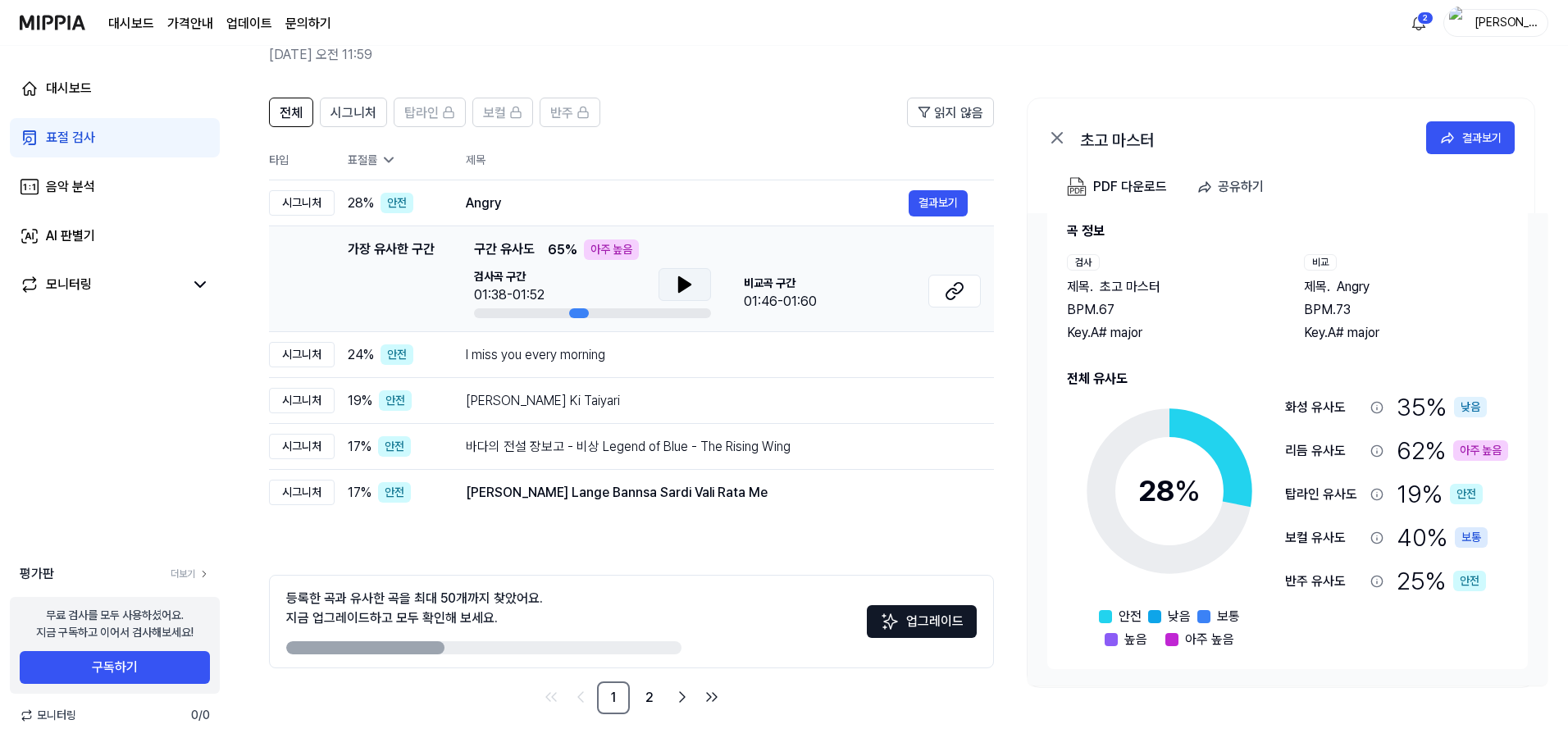
click at [697, 284] on button at bounding box center [685, 284] width 53 height 33
click at [688, 284] on icon at bounding box center [688, 285] width 3 height 13
click at [665, 357] on div "I miss you every morning" at bounding box center [687, 355] width 442 height 19
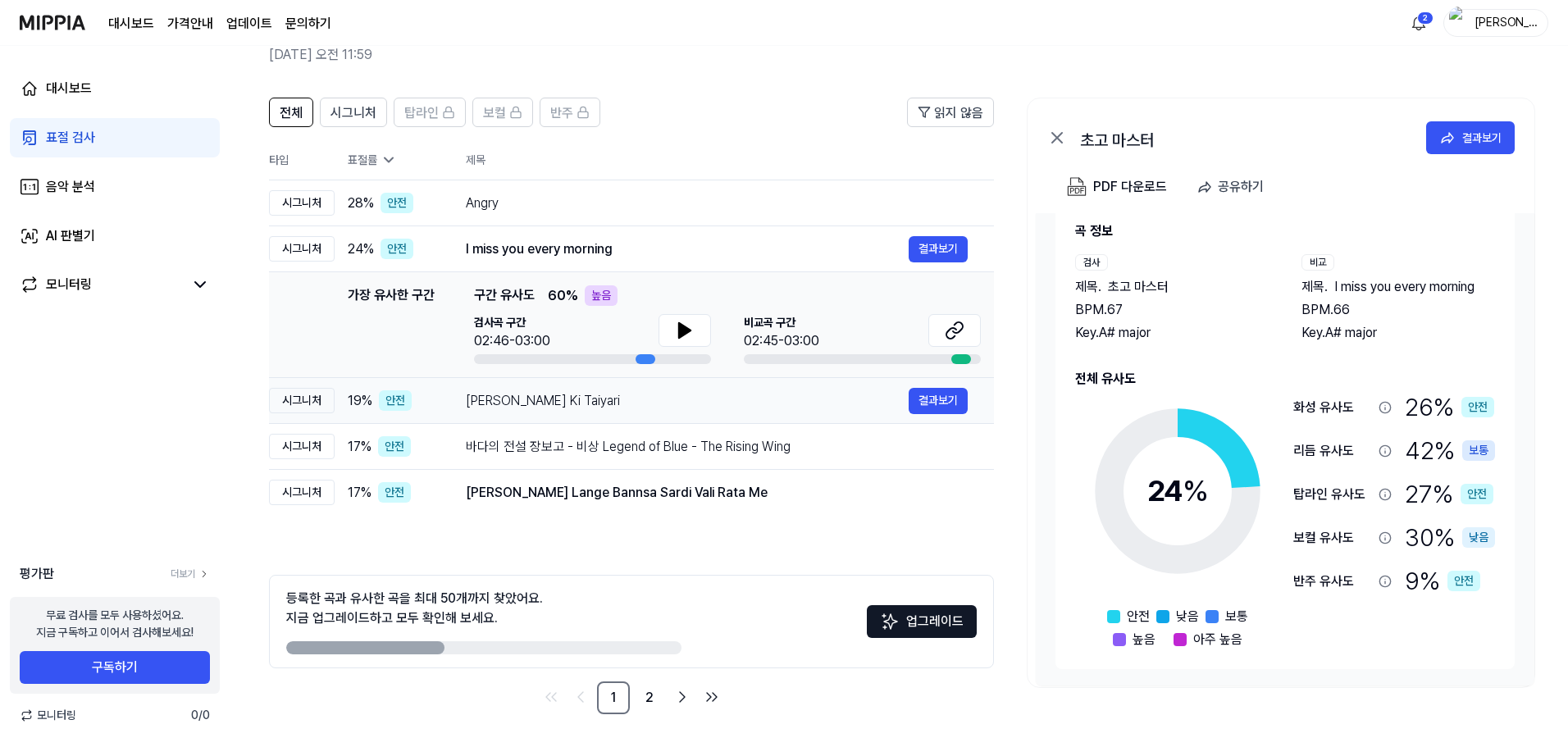
click at [657, 402] on div "[PERSON_NAME] Ki Taiyari" at bounding box center [687, 401] width 442 height 19
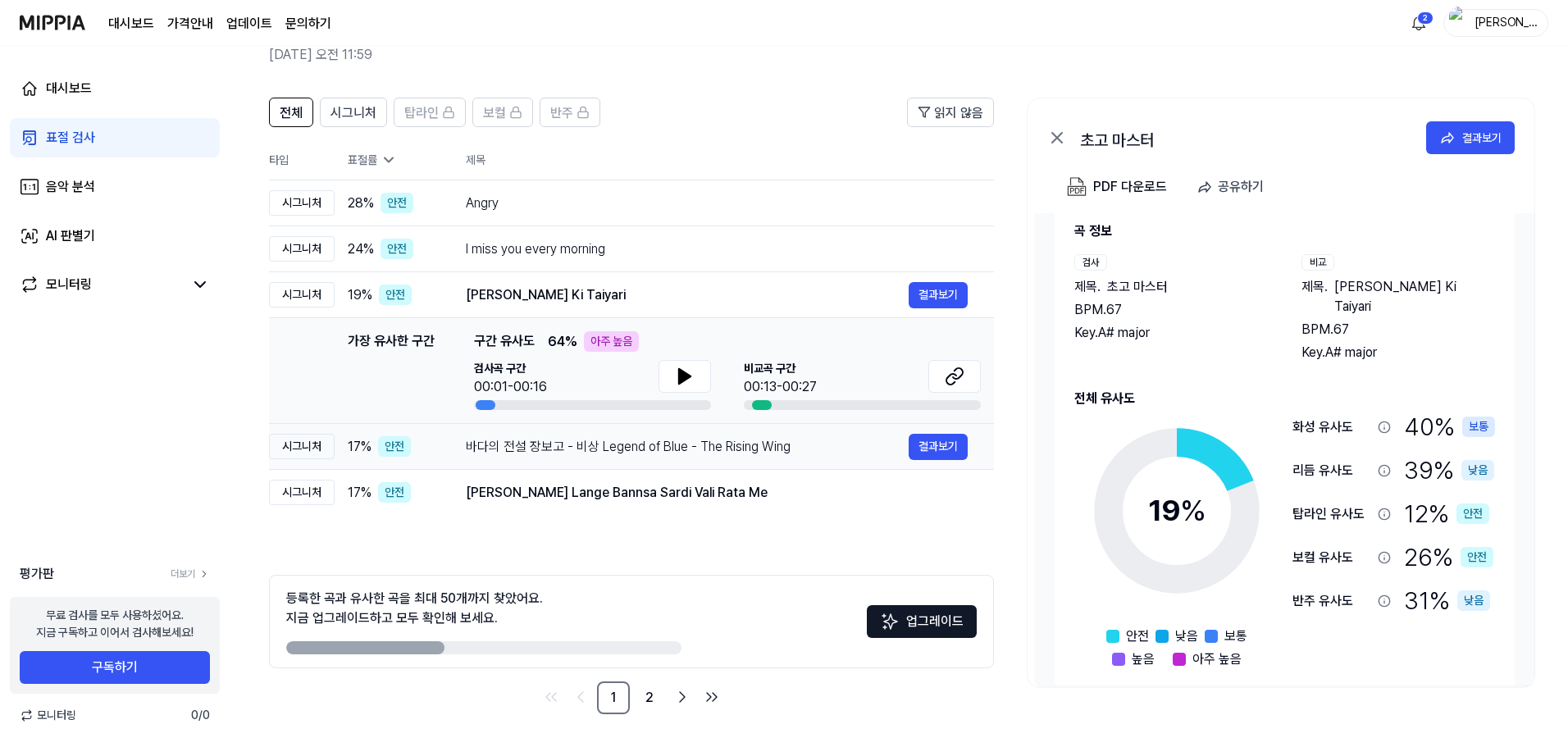
click at [657, 450] on div "바다의 전설 장보고 - 비상 Legend of Blue - The Rising Wing" at bounding box center [687, 447] width 442 height 19
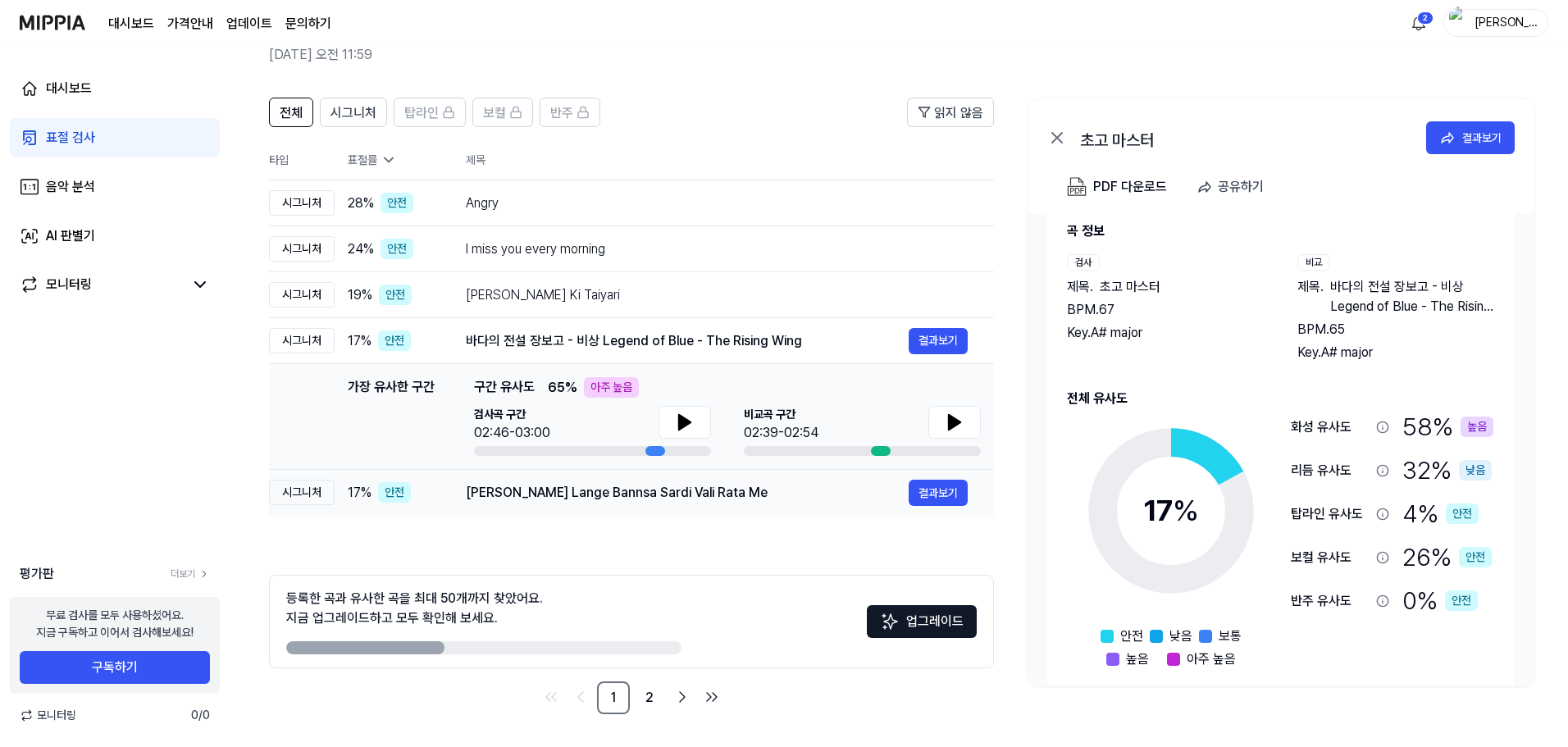
click at [665, 502] on div "[PERSON_NAME] Lange Bannsa Sardi Vali Rata Me" at bounding box center [687, 492] width 442 height 19
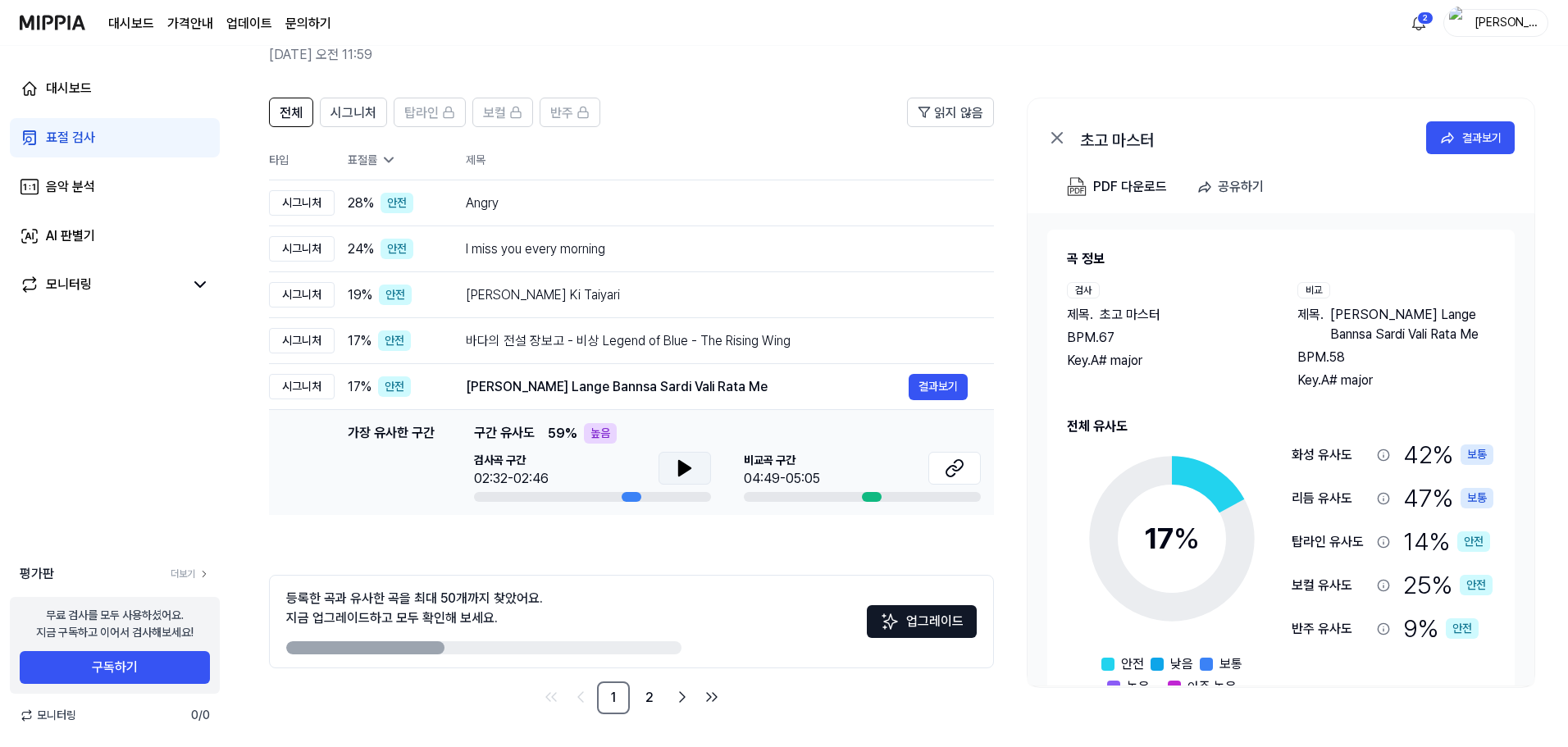
click at [676, 467] on icon at bounding box center [684, 468] width 19 height 19
click at [680, 467] on icon at bounding box center [681, 469] width 3 height 13
click at [957, 464] on icon at bounding box center [954, 468] width 19 height 19
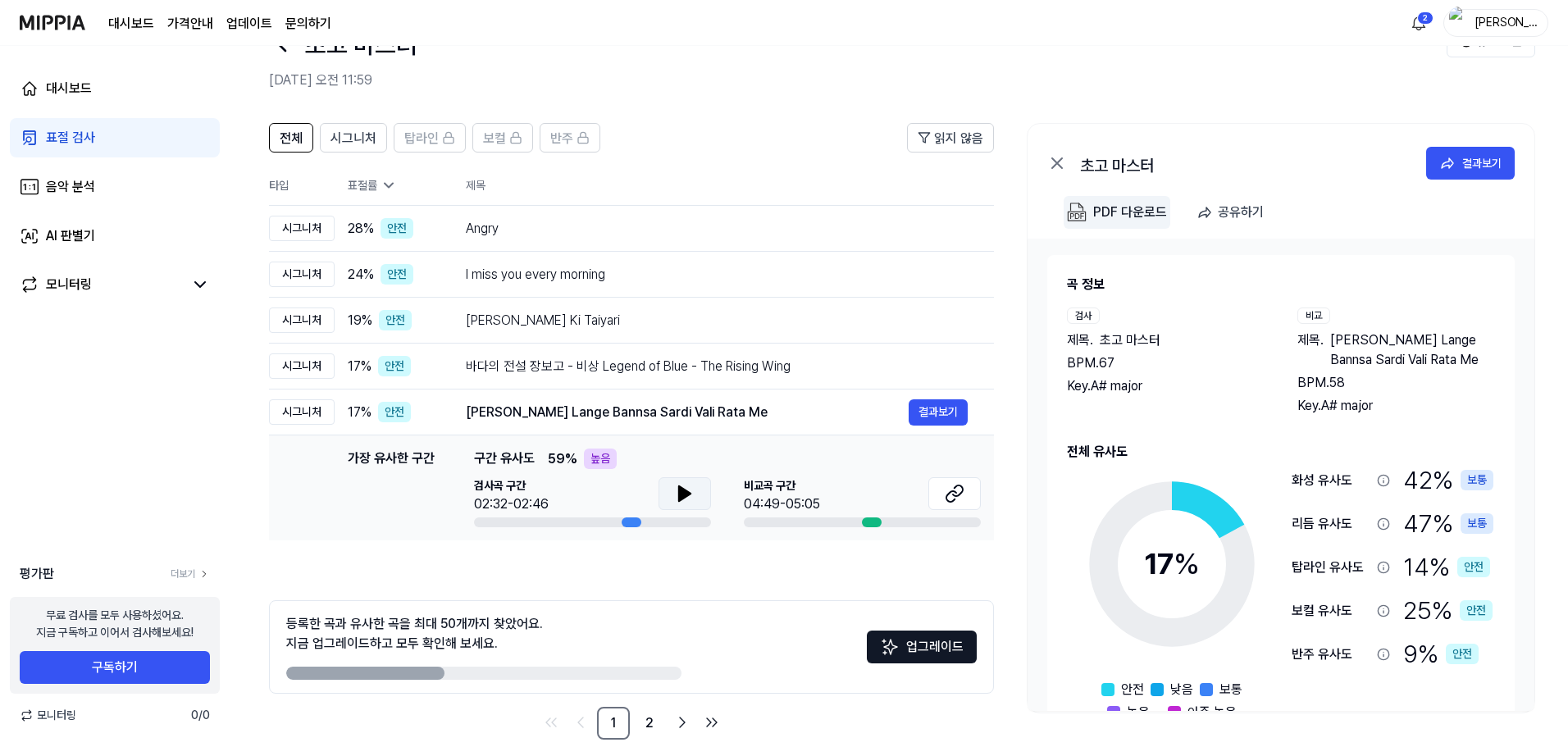
scroll to position [80, 0]
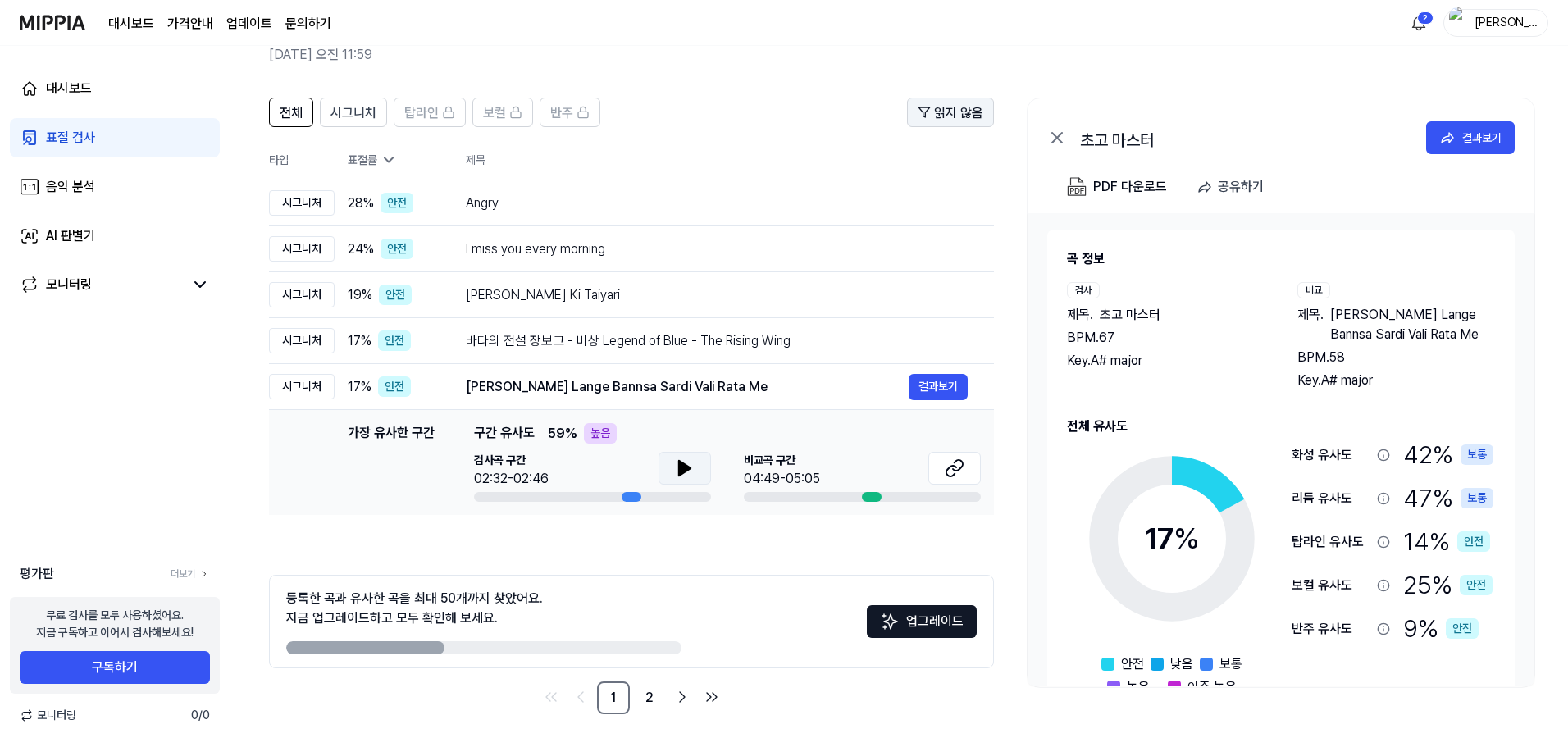
click at [945, 119] on span "읽지 않음" at bounding box center [958, 112] width 49 height 19
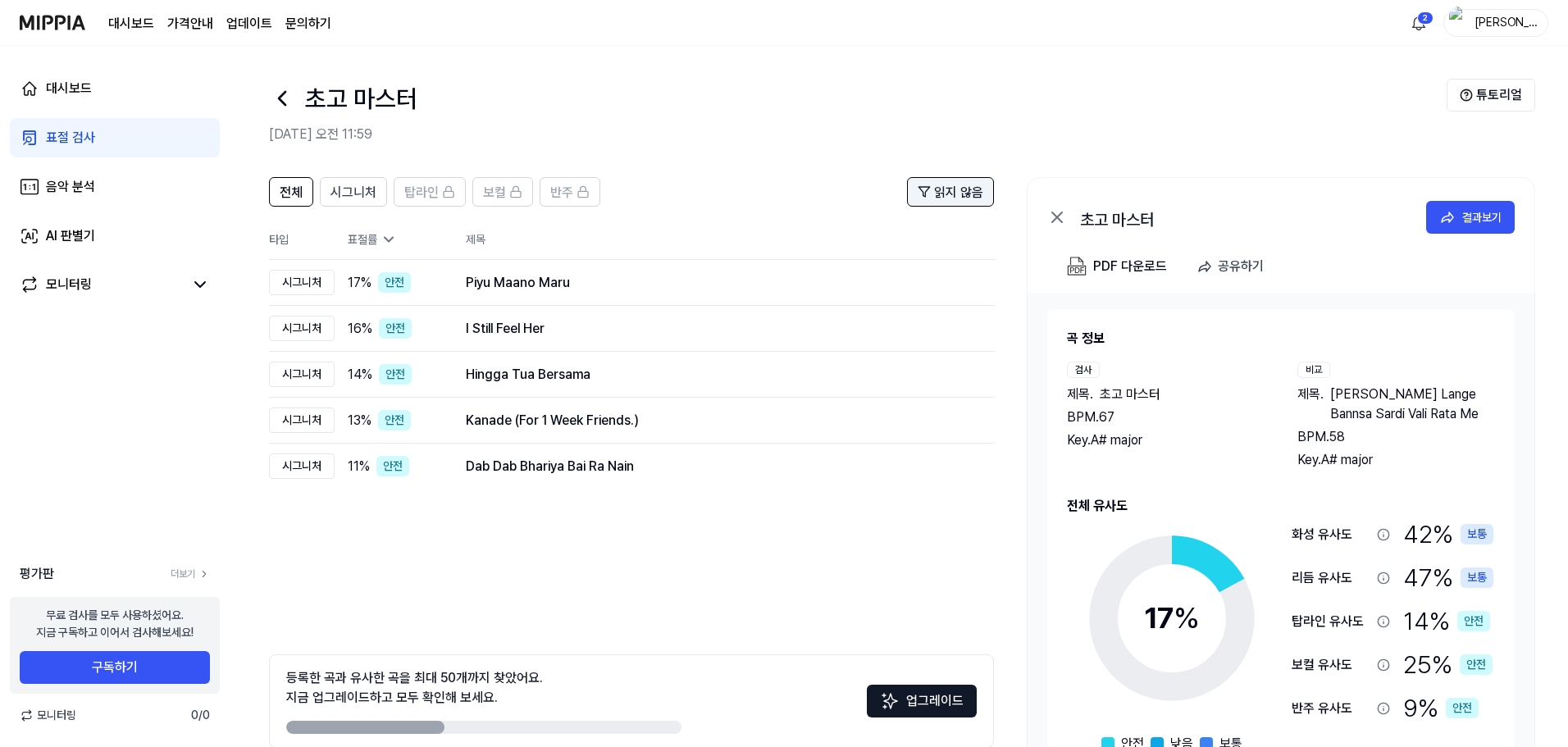
click at [964, 182] on div "읽지 않음" at bounding box center [950, 191] width 65 height 21
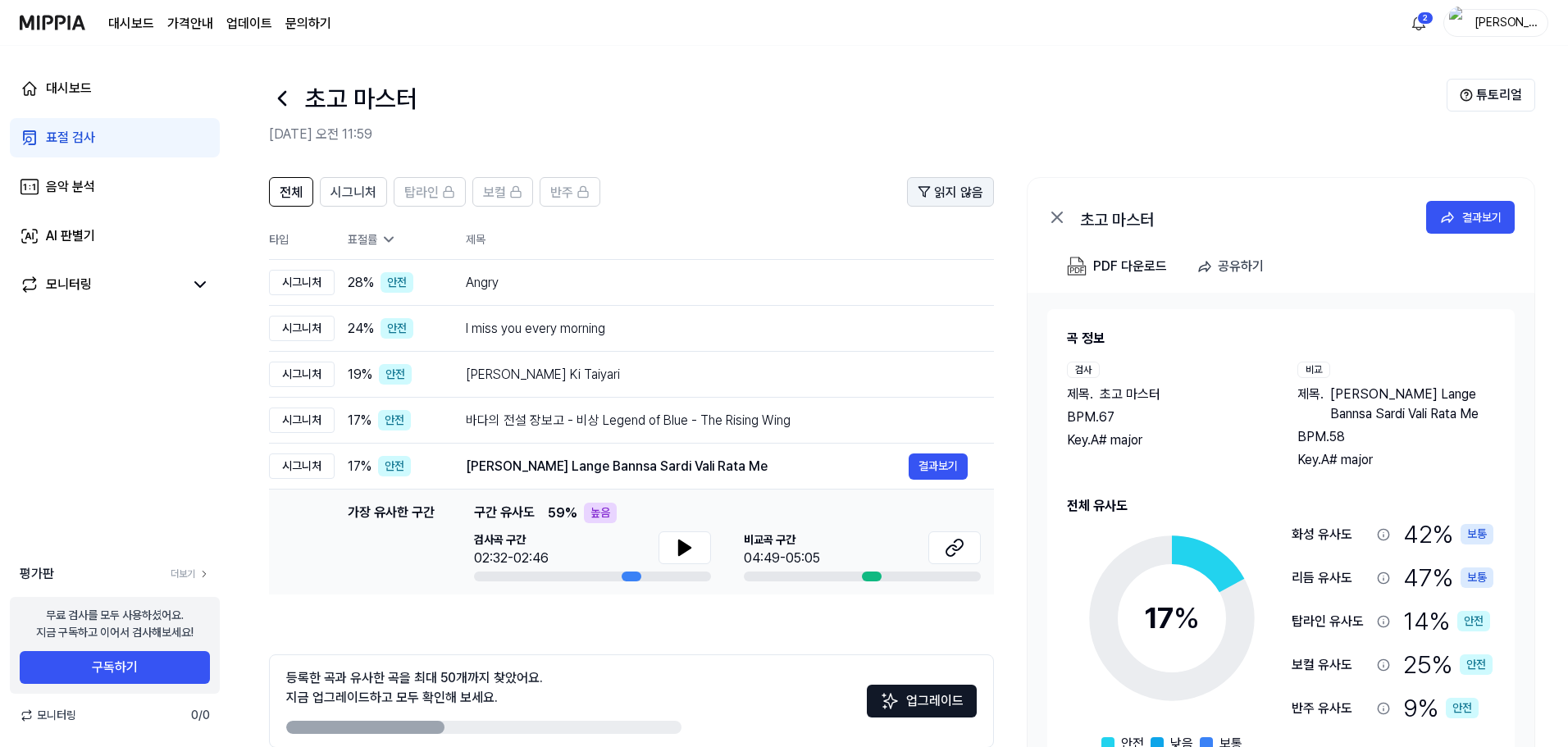
click at [964, 184] on span "읽지 않음" at bounding box center [958, 192] width 49 height 19
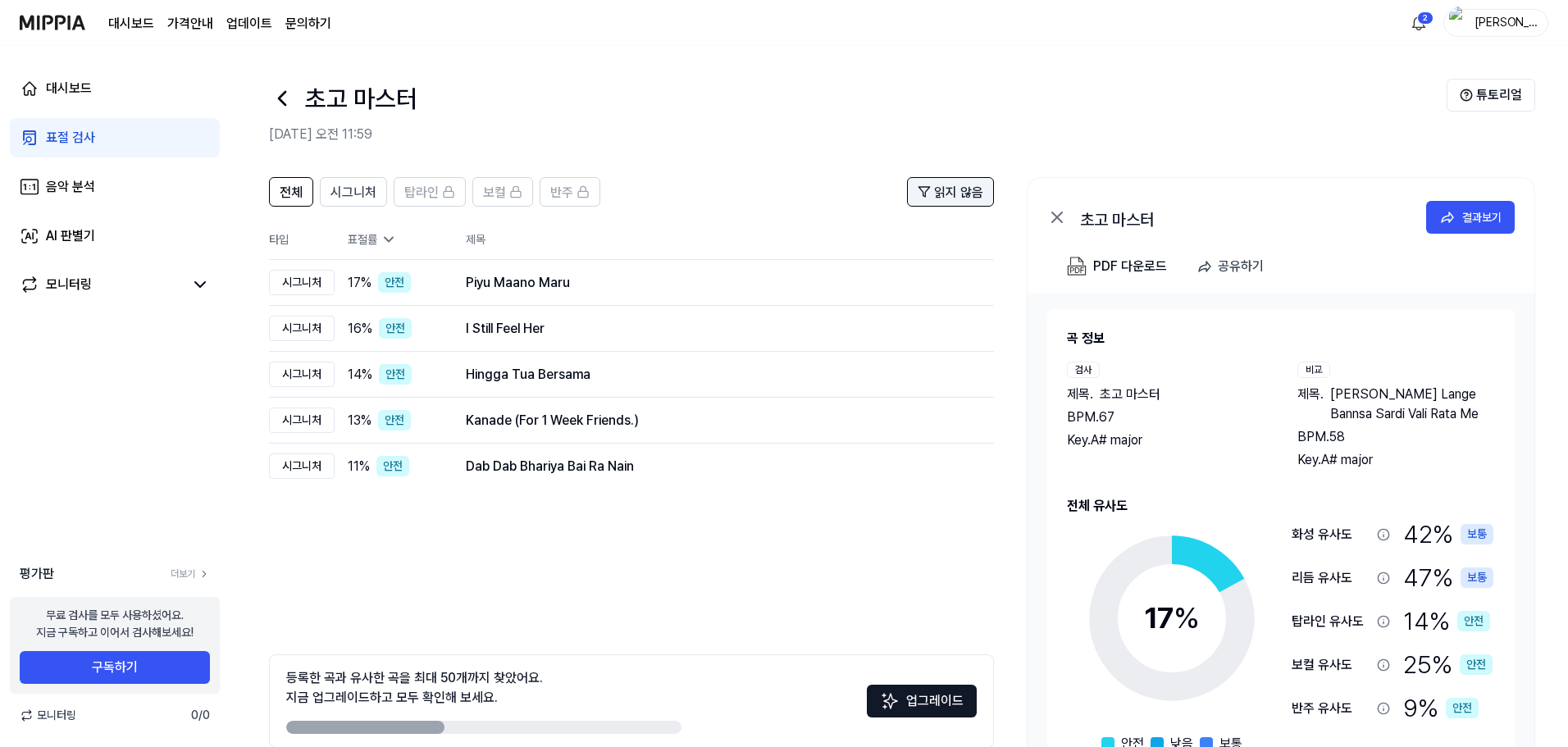
click at [964, 184] on span "읽지 않음" at bounding box center [958, 192] width 49 height 19
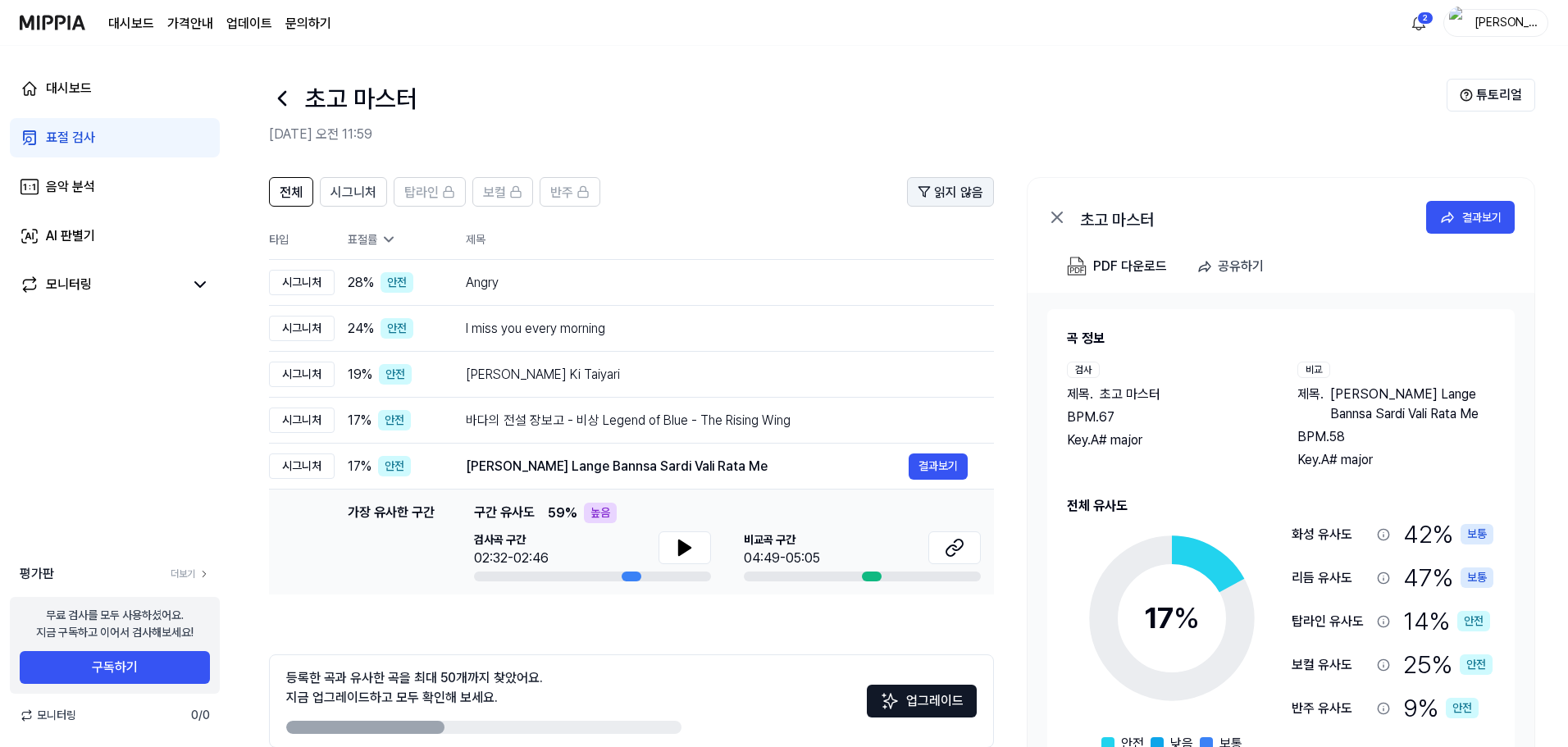
click at [944, 184] on span "읽지 않음" at bounding box center [958, 192] width 49 height 19
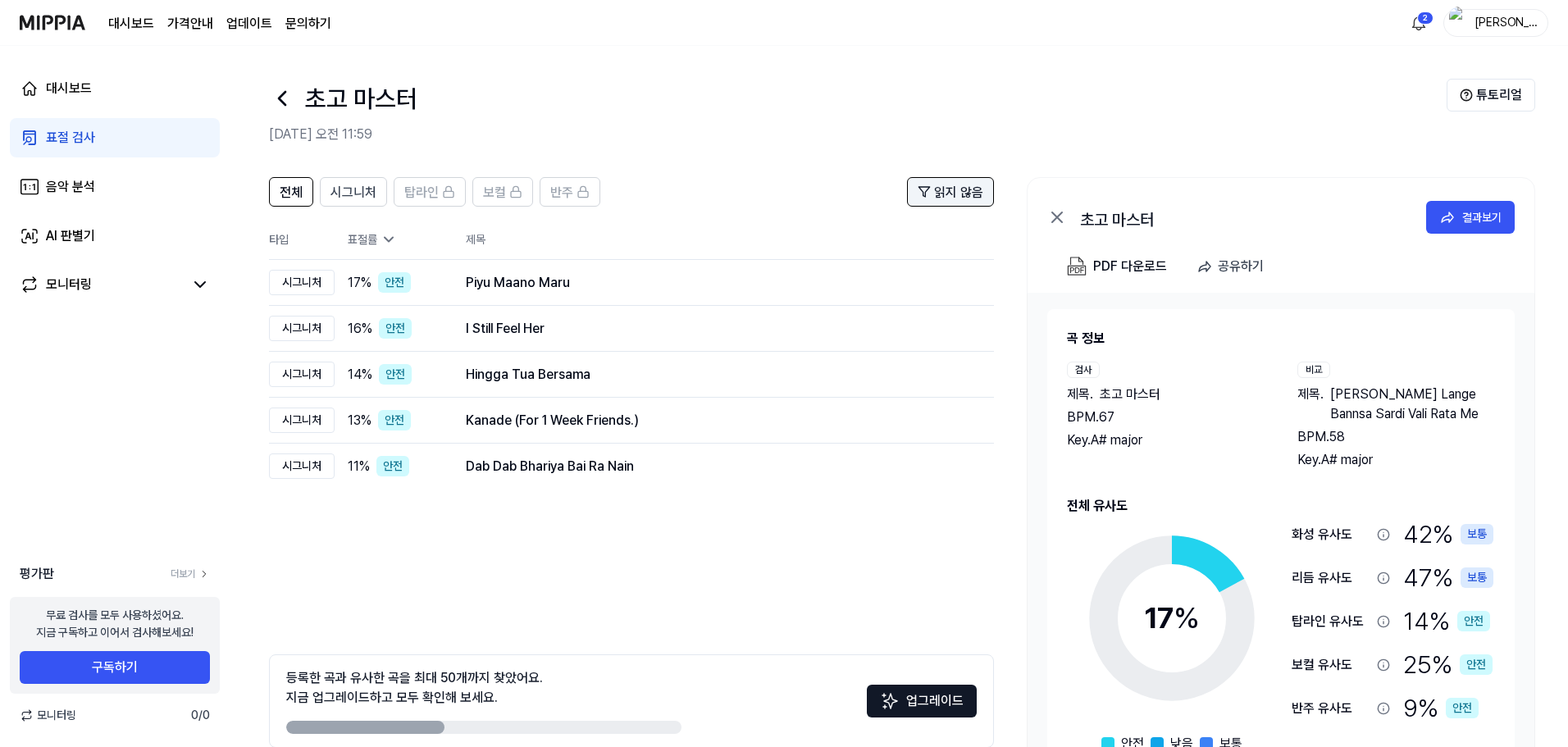
click at [944, 184] on span "읽지 않음" at bounding box center [958, 192] width 49 height 19
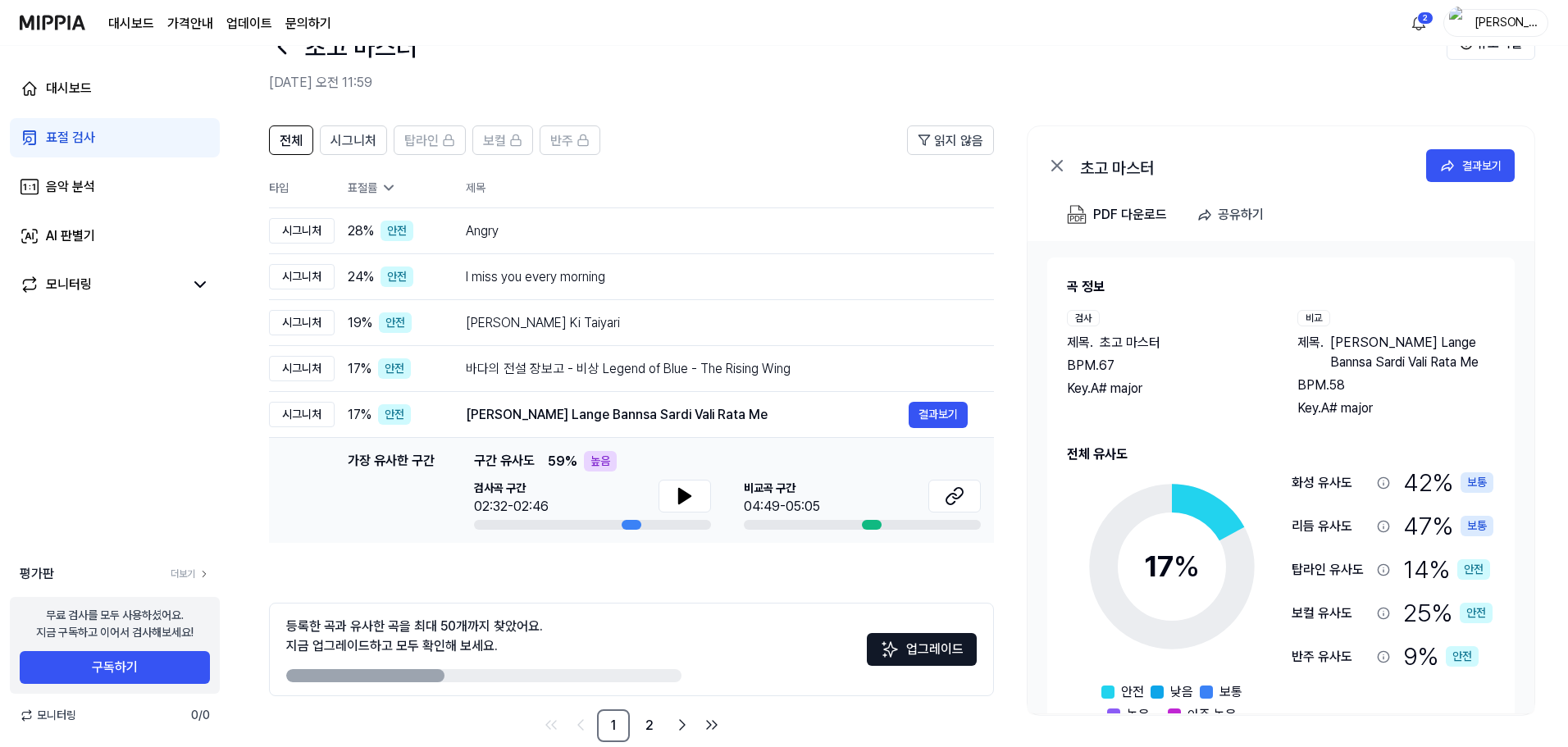
scroll to position [80, 0]
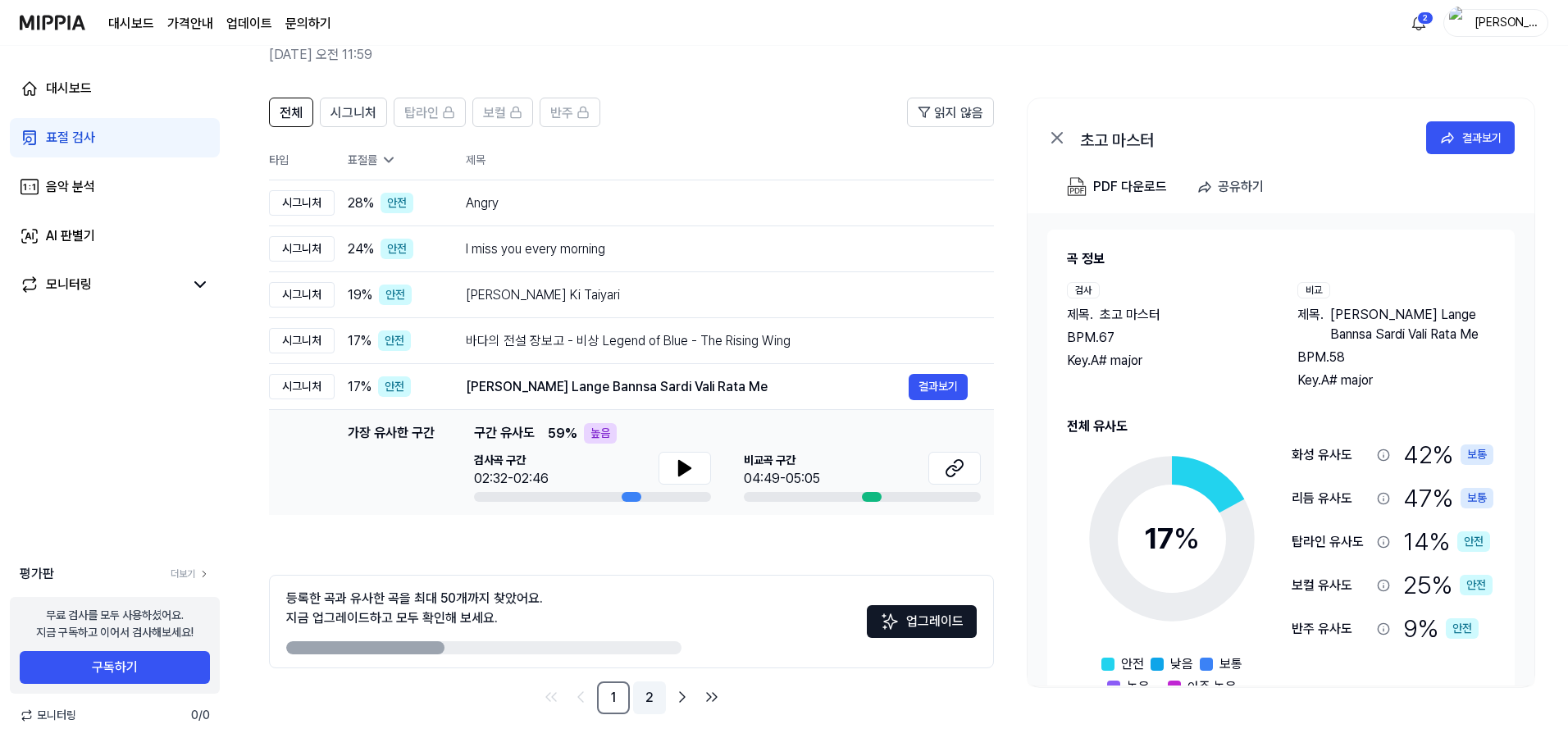
click at [647, 701] on link "2" at bounding box center [649, 698] width 33 height 33
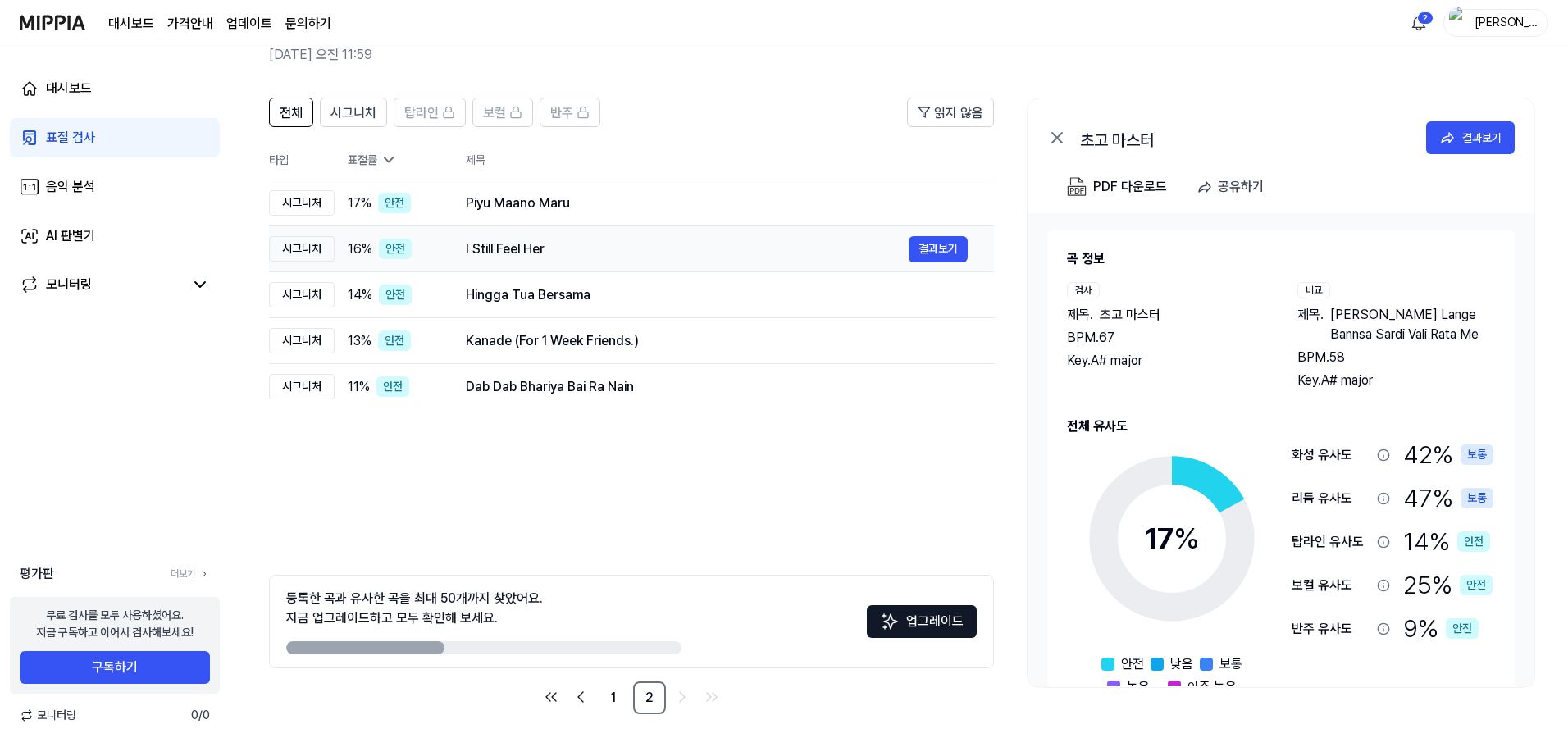
click at [567, 246] on div "I Still Feel Her" at bounding box center [687, 249] width 442 height 19
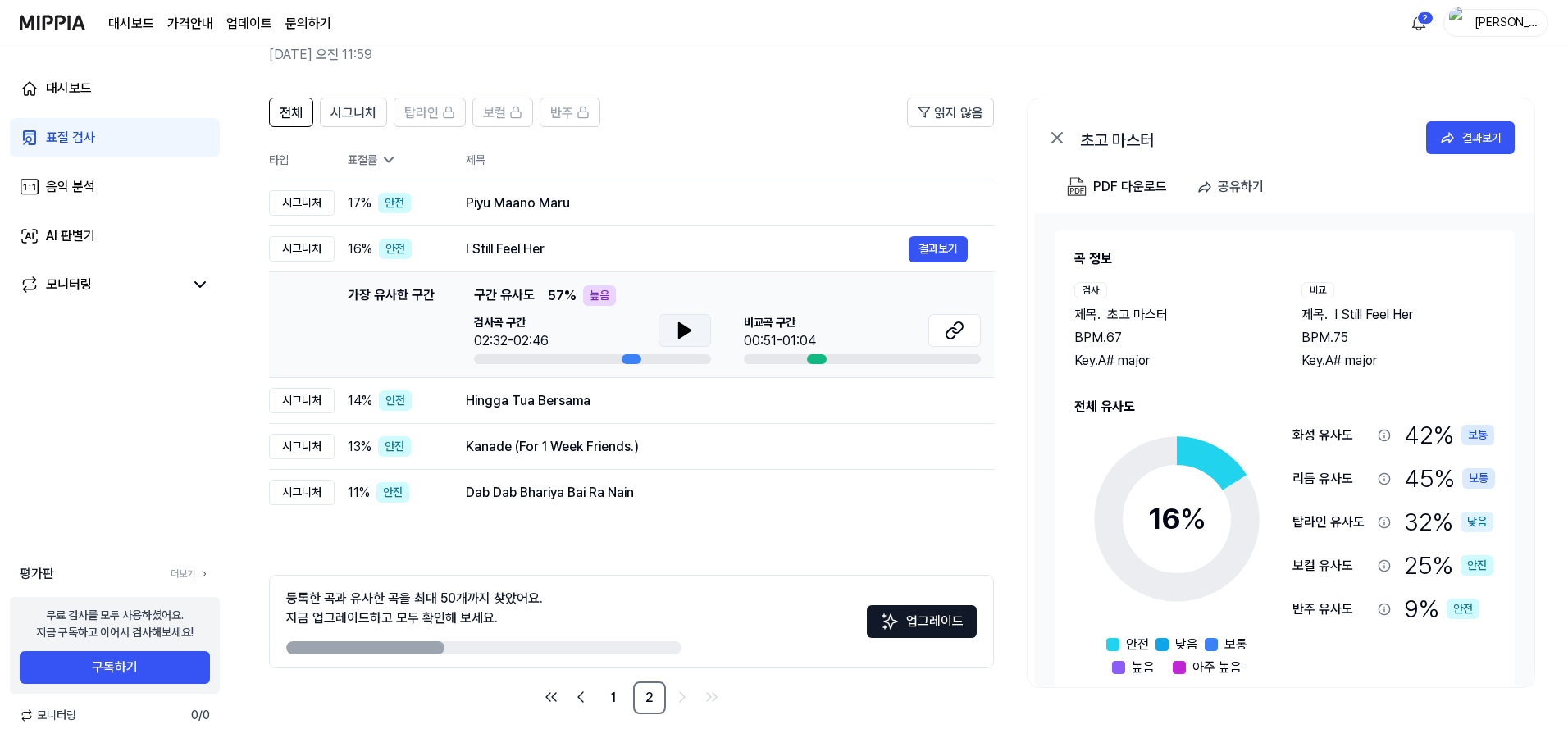
click at [690, 329] on icon at bounding box center [684, 330] width 19 height 19
click at [690, 329] on icon at bounding box center [688, 330] width 3 height 13
click at [950, 343] on button at bounding box center [955, 330] width 53 height 33
click at [543, 649] on div at bounding box center [484, 648] width 396 height 13
click at [469, 652] on div at bounding box center [484, 648] width 396 height 13
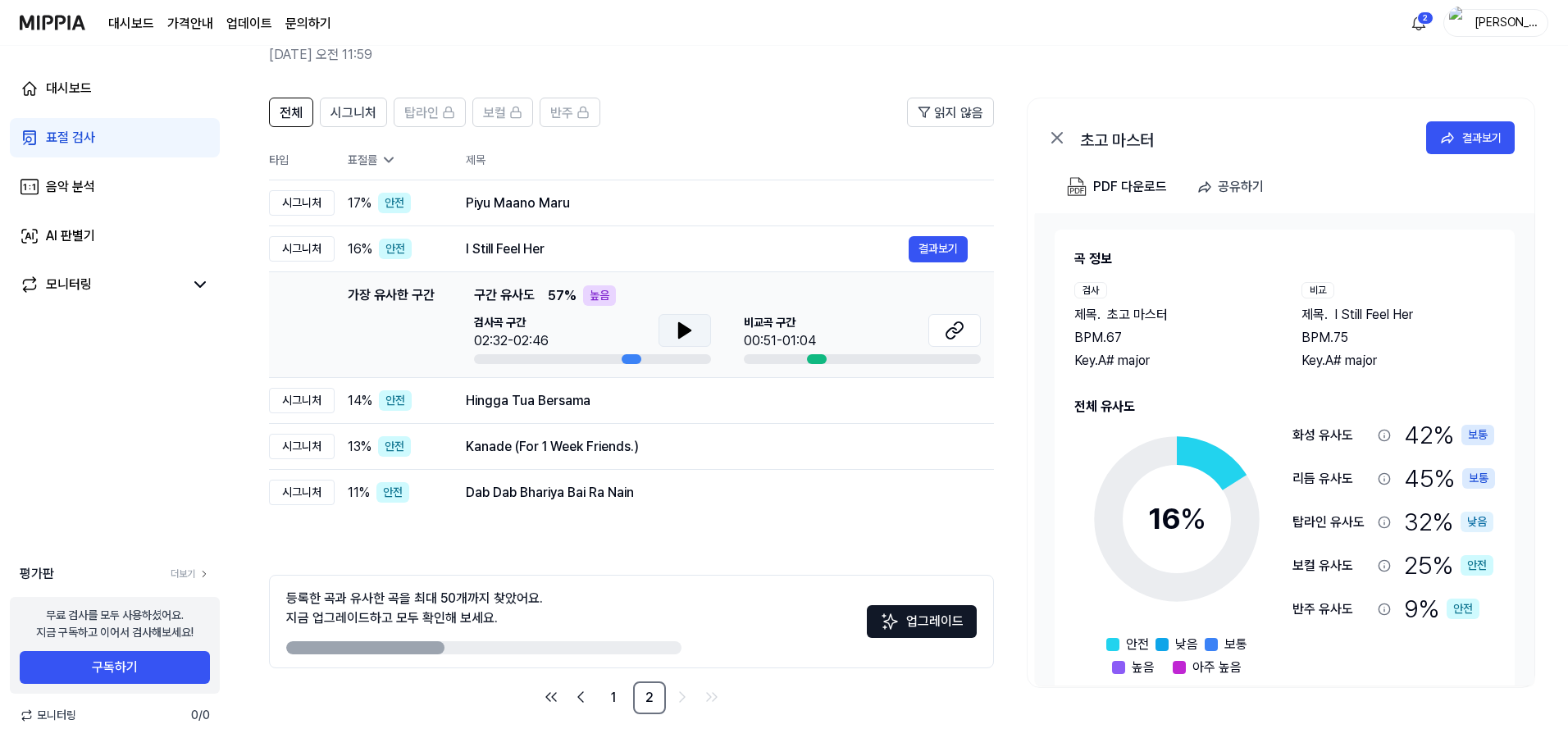
drag, startPoint x: 413, startPoint y: 652, endPoint x: 474, endPoint y: 648, distance: 61.1
click at [468, 652] on div at bounding box center [484, 648] width 396 height 13
drag, startPoint x: 474, startPoint y: 647, endPoint x: 500, endPoint y: 647, distance: 26.0
click at [500, 647] on div at bounding box center [484, 648] width 396 height 13
click at [504, 410] on div "Hingga Tua Bersama" at bounding box center [687, 401] width 442 height 19
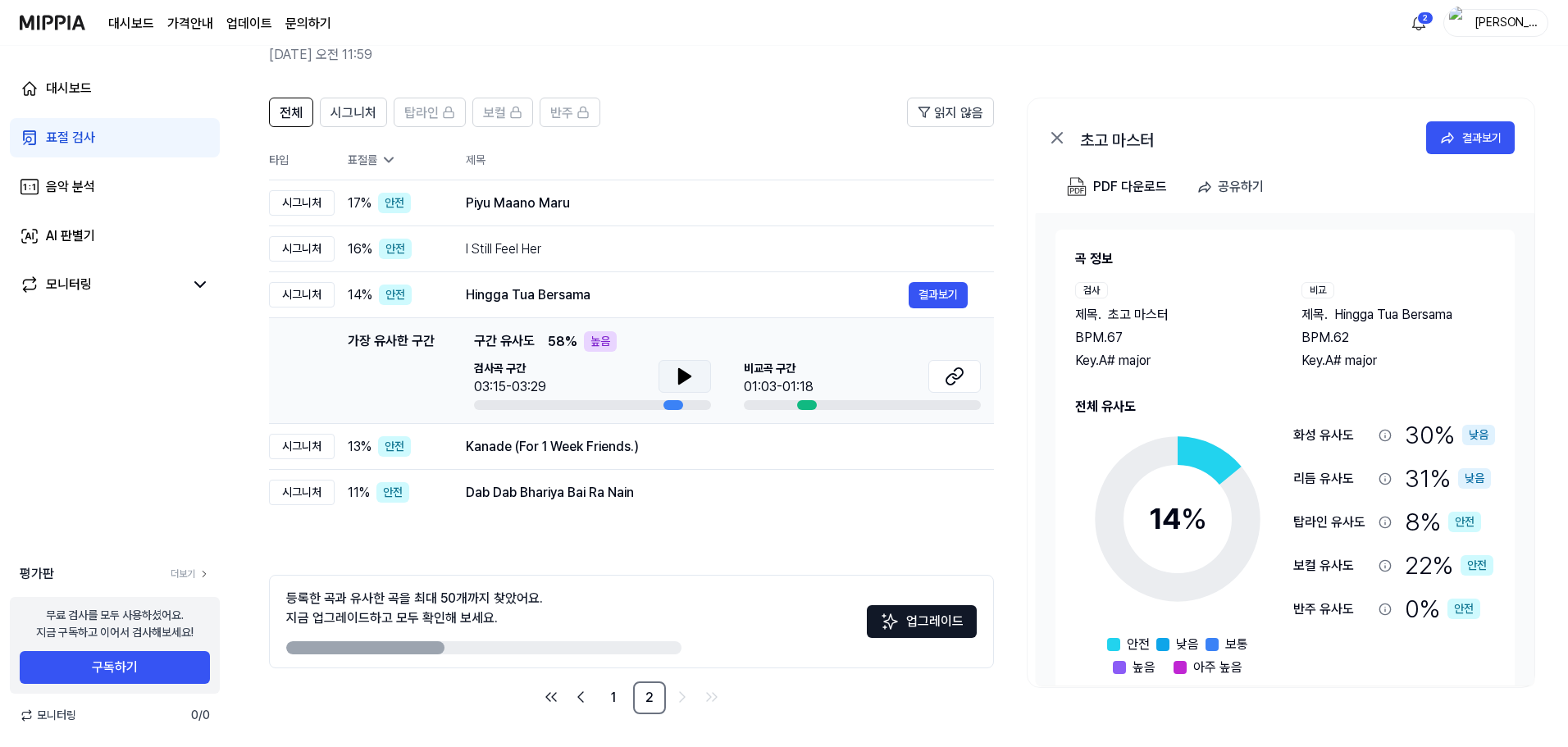
click at [682, 371] on icon at bounding box center [685, 376] width 12 height 15
click at [690, 377] on icon at bounding box center [688, 376] width 3 height 13
click at [962, 360] on div "가장 유사한 구간 구간 유사도 58 % 높음 검사곡 구간 03:15-03:29 [GEOGRAPHIC_DATA] 구간 01:03-01:18" at bounding box center [727, 371] width 507 height 79
click at [963, 371] on icon at bounding box center [958, 373] width 10 height 11
click at [386, 203] on div "안전" at bounding box center [394, 203] width 33 height 20
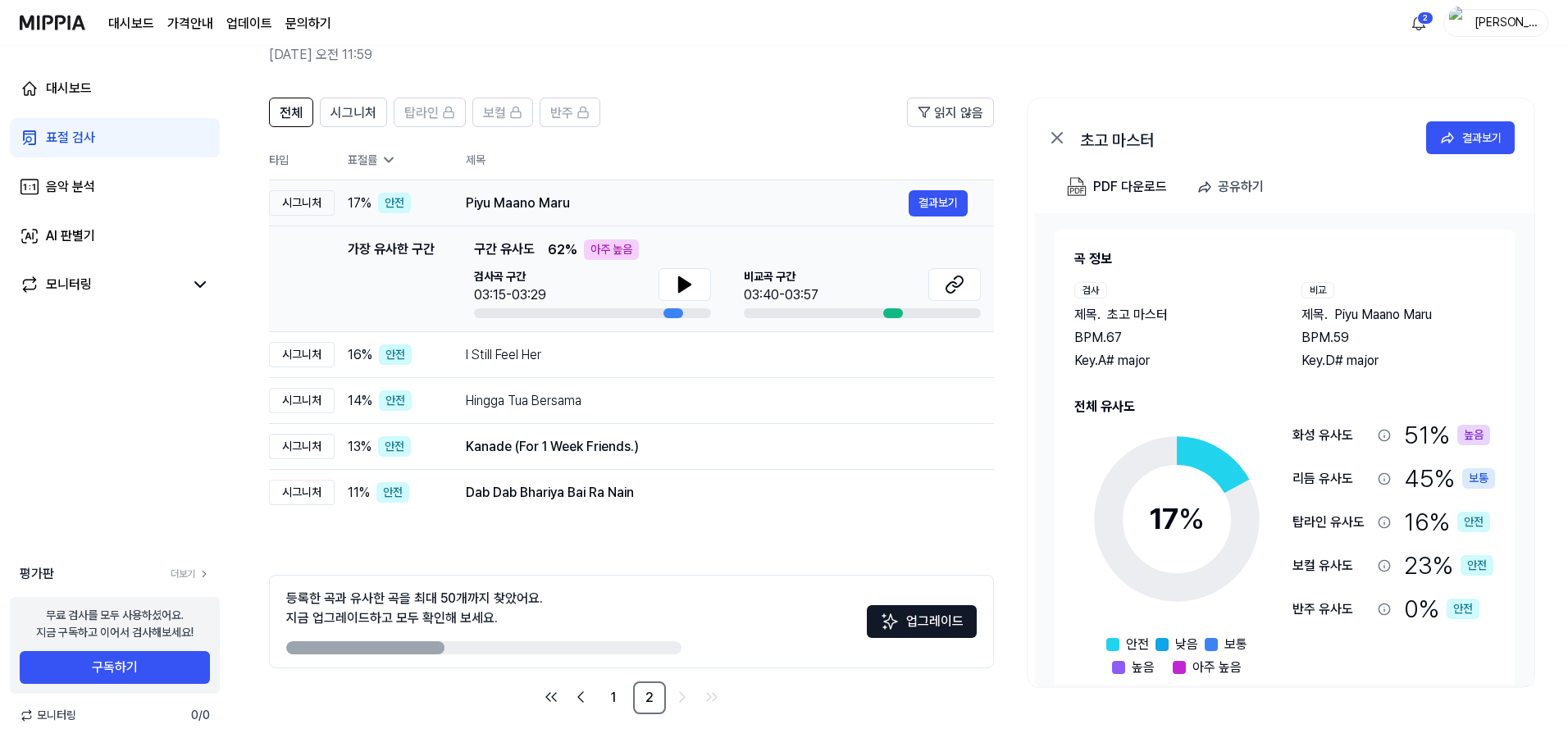
click at [574, 201] on div "Piyu Maano Maru" at bounding box center [687, 203] width 442 height 19
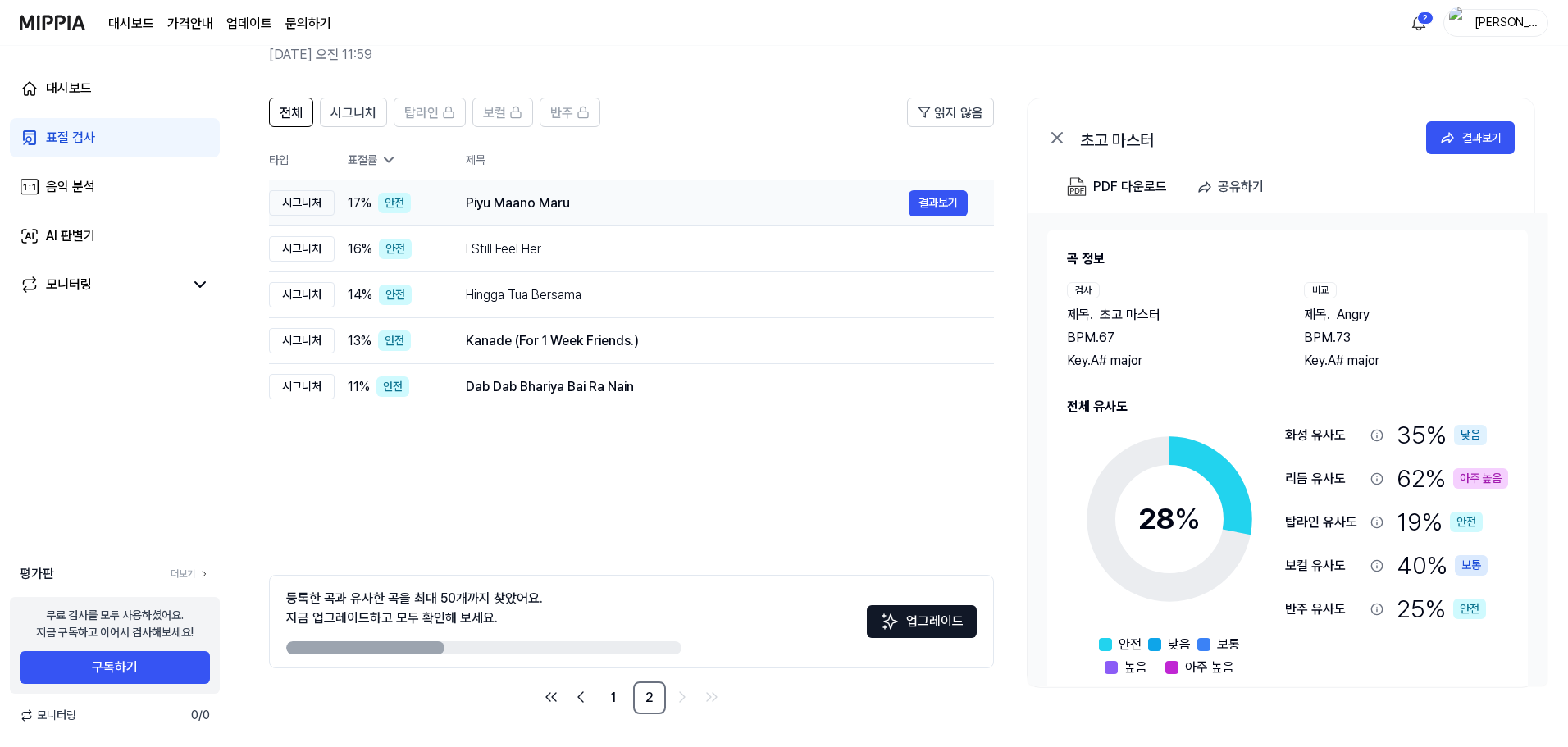
click at [634, 190] on div "Piyu Maano Maru 결과보기" at bounding box center [717, 203] width 502 height 26
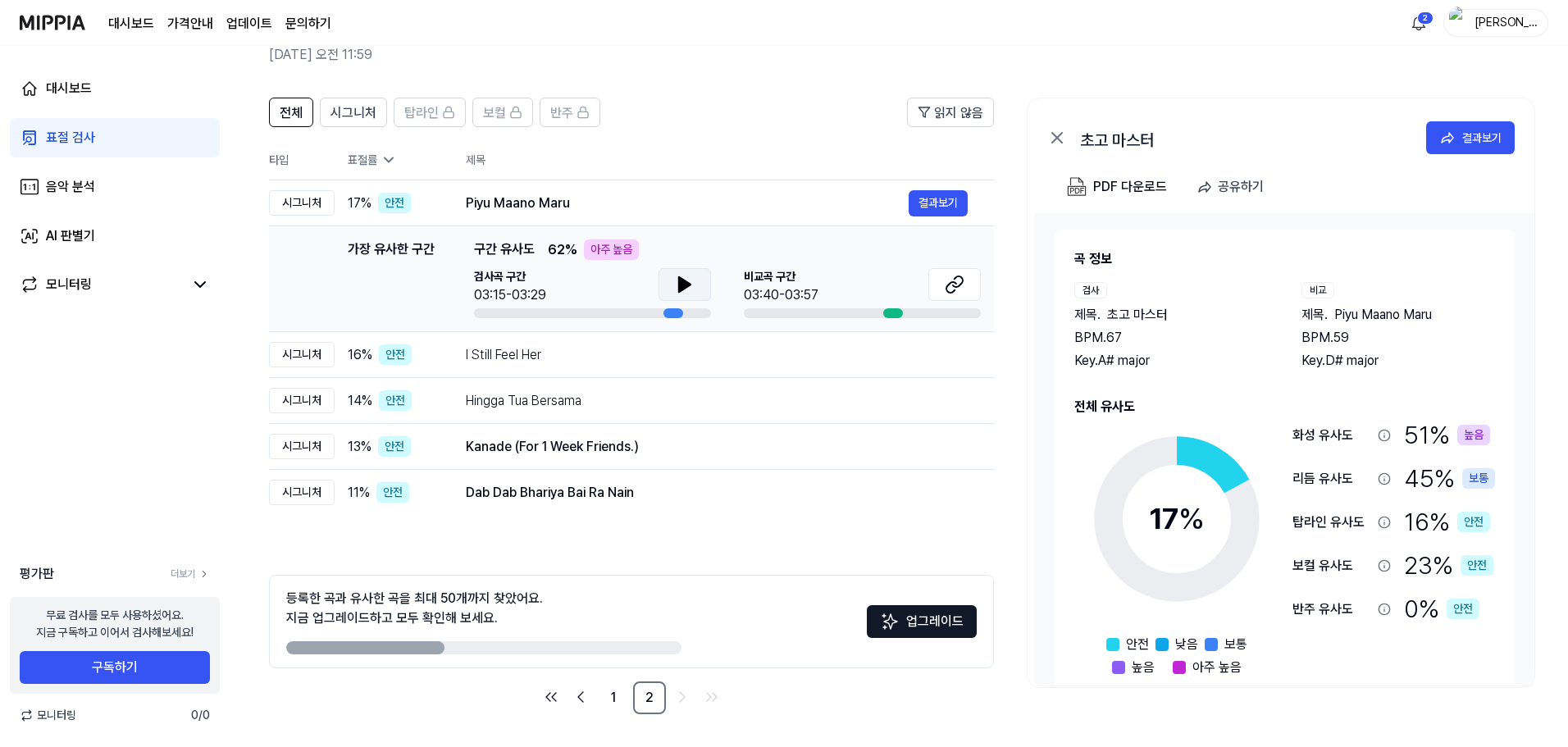
click at [686, 283] on icon at bounding box center [685, 285] width 12 height 15
click at [962, 283] on icon at bounding box center [958, 282] width 10 height 11
click at [680, 288] on icon at bounding box center [681, 285] width 3 height 13
click at [386, 444] on div "안전" at bounding box center [394, 447] width 33 height 20
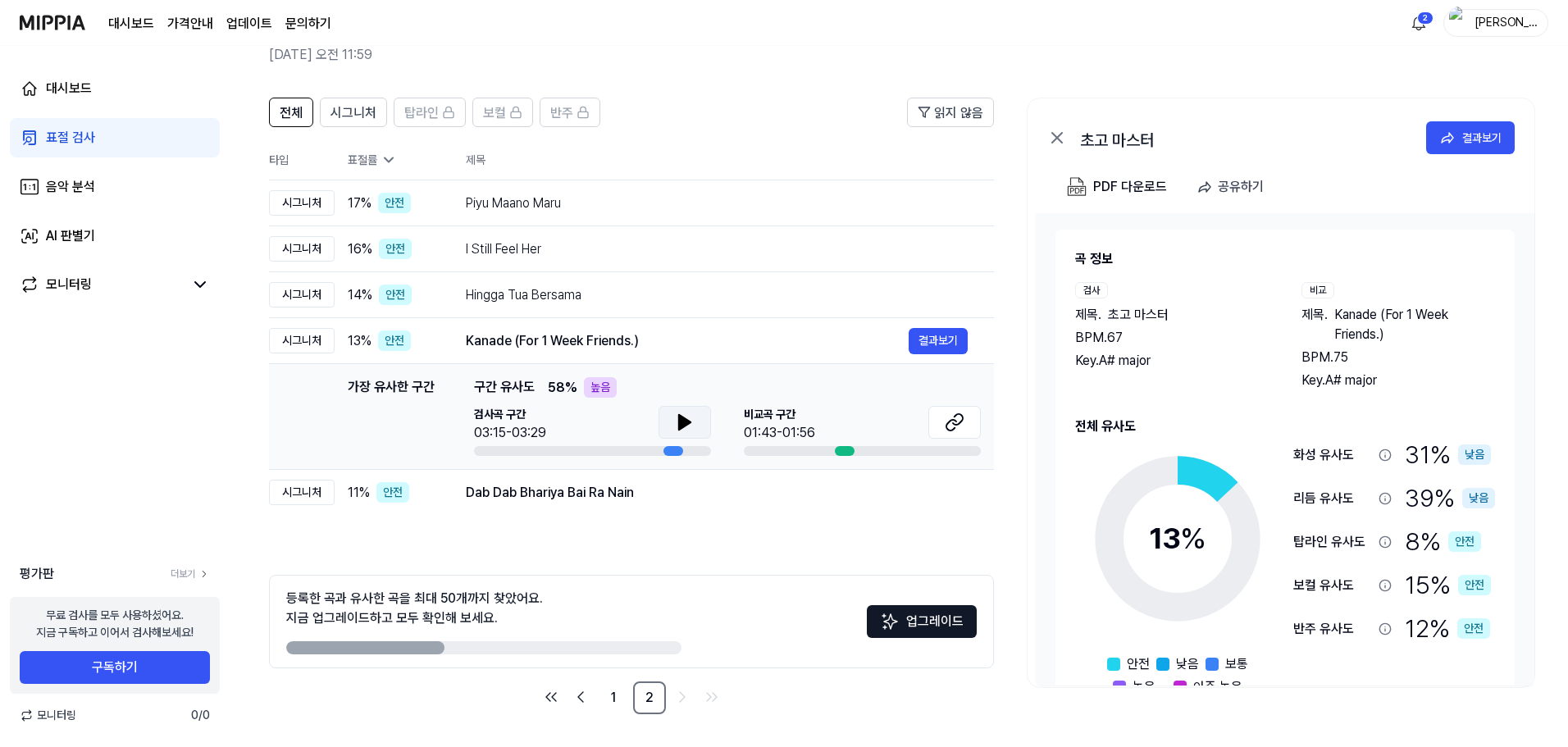
click at [670, 422] on button at bounding box center [685, 422] width 53 height 33
click at [680, 422] on icon at bounding box center [681, 423] width 3 height 13
click at [937, 339] on button "결과보기" at bounding box center [938, 340] width 59 height 26
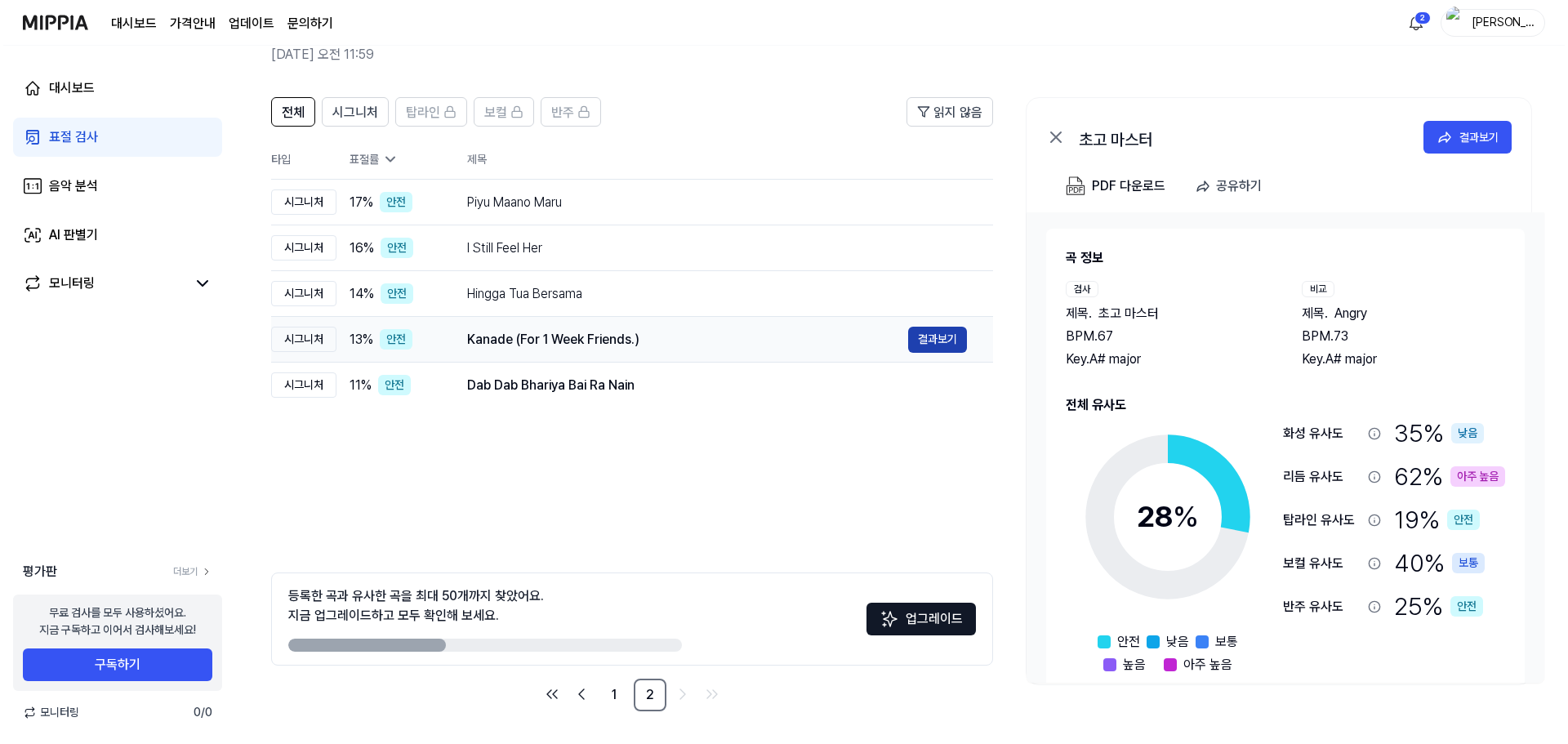
scroll to position [0, 0]
